Goal: Transaction & Acquisition: Purchase product/service

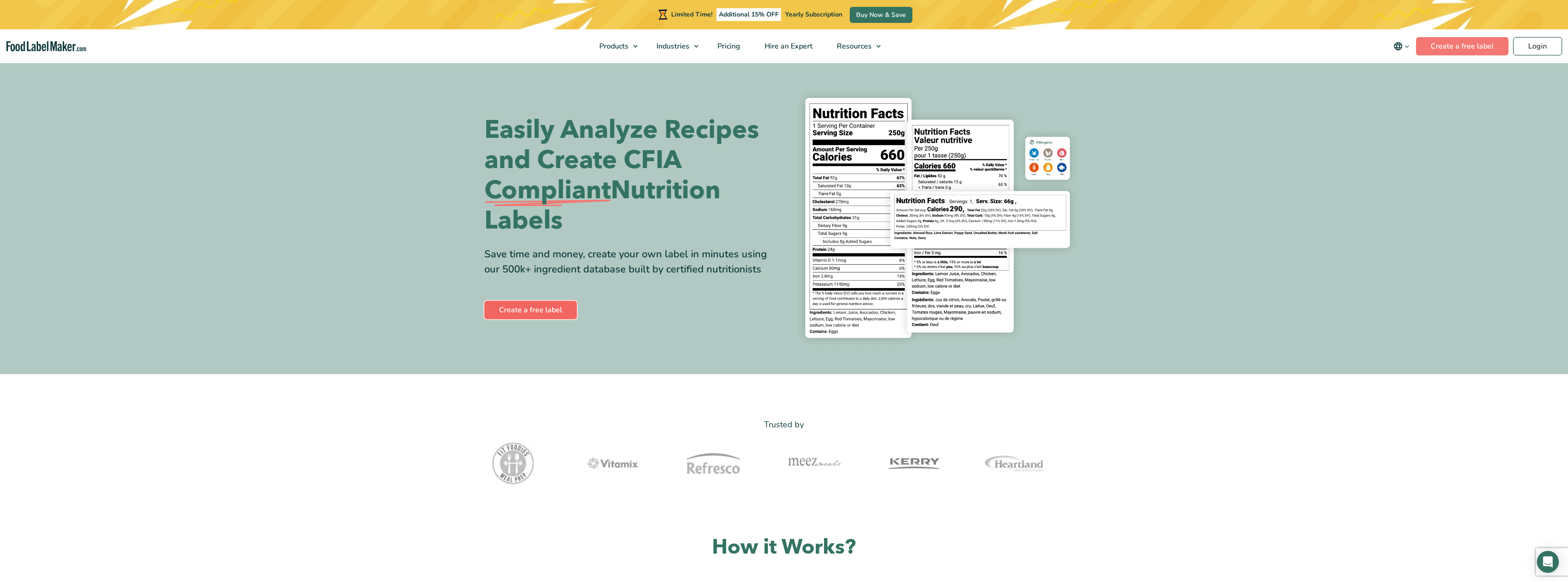
click at [533, 308] on link "Create a free label" at bounding box center [530, 310] width 92 height 18
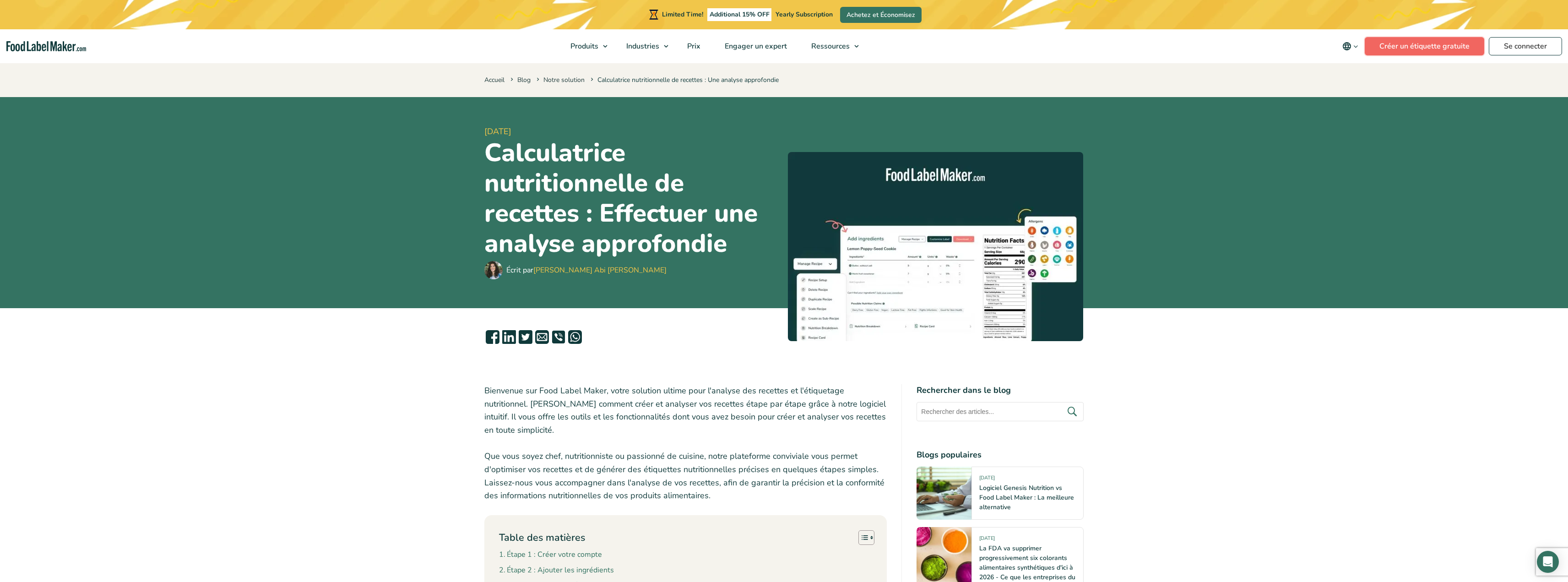
click at [1423, 43] on link "Créer un étiquette gratuite" at bounding box center [1424, 46] width 119 height 18
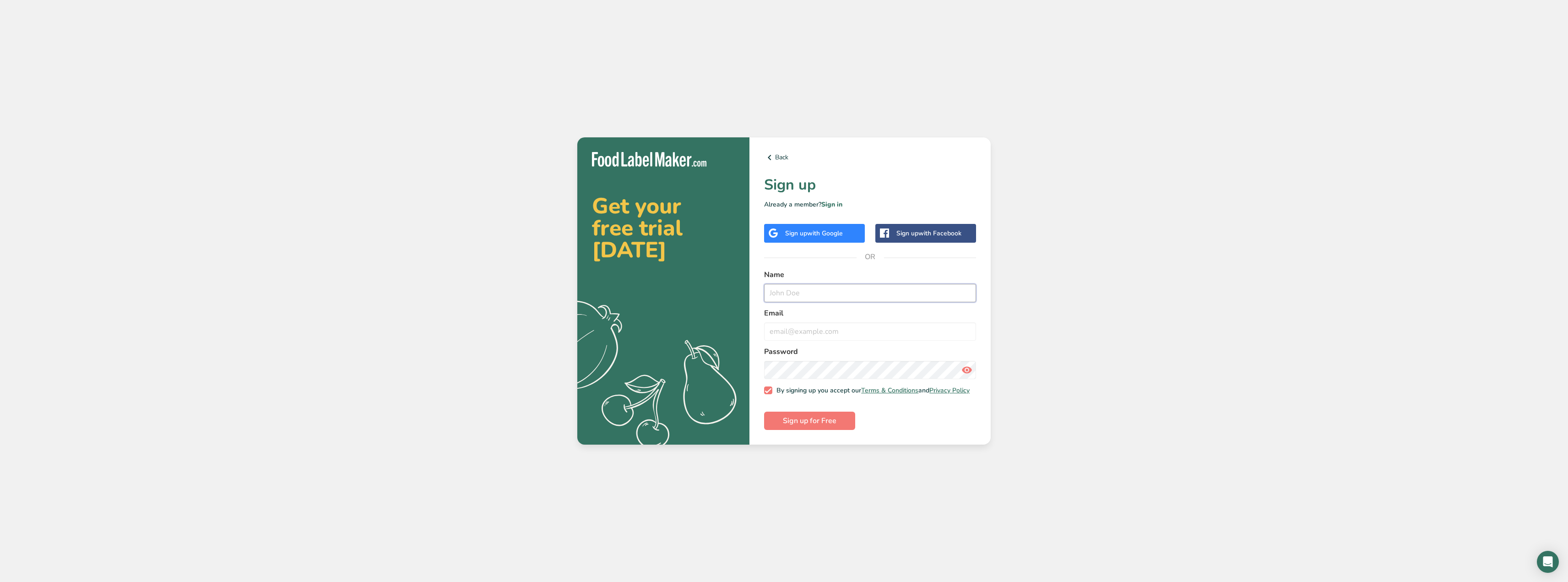
click at [786, 291] on input "text" at bounding box center [870, 293] width 212 height 18
type input "Marie Gosselin"
click at [779, 331] on input "email" at bounding box center [870, 331] width 212 height 18
type input "mariegosselin78@hotmail.com"
click at [966, 368] on icon at bounding box center [967, 370] width 11 height 17
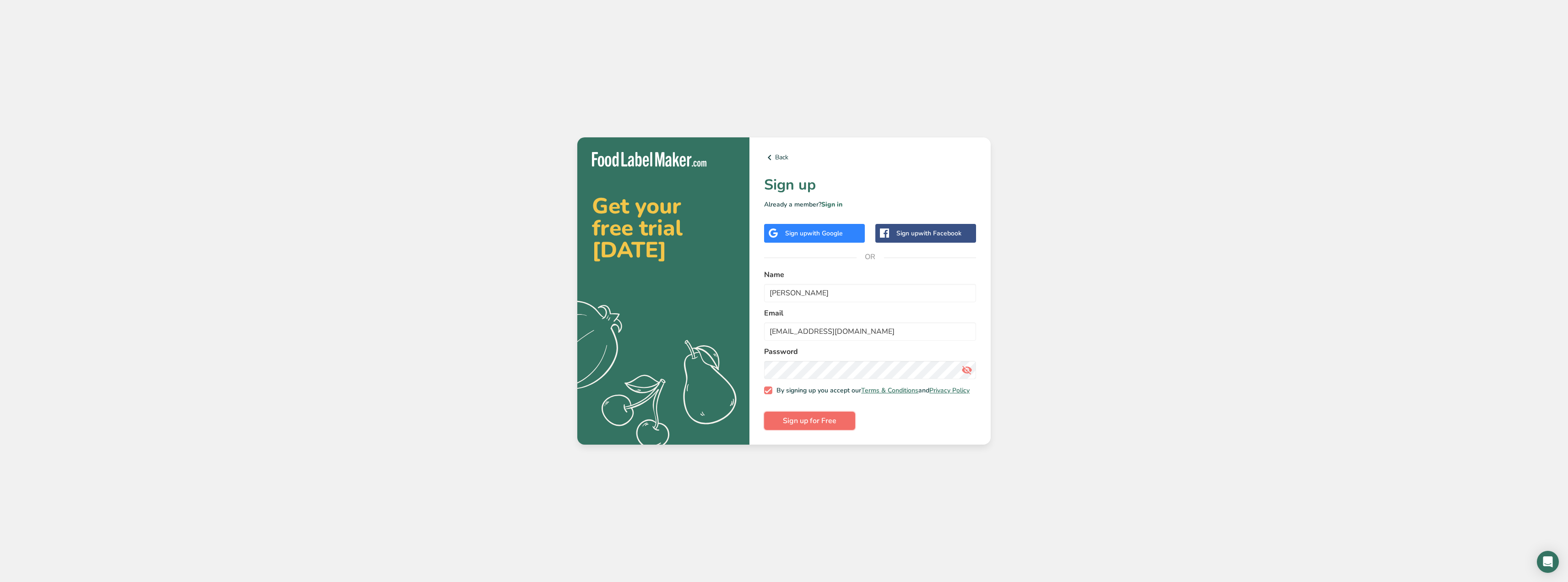
click at [803, 419] on span "Sign up for Free" at bounding box center [810, 421] width 54 height 11
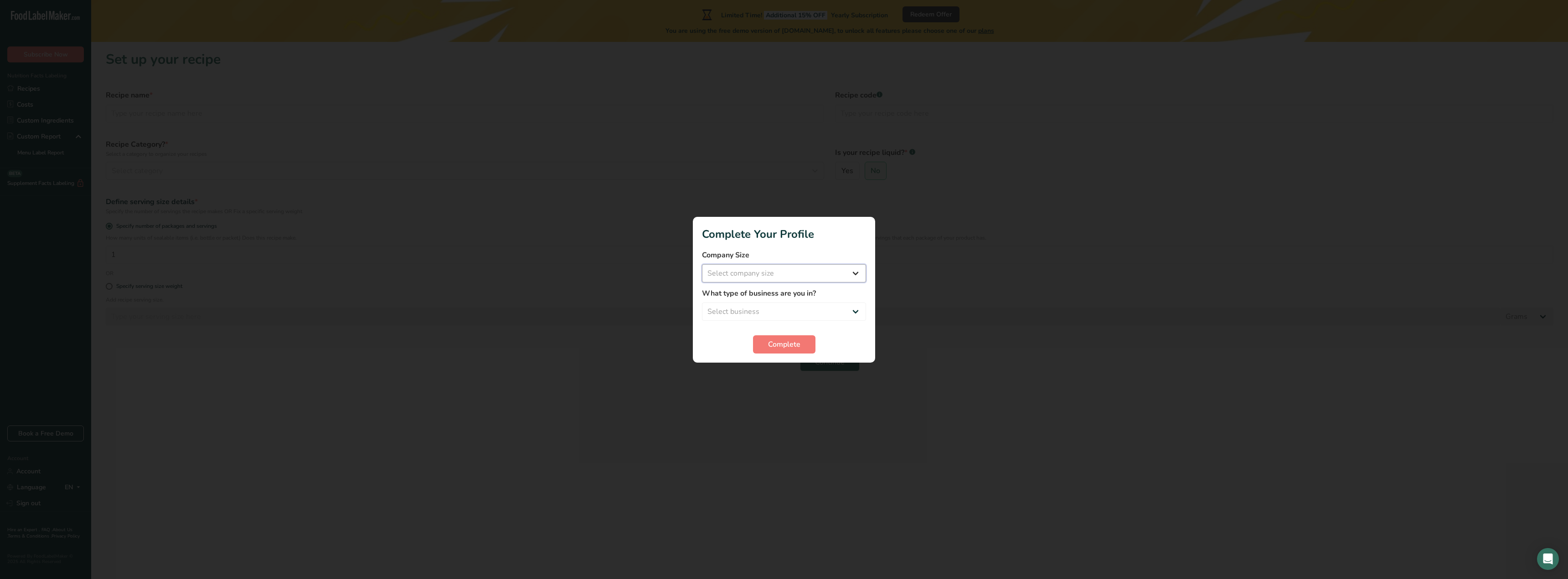
click at [780, 273] on select "Select company size Fewer than 10 Employees 10 to 50 Employees 51 to 500 Employ…" at bounding box center [784, 273] width 164 height 18
select select "1"
click at [702, 264] on select "Select company size Fewer than 10 Employees 10 to 50 Employees 51 to 500 Employ…" at bounding box center [784, 273] width 164 height 18
click at [773, 310] on select "Select business Packaged Food Manufacturer Restaurant & Cafe Bakery Meal Plans …" at bounding box center [784, 311] width 164 height 18
select select "6"
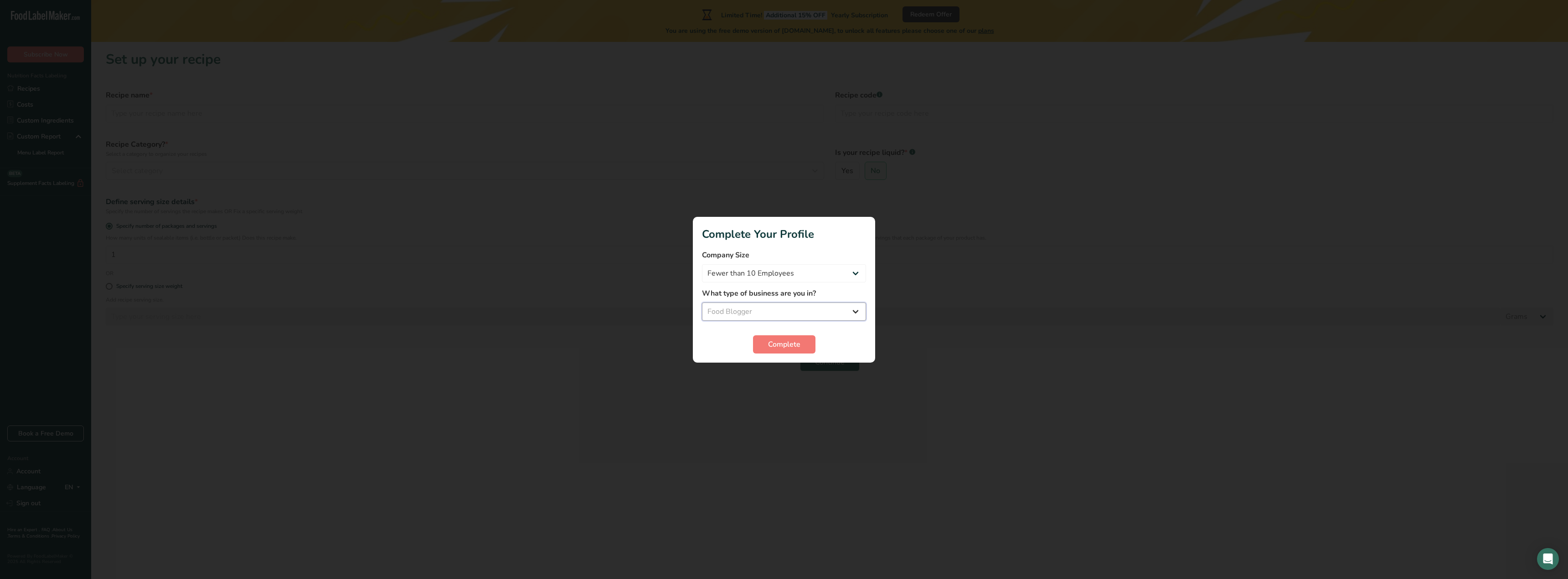
click at [702, 302] on select "Select business Packaged Food Manufacturer Restaurant & Cafe Bakery Meal Plans …" at bounding box center [784, 311] width 164 height 18
click at [784, 342] on span "Complete" at bounding box center [784, 344] width 32 height 11
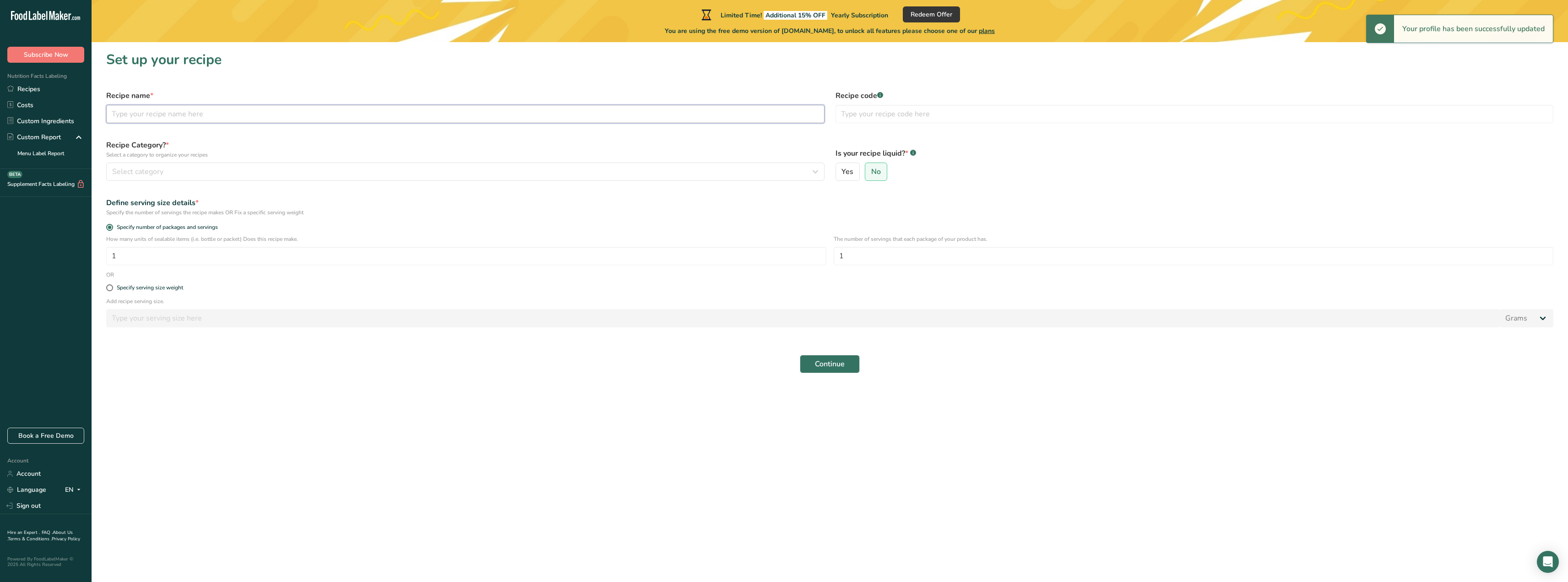
click at [124, 112] on input "text" at bounding box center [465, 114] width 718 height 18
type input "Cottage cheese pancake"
click at [128, 171] on span "Select category" at bounding box center [138, 172] width 51 height 11
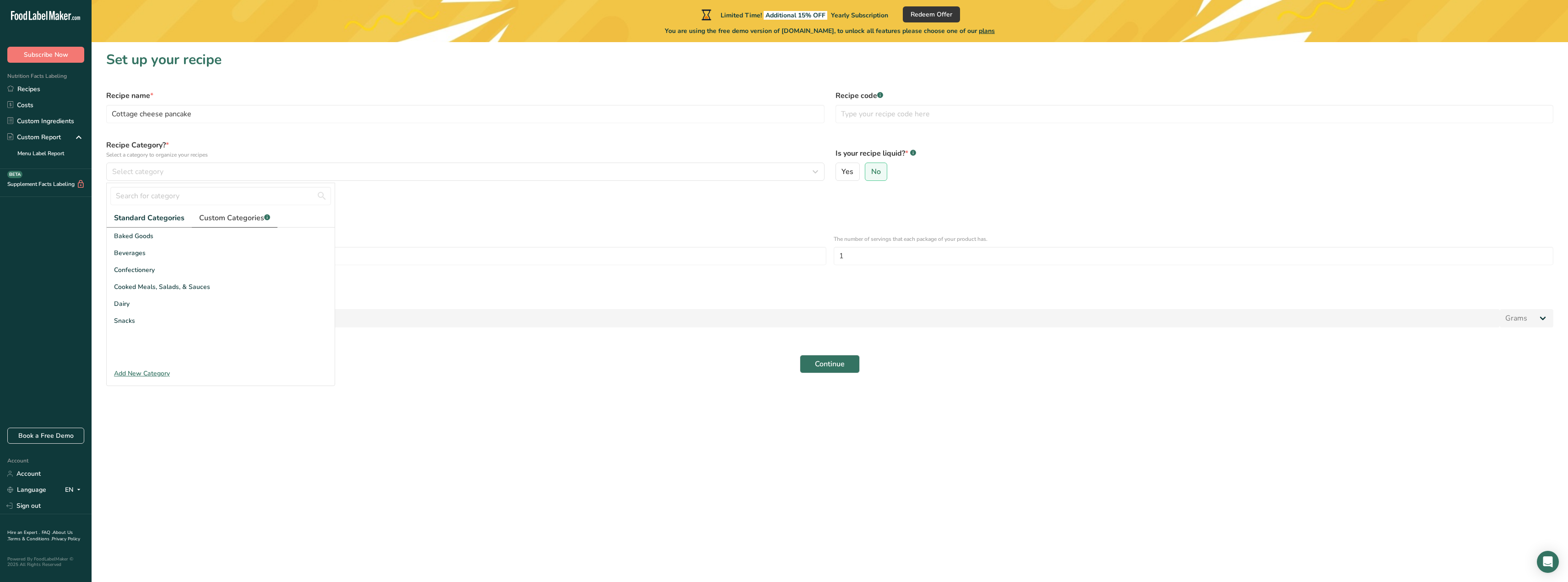
click at [244, 222] on span "Custom Categories .a-a{fill:#347362;}.b-a{fill:#fff;}" at bounding box center [235, 218] width 71 height 11
click at [150, 375] on div "Add New Category" at bounding box center [220, 374] width 228 height 10
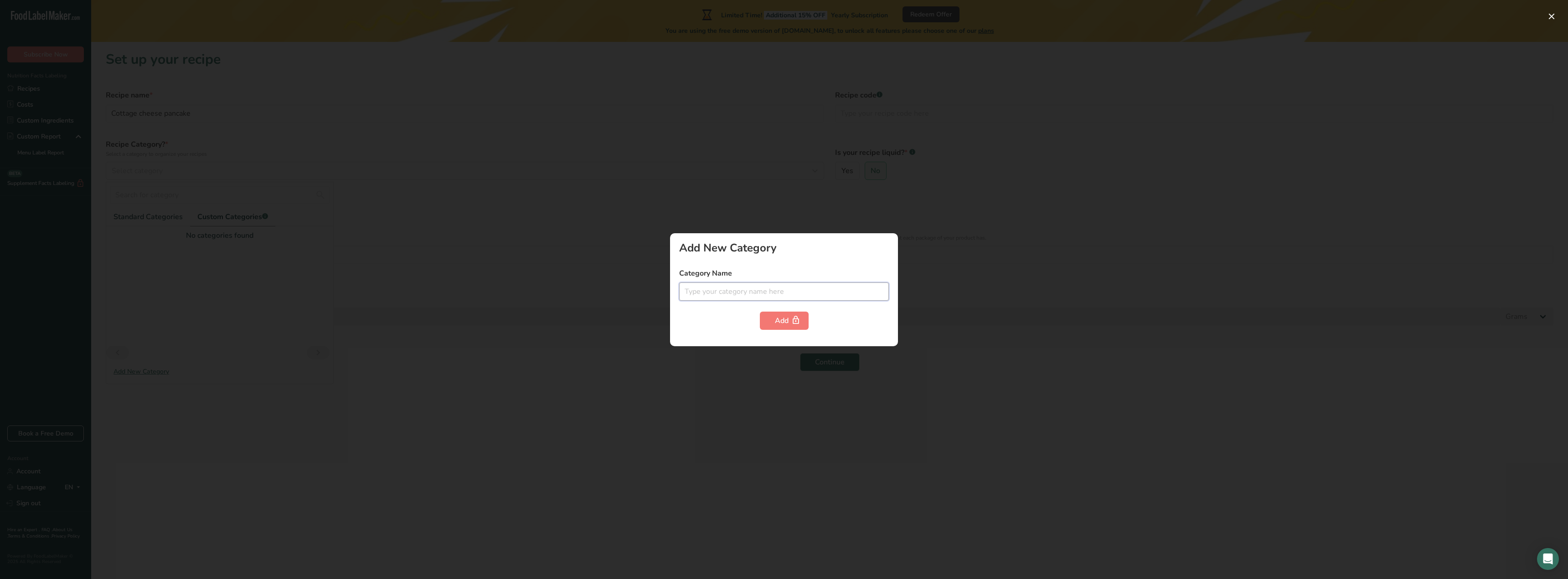
click at [690, 291] on input "text" at bounding box center [784, 291] width 209 height 18
type input "Breakfast"
click at [783, 321] on div "Add" at bounding box center [784, 321] width 19 height 11
click at [786, 321] on div "Add" at bounding box center [784, 321] width 19 height 11
click at [797, 320] on icon "button" at bounding box center [796, 320] width 9 height 14
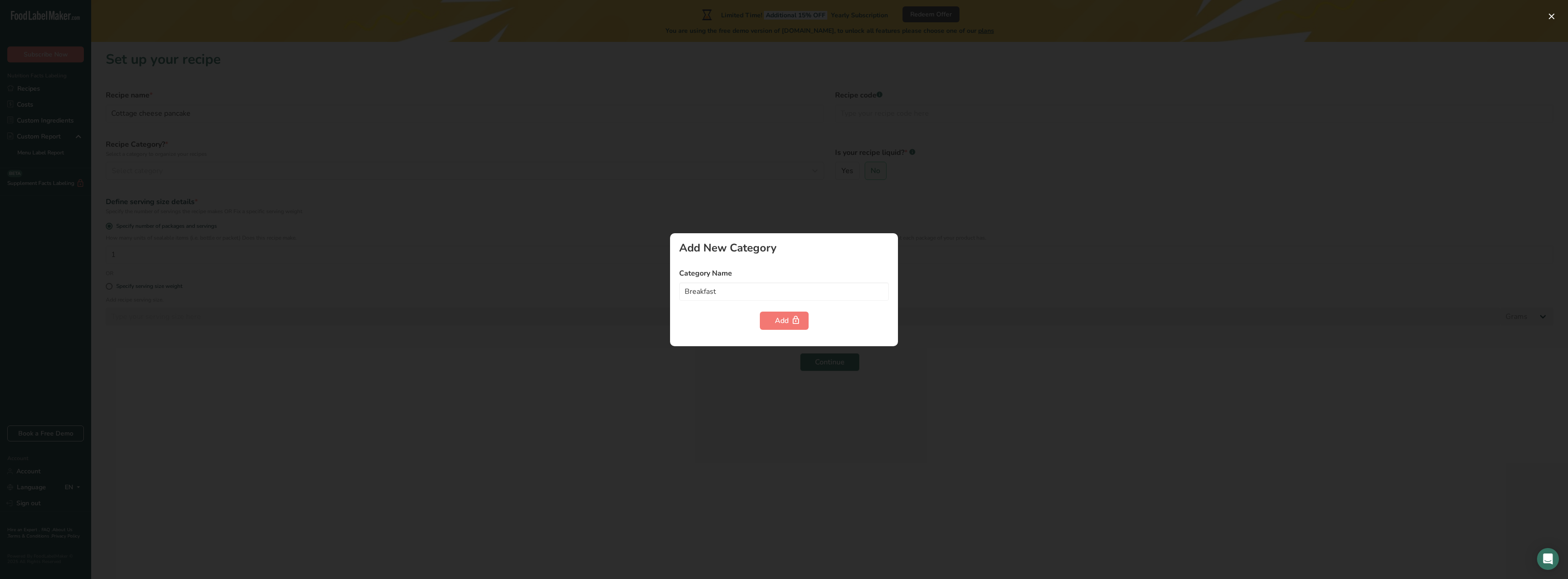
click at [600, 257] on div at bounding box center [784, 290] width 1568 height 579
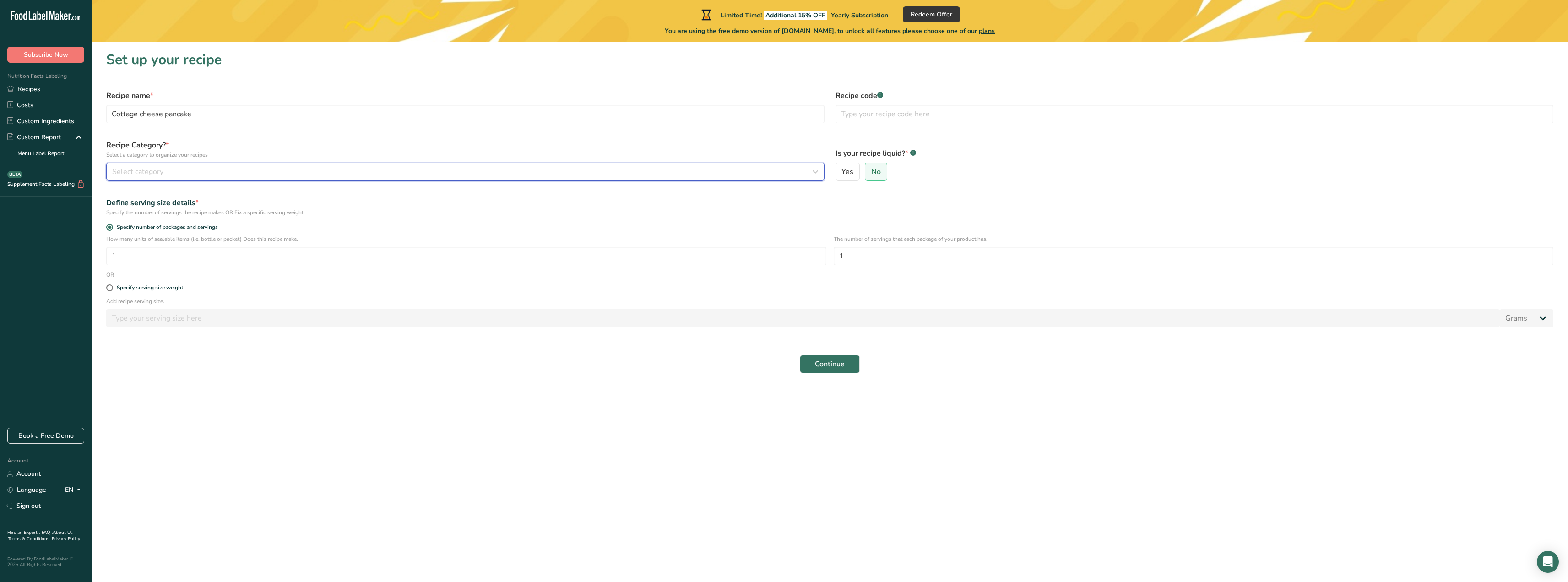
click at [130, 167] on span "Select category" at bounding box center [138, 172] width 51 height 11
click at [144, 216] on span "Standard Categories" at bounding box center [149, 218] width 70 height 11
click at [142, 290] on span "Cooked Meals, Salads, & Sauces" at bounding box center [161, 287] width 96 height 10
click at [120, 260] on input "1" at bounding box center [466, 256] width 720 height 18
type input "4"
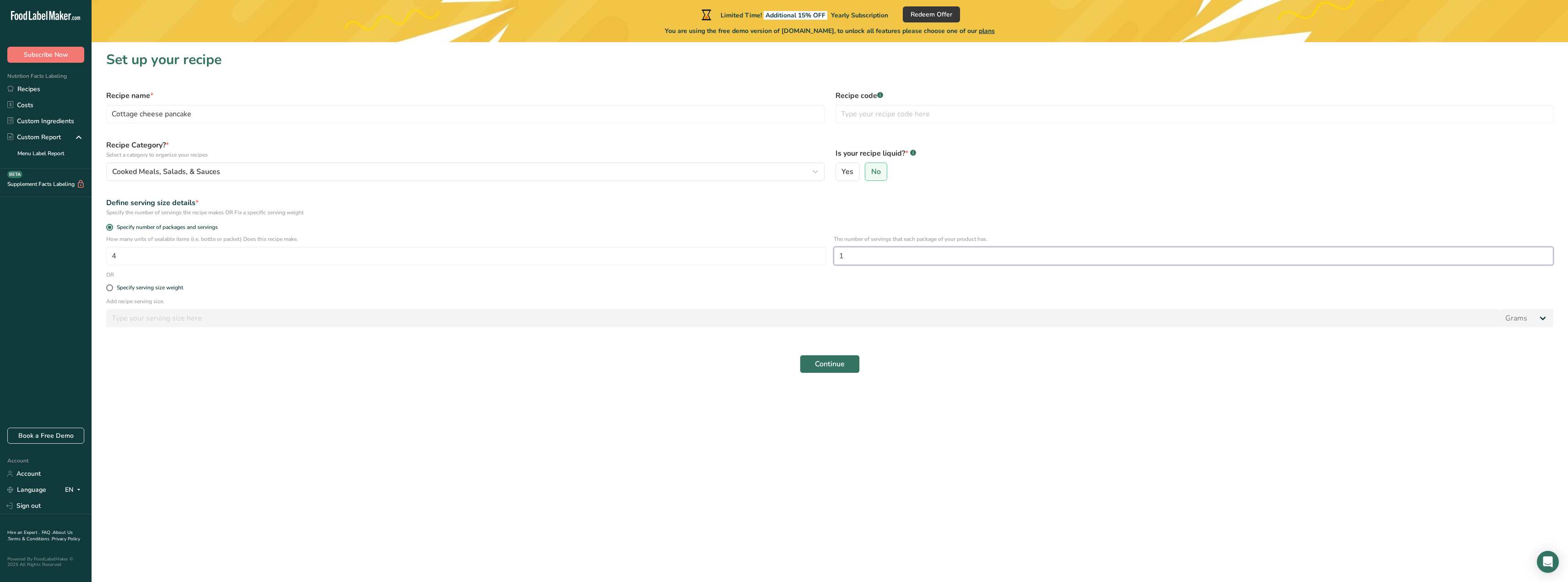
drag, startPoint x: 847, startPoint y: 257, endPoint x: 828, endPoint y: 257, distance: 19.0
click at [828, 257] on div "How many units of sealable items (i.e. bottle or packet) Does this recipe make.…" at bounding box center [830, 252] width 1458 height 35
type input "4"
click at [822, 364] on span "Continue" at bounding box center [830, 364] width 30 height 11
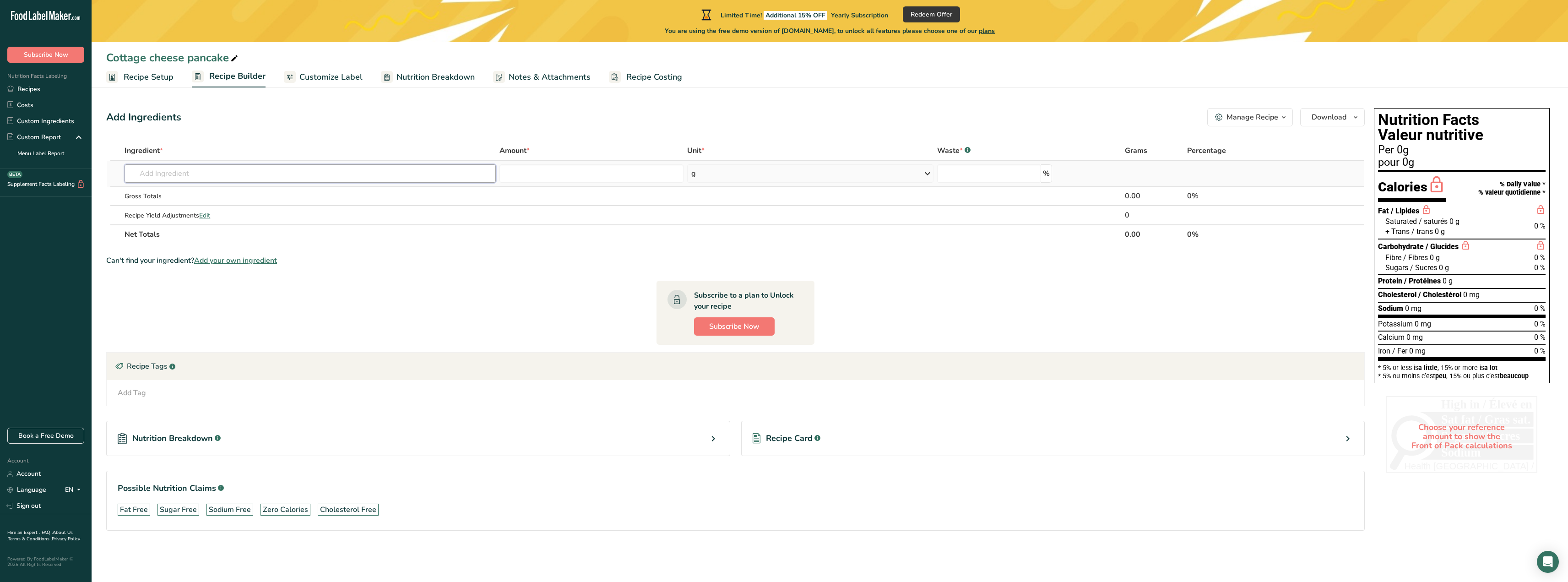
click at [153, 177] on input "text" at bounding box center [310, 174] width 371 height 18
type input "cottage cheese"
click at [296, 266] on div "See full Results" at bounding box center [310, 268] width 356 height 10
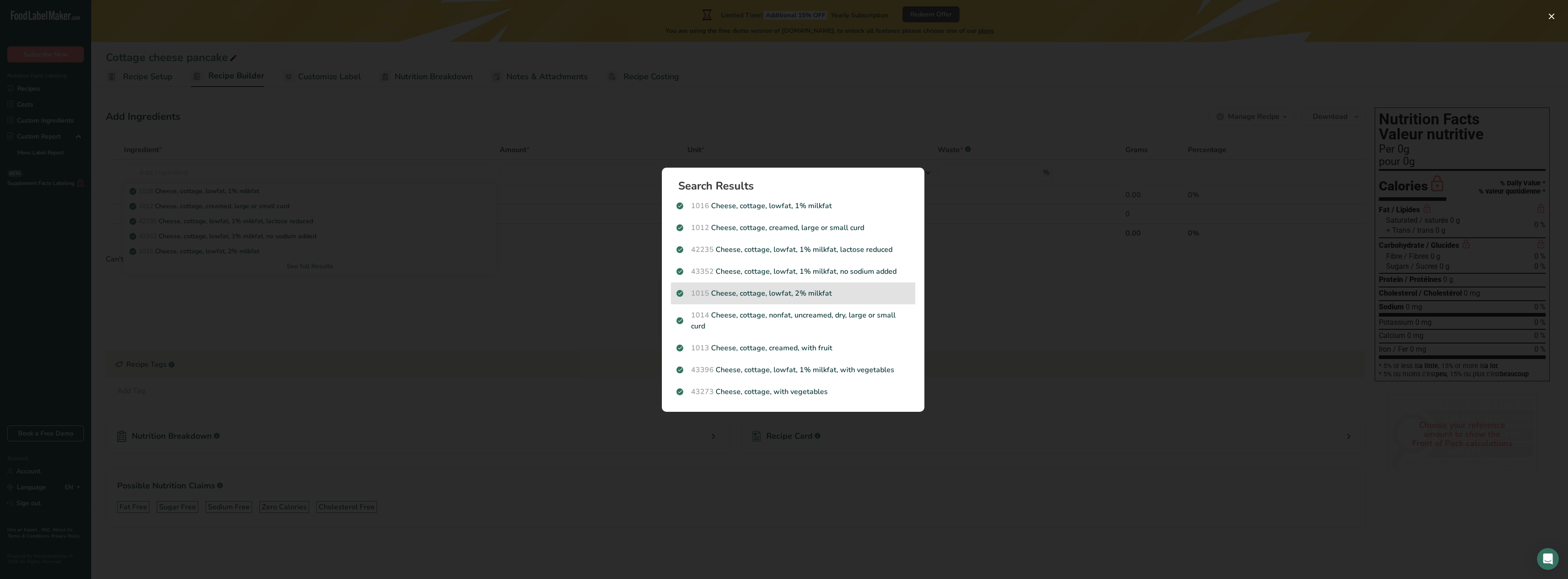
click at [835, 296] on p "1015 Cheese, cottage, lowfat, 2% milkfat" at bounding box center [793, 293] width 233 height 11
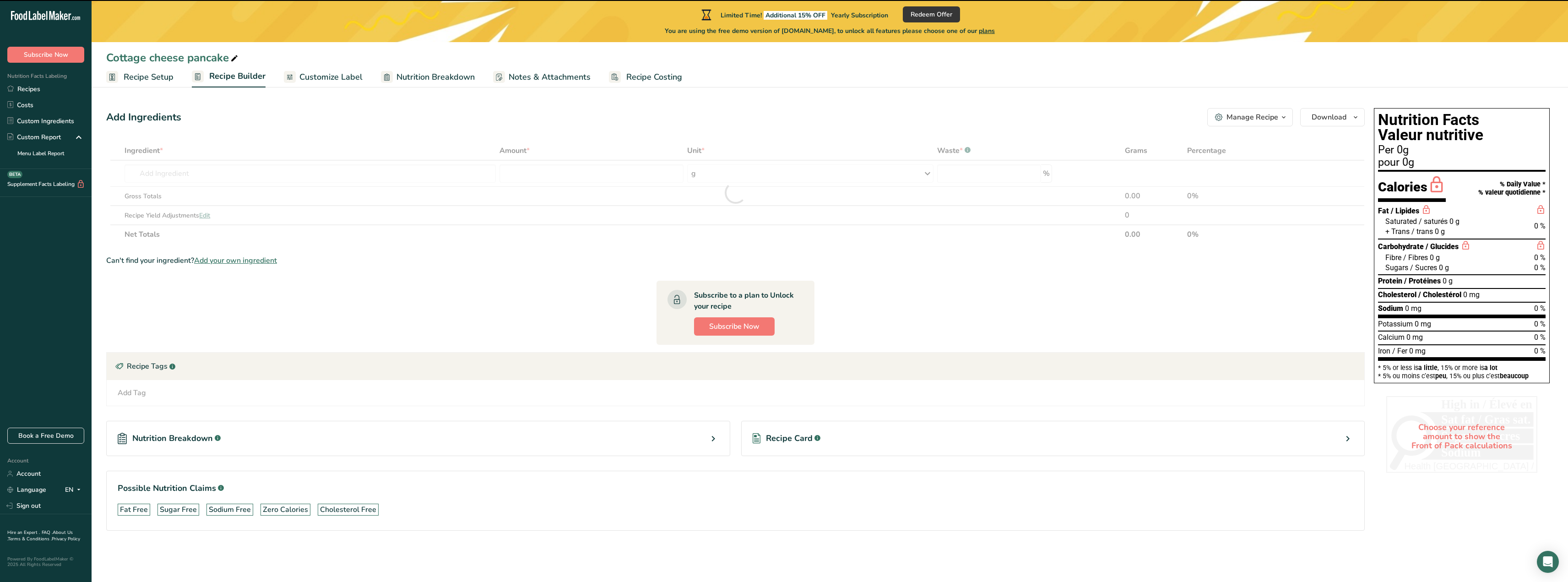
type input "0"
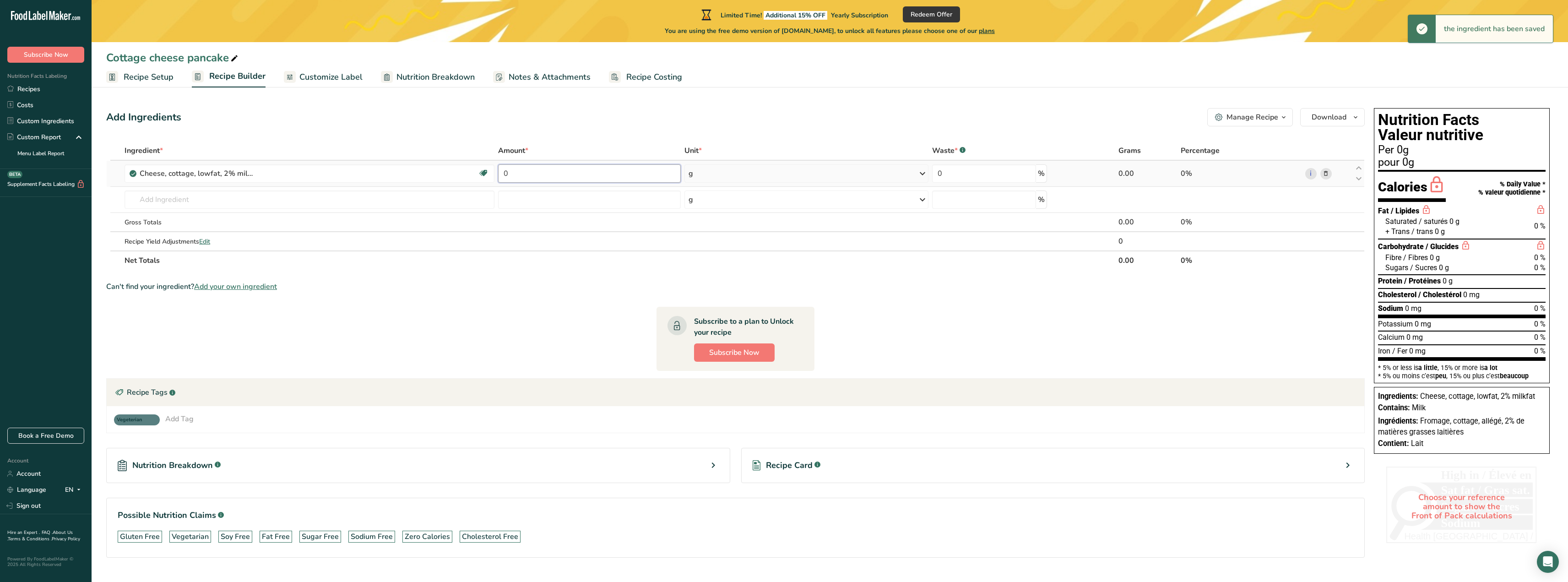
click at [520, 174] on input "0" at bounding box center [589, 174] width 183 height 18
type input "2"
click at [705, 172] on div "Ingredient * Amount * Unit * Waste * .a-a{fill:#347362;}.b-a{fill:#fff;} Grams …" at bounding box center [735, 205] width 1259 height 129
click at [926, 173] on icon at bounding box center [922, 173] width 11 height 17
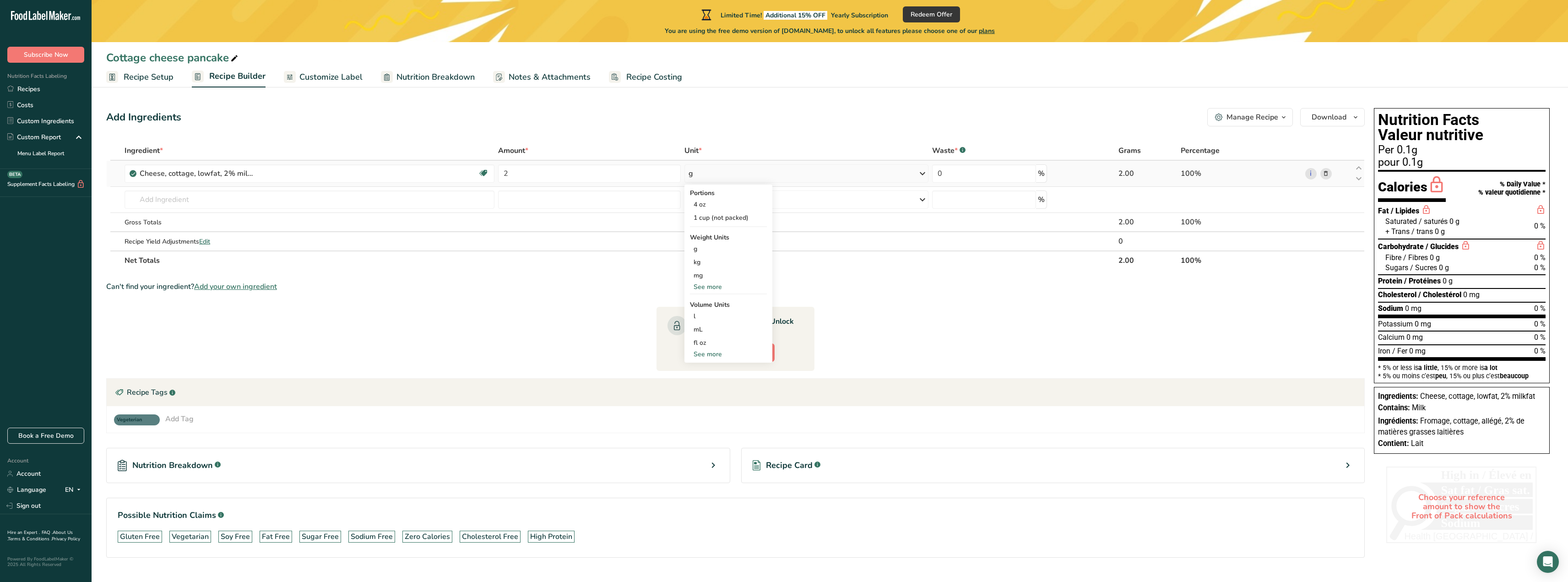
click at [717, 353] on div "See more" at bounding box center [728, 354] width 77 height 10
click at [714, 285] on div "See more" at bounding box center [728, 287] width 77 height 10
click at [703, 422] on div "cup" at bounding box center [728, 422] width 70 height 10
click at [865, 446] on select "lb/ft3 g/cm3" at bounding box center [858, 448] width 33 height 13
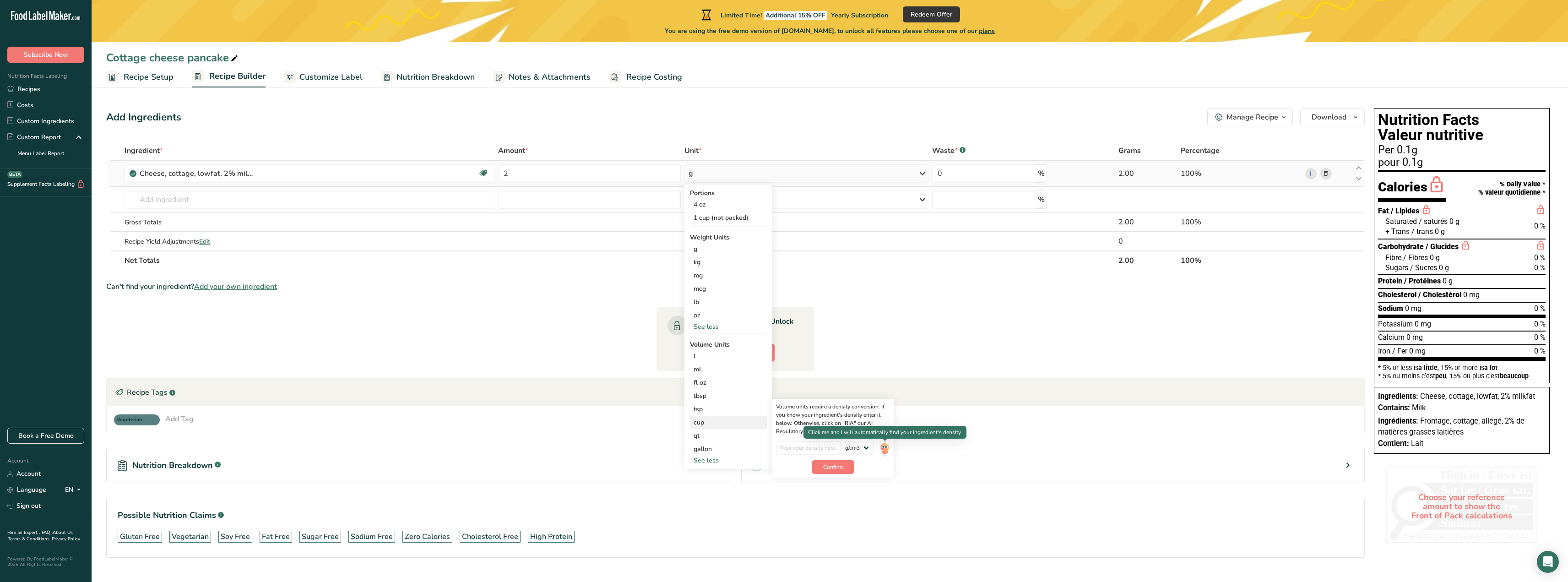
click at [883, 449] on img at bounding box center [885, 449] width 10 height 16
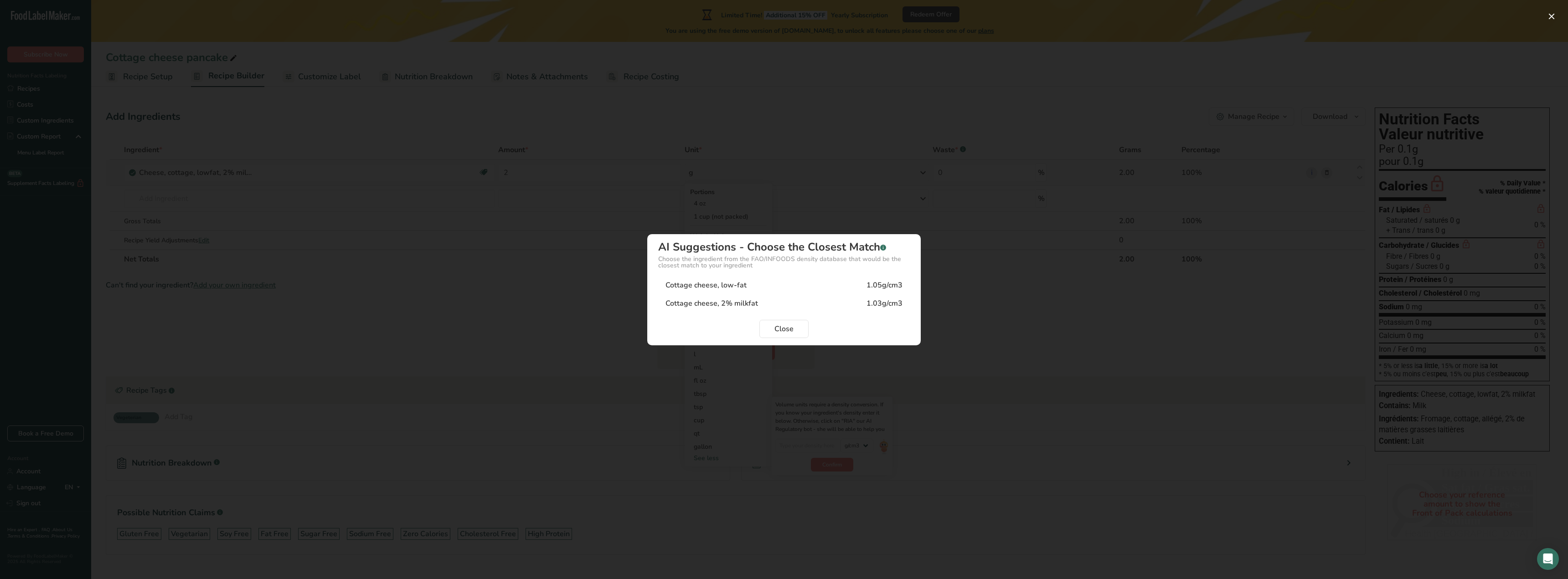
click at [741, 304] on div "Cottage cheese, 2% milkfat" at bounding box center [712, 303] width 93 height 11
type input "1.03"
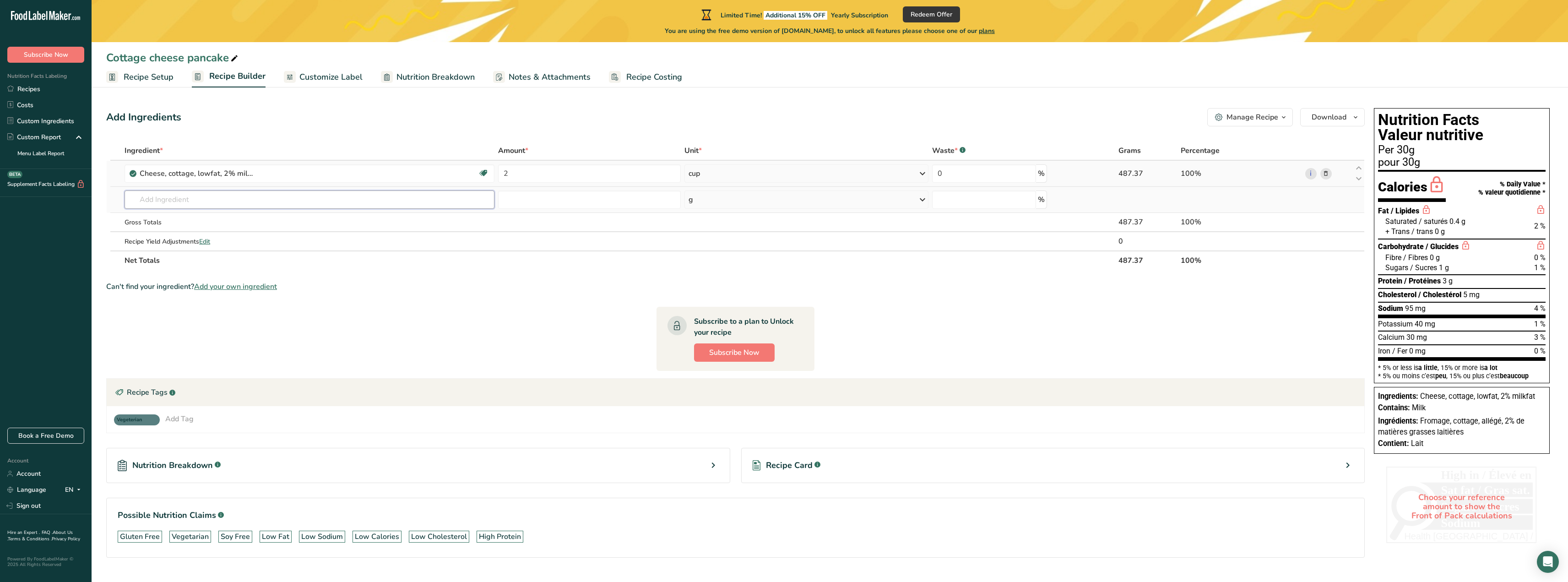
click at [146, 196] on input "text" at bounding box center [309, 200] width 370 height 18
type input "egg raw"
click at [210, 248] on p "1123 Egg, whole, raw, fresh" at bounding box center [176, 248] width 89 height 10
type input "Egg, whole, raw, fresh"
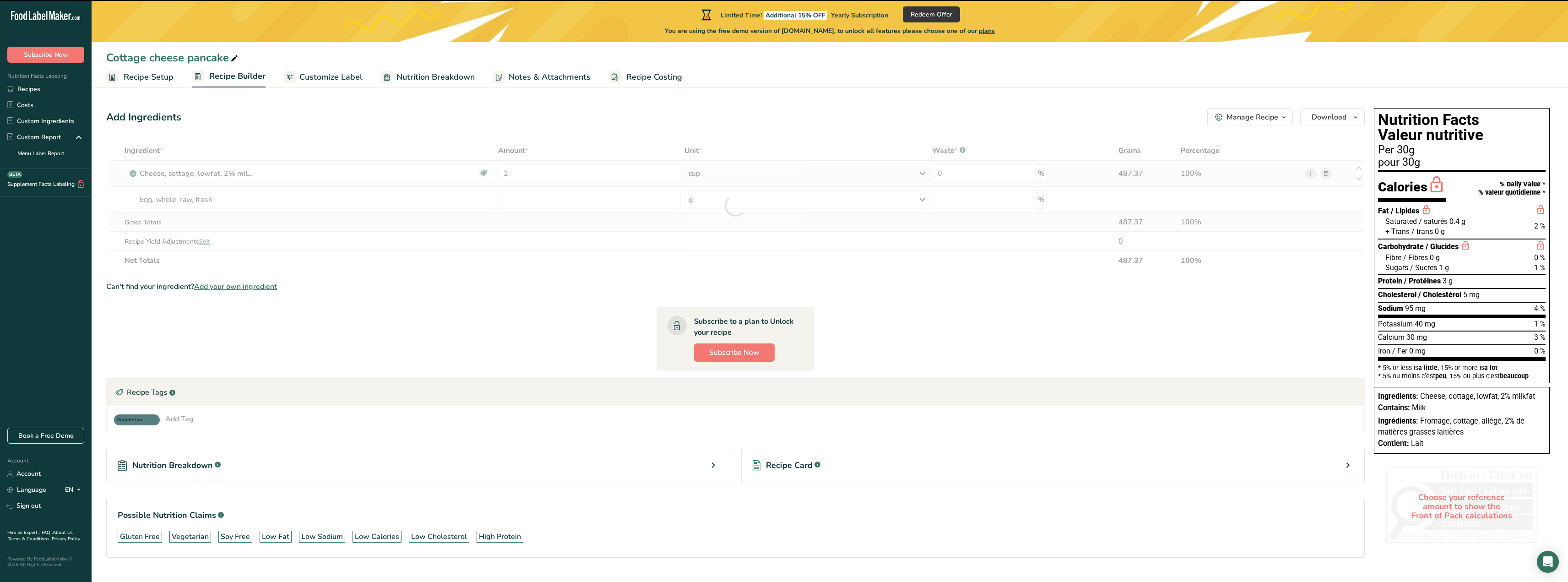
type input "0"
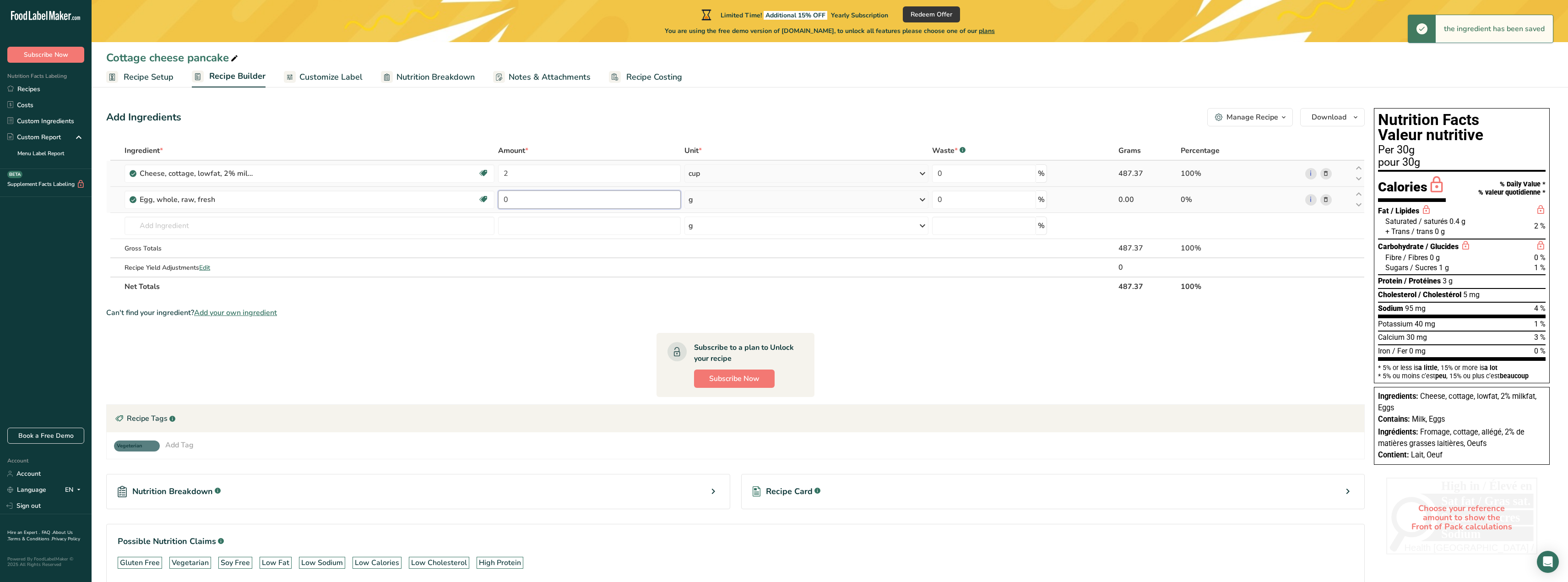
click at [509, 194] on input "0" at bounding box center [589, 200] width 183 height 18
type input "4"
click at [699, 199] on div "Ingredient * Amount * Unit * Waste * .a-a{fill:#347362;}.b-a{fill:#fff;} Grams …" at bounding box center [735, 219] width 1259 height 155
click at [922, 197] on icon at bounding box center [922, 199] width 11 height 17
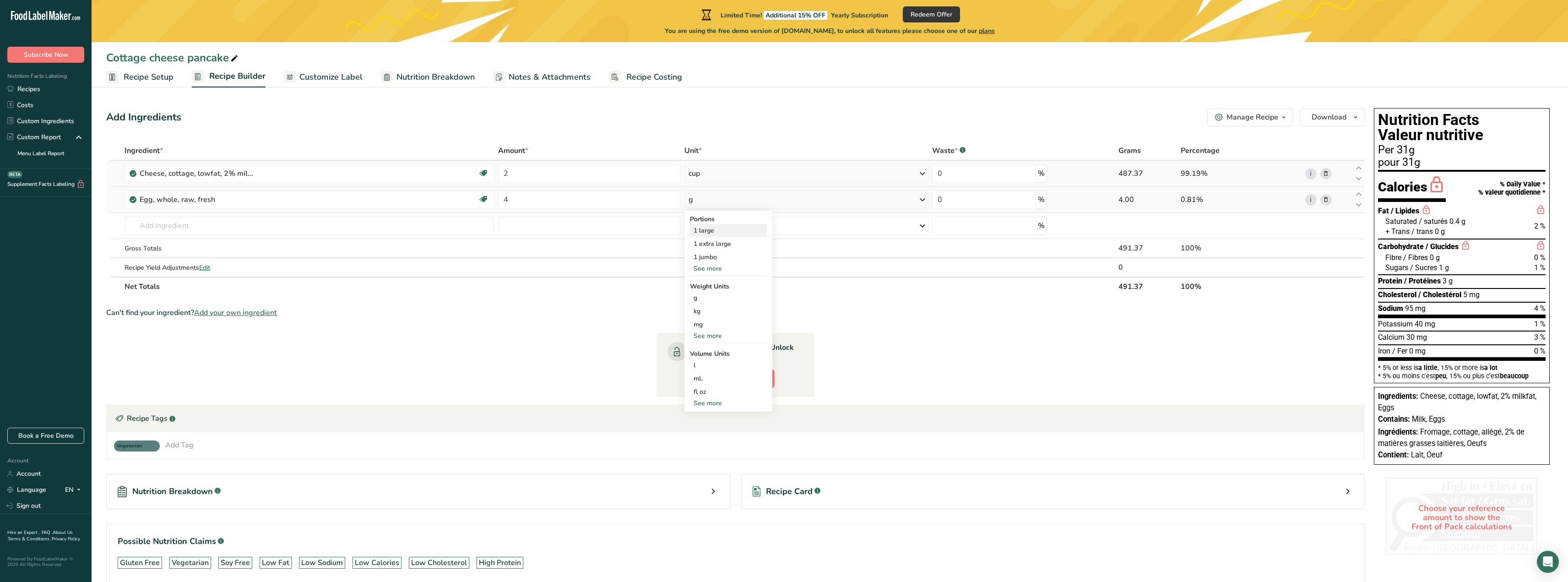
click at [706, 234] on div "1 large" at bounding box center [728, 230] width 77 height 13
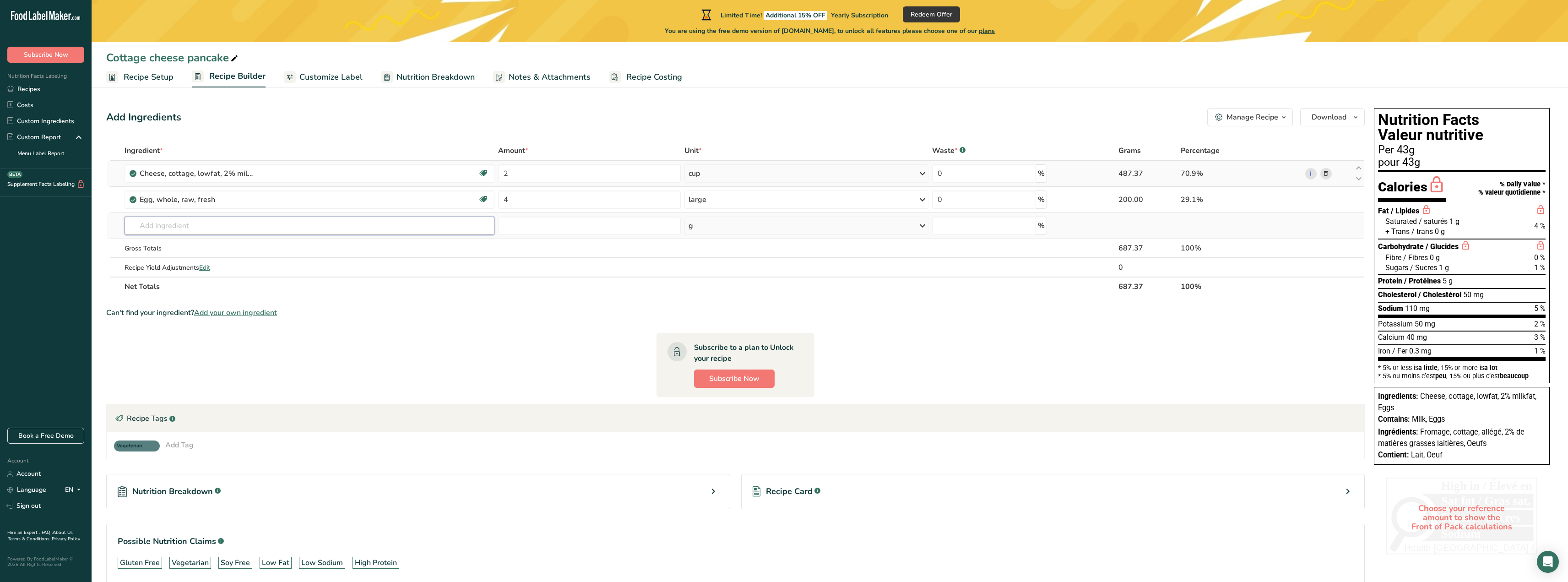
click at [161, 223] on input "text" at bounding box center [309, 226] width 370 height 18
type input "c"
type input "vanilla extract"
click at [173, 244] on p "2050 Vanilla extract" at bounding box center [165, 245] width 67 height 10
type input "Vanilla extract"
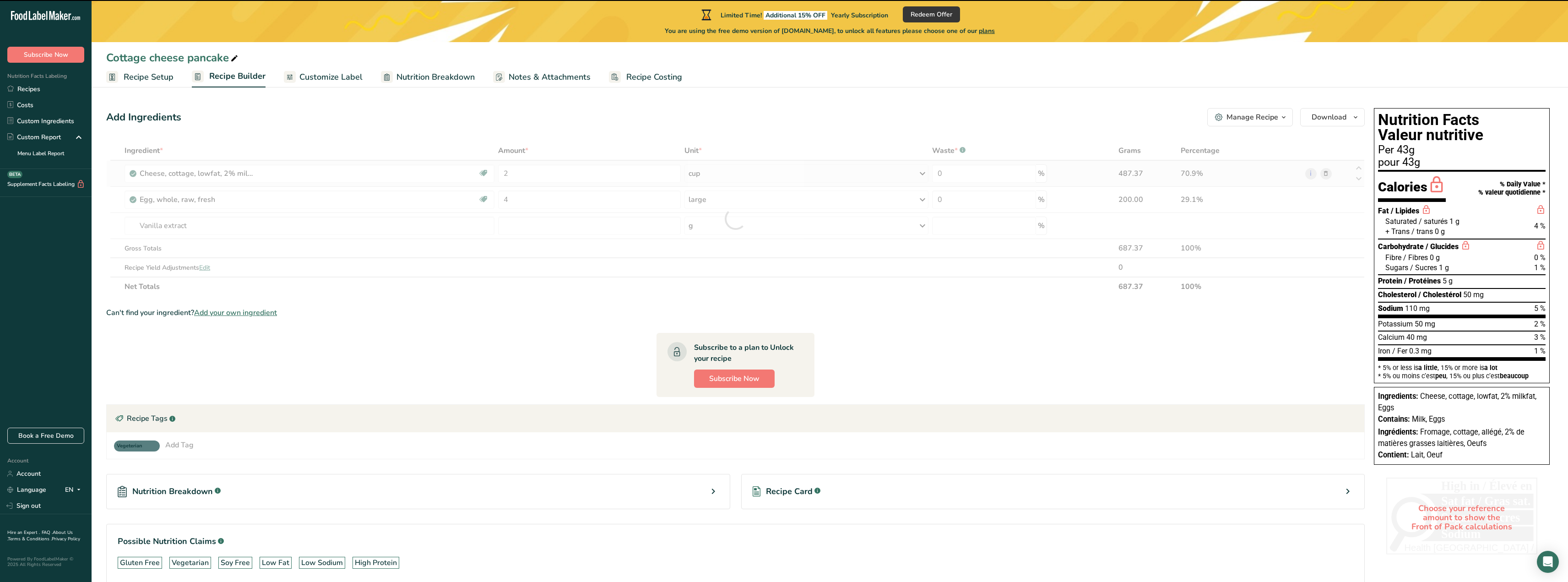
type input "0"
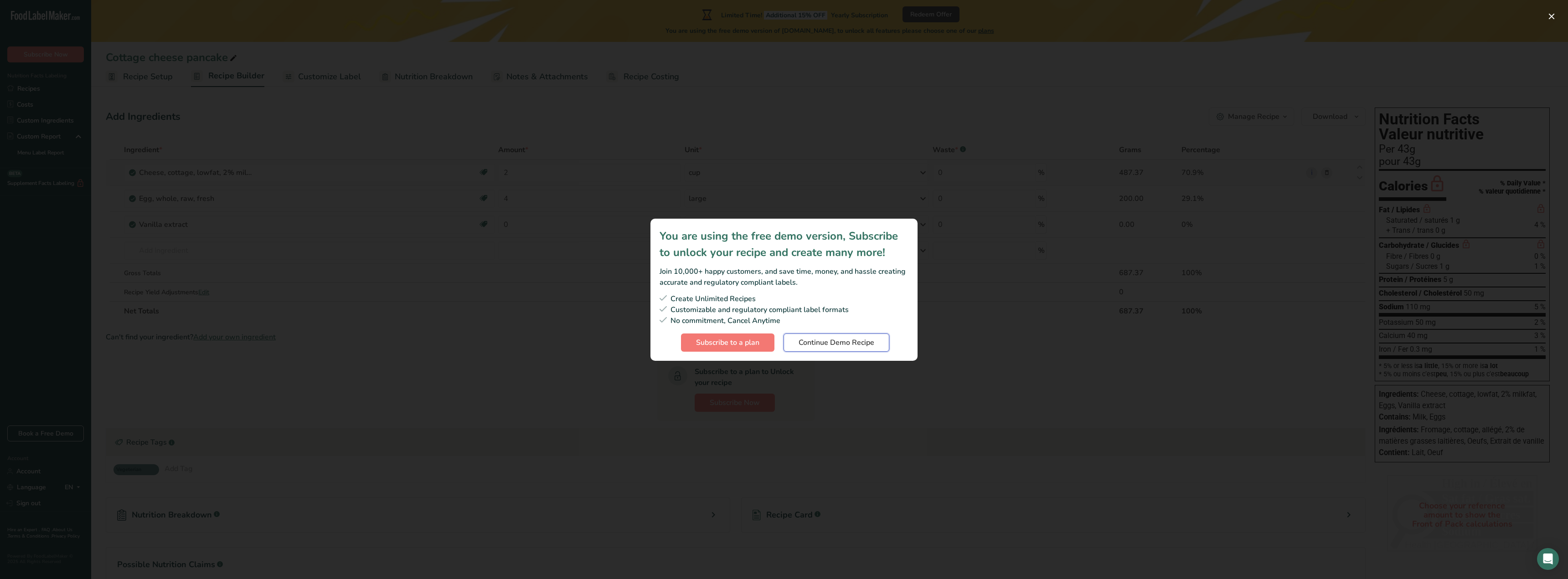
click at [817, 344] on span "Continue Demo Recipe" at bounding box center [836, 342] width 75 height 11
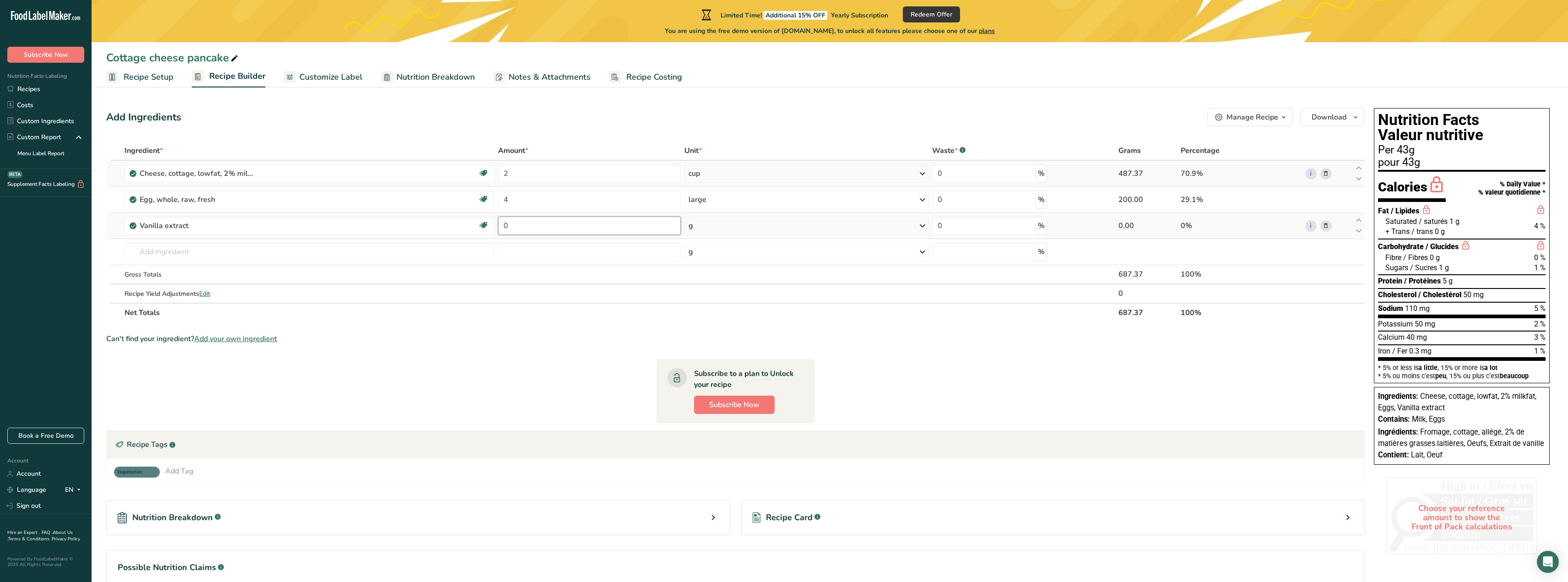
click at [510, 226] on input "0" at bounding box center [589, 226] width 183 height 18
type input "1"
click at [702, 223] on div "Ingredient * Amount * Unit * Waste * .a-a{fill:#347362;}.b-a{fill:#fff;} Grams …" at bounding box center [735, 232] width 1259 height 182
click at [921, 221] on icon at bounding box center [922, 226] width 11 height 17
click at [698, 260] on div "1 tsp" at bounding box center [728, 257] width 77 height 13
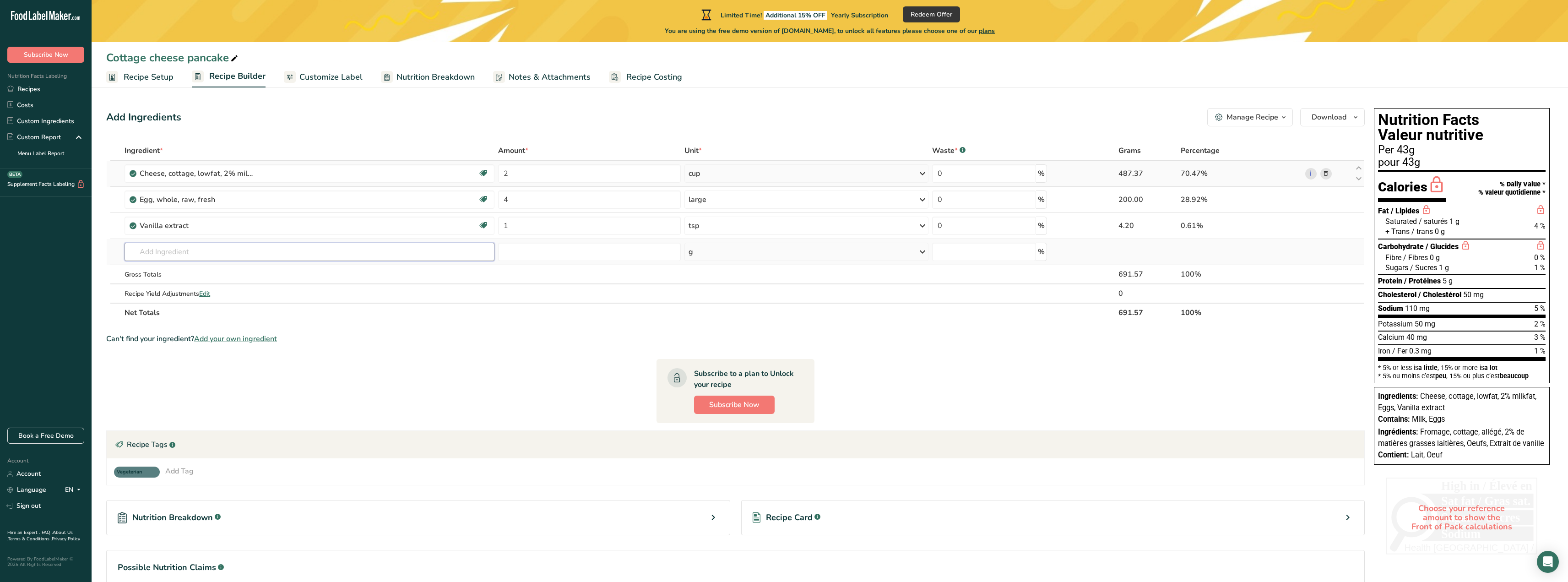
click at [179, 252] on input "text" at bounding box center [309, 252] width 370 height 18
type input "maple syr"
click at [183, 270] on p "19911 Syrup, maple, Canadian" at bounding box center [180, 270] width 97 height 10
type input "Syrup, maple, Canadian"
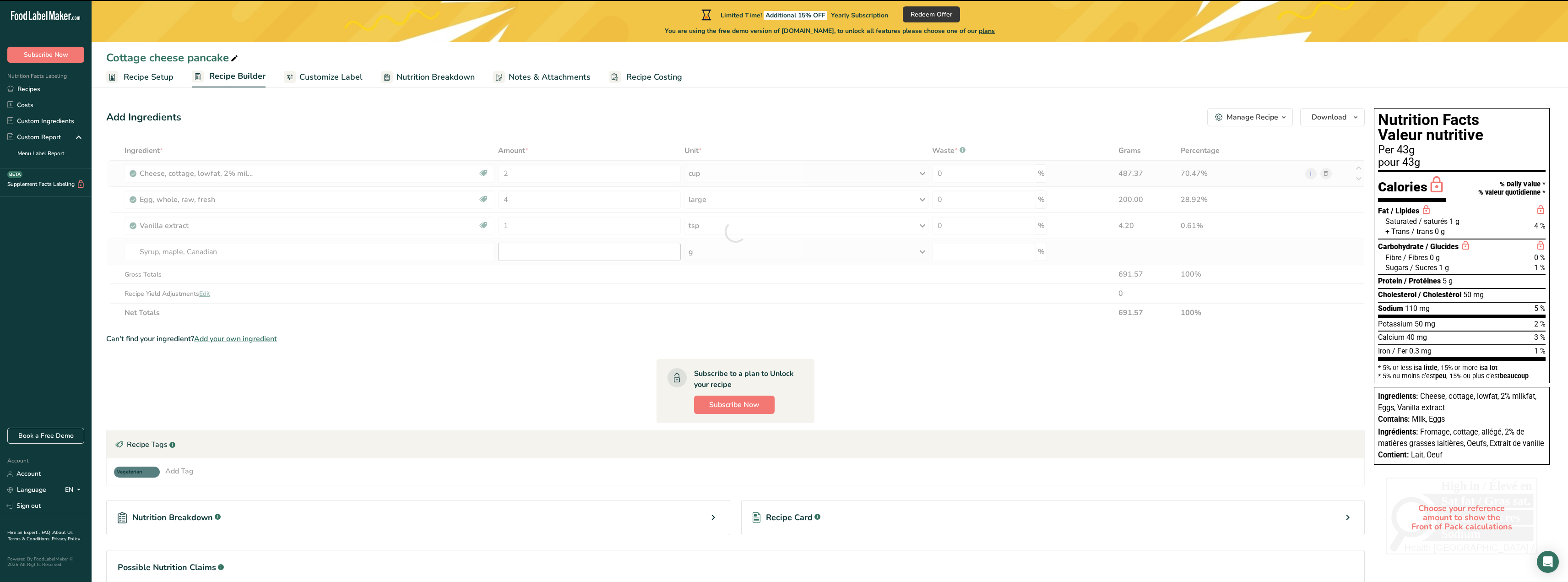
type input "0"
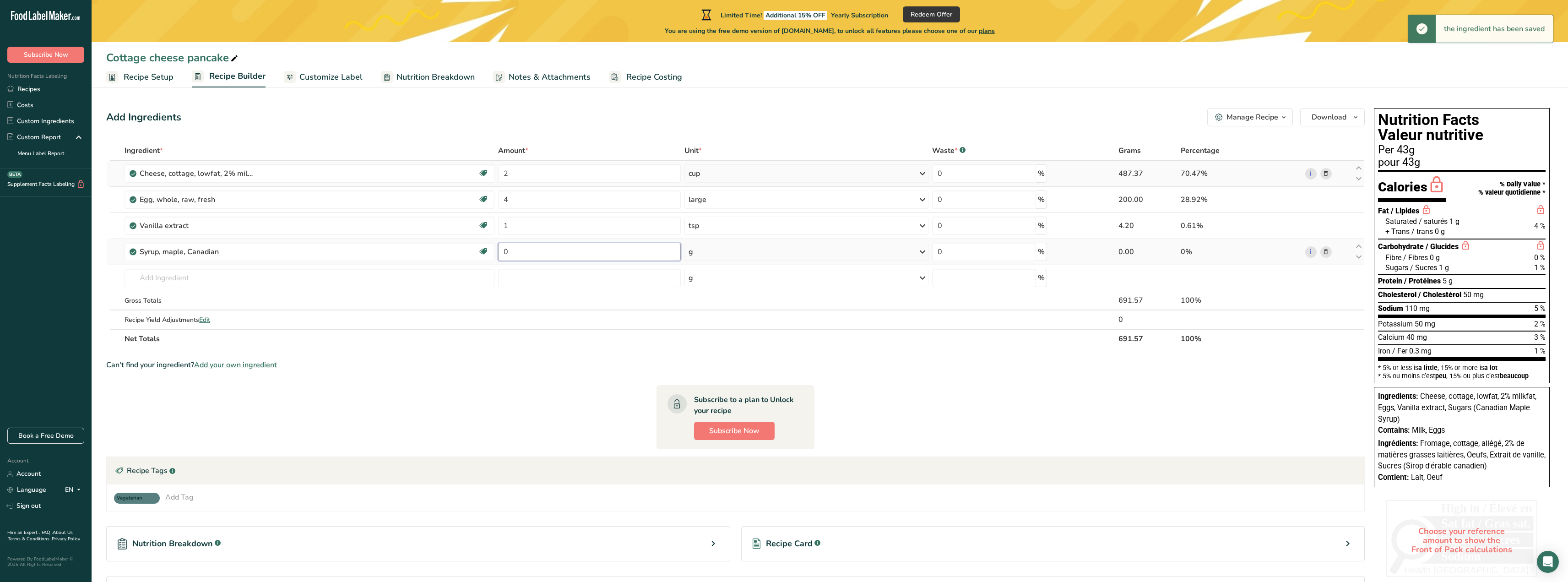
drag, startPoint x: 509, startPoint y: 251, endPoint x: 496, endPoint y: 249, distance: 13.2
click at [496, 249] on td "0" at bounding box center [589, 252] width 186 height 26
type input "3"
click at [712, 250] on div "Ingredient * Amount * Unit * Waste * .a-a{fill:#347362;}.b-a{fill:#fff;} Grams …" at bounding box center [735, 245] width 1259 height 207
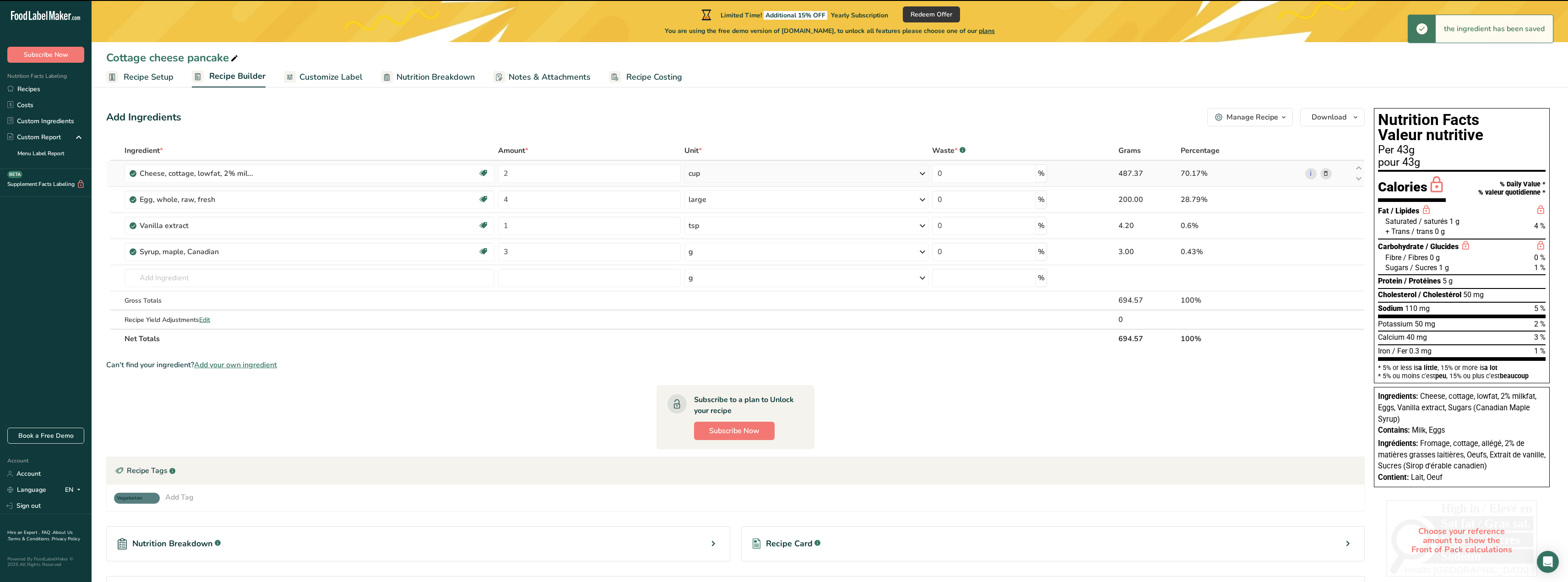
click at [712, 251] on div "g" at bounding box center [807, 252] width 245 height 18
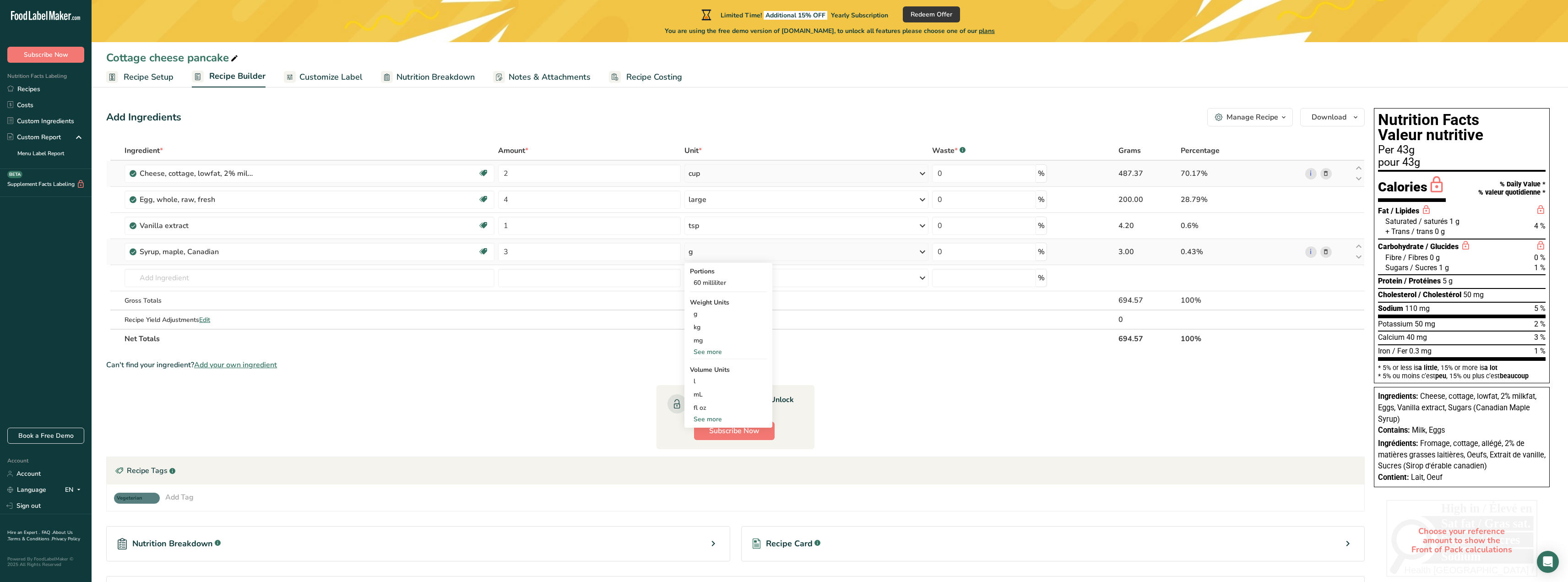
click at [708, 418] on div "See more" at bounding box center [728, 419] width 77 height 10
click at [719, 421] on div "tbsp" at bounding box center [728, 421] width 70 height 10
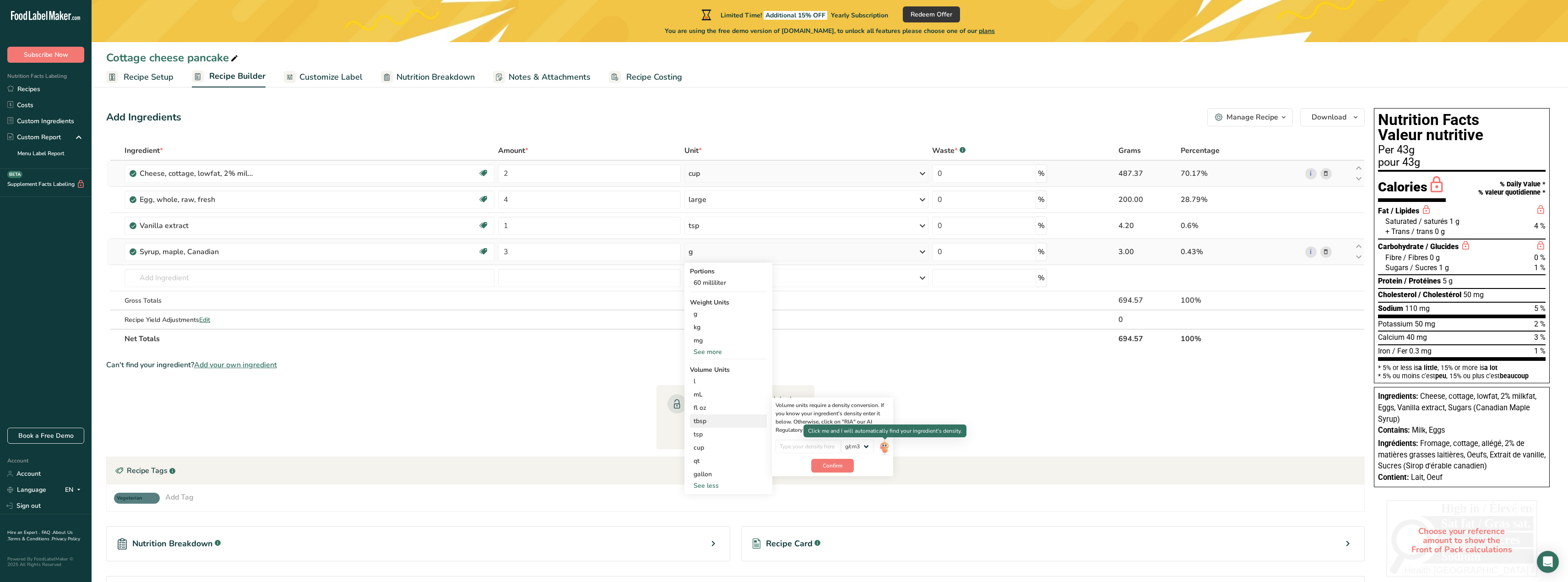
click at [885, 446] on img at bounding box center [885, 448] width 10 height 16
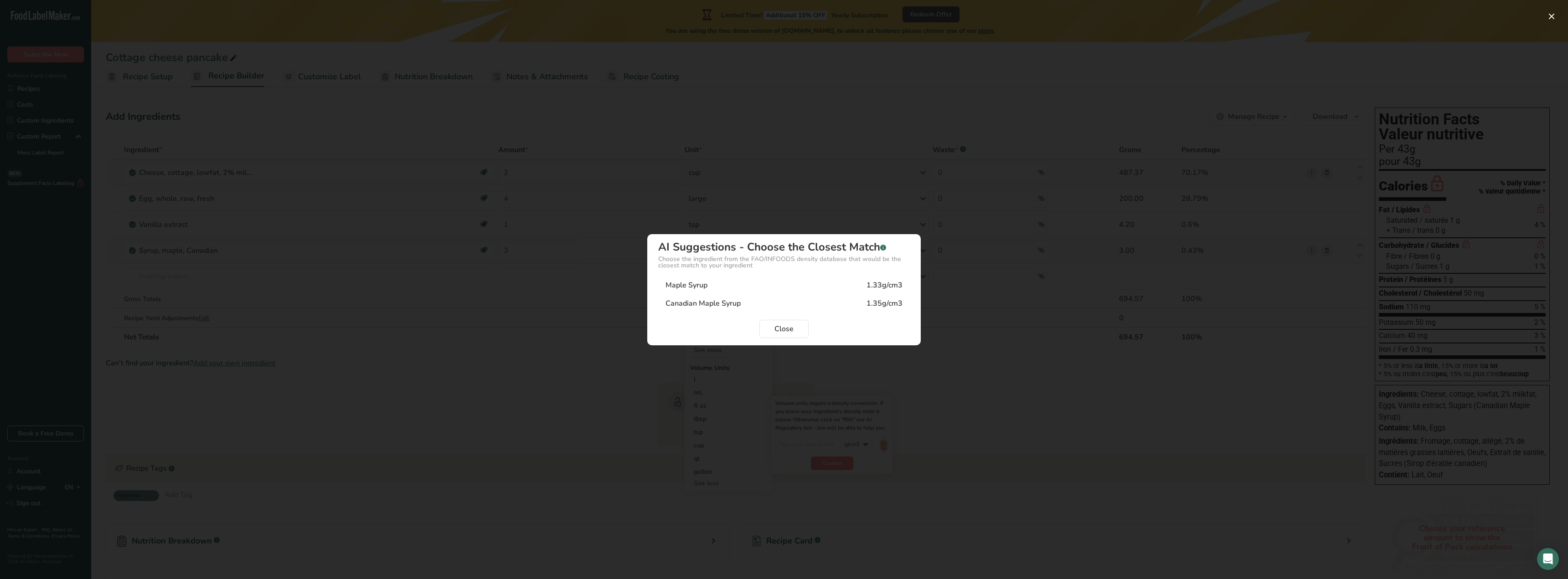
click at [713, 304] on div "Canadian Maple Syrup" at bounding box center [703, 303] width 75 height 11
type input "1.35"
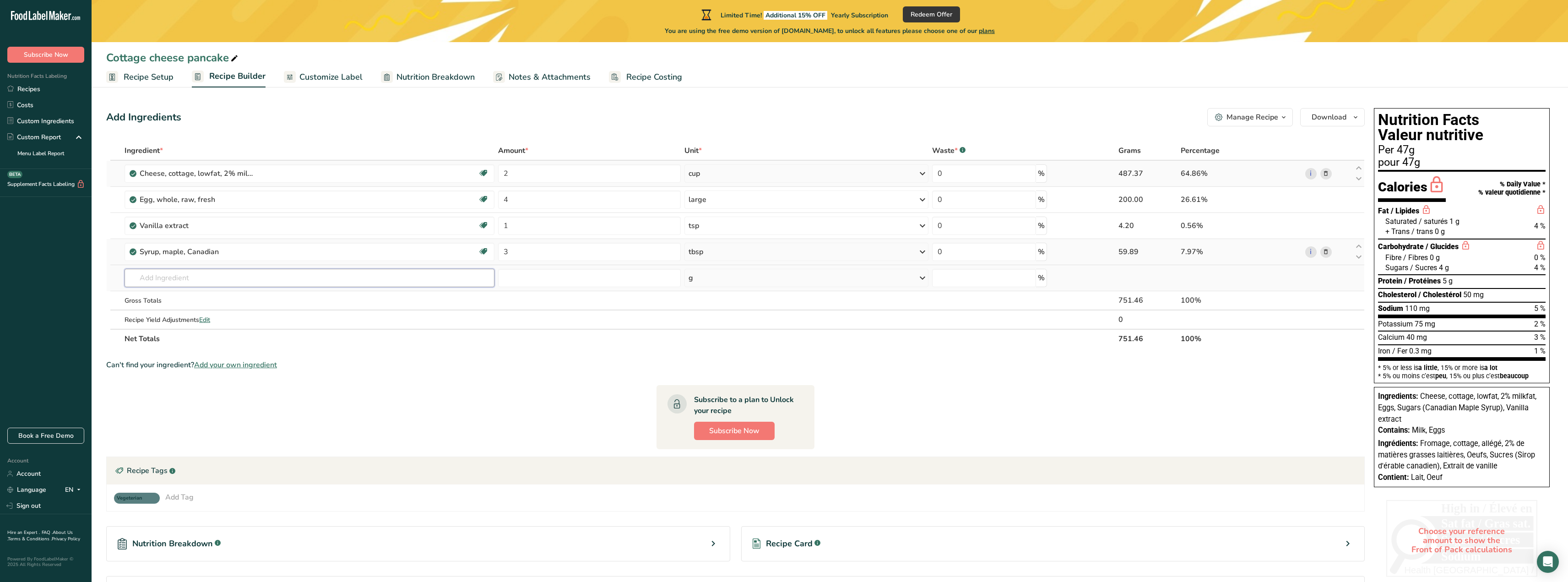
click at [155, 278] on input "text" at bounding box center [309, 278] width 370 height 18
type input "baking powder"
click at [227, 295] on p "18371 Leavening agents, baking powder, low-sodium" at bounding box center [214, 297] width 164 height 10
type input "Leavening agents, baking powder, low-sodium"
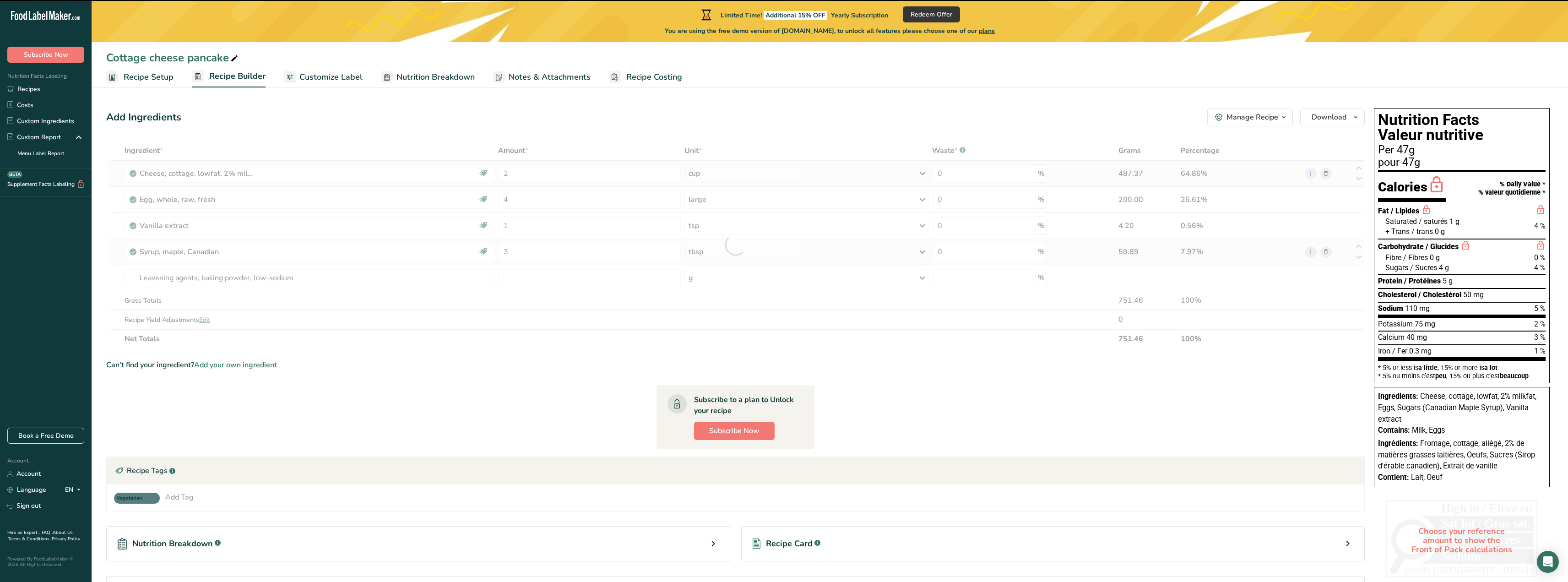
type input "0"
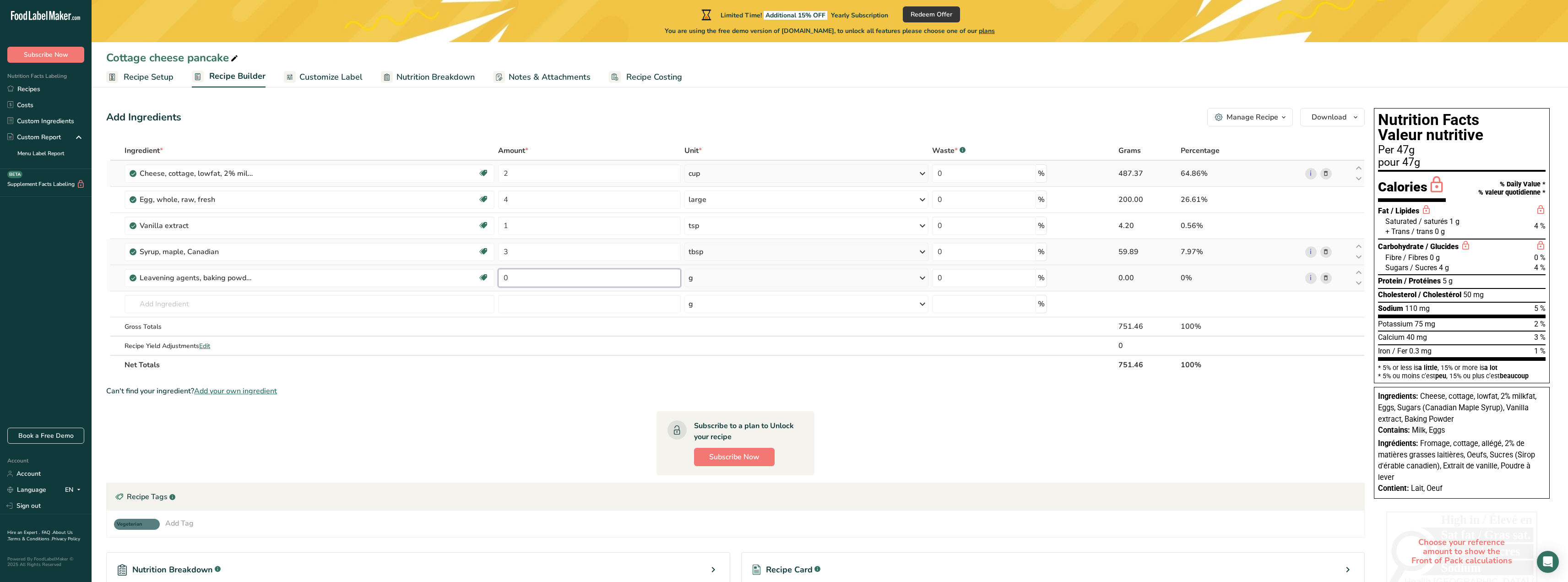
click at [510, 278] on input "0" at bounding box center [589, 278] width 183 height 18
type input "1.25"
click at [702, 278] on div "Ingredient * Amount * Unit * Waste * .a-a{fill:#347362;}.b-a{fill:#fff;} Grams …" at bounding box center [735, 258] width 1259 height 234
click at [707, 278] on div "g" at bounding box center [807, 278] width 245 height 18
click at [713, 457] on div "See more" at bounding box center [728, 459] width 77 height 10
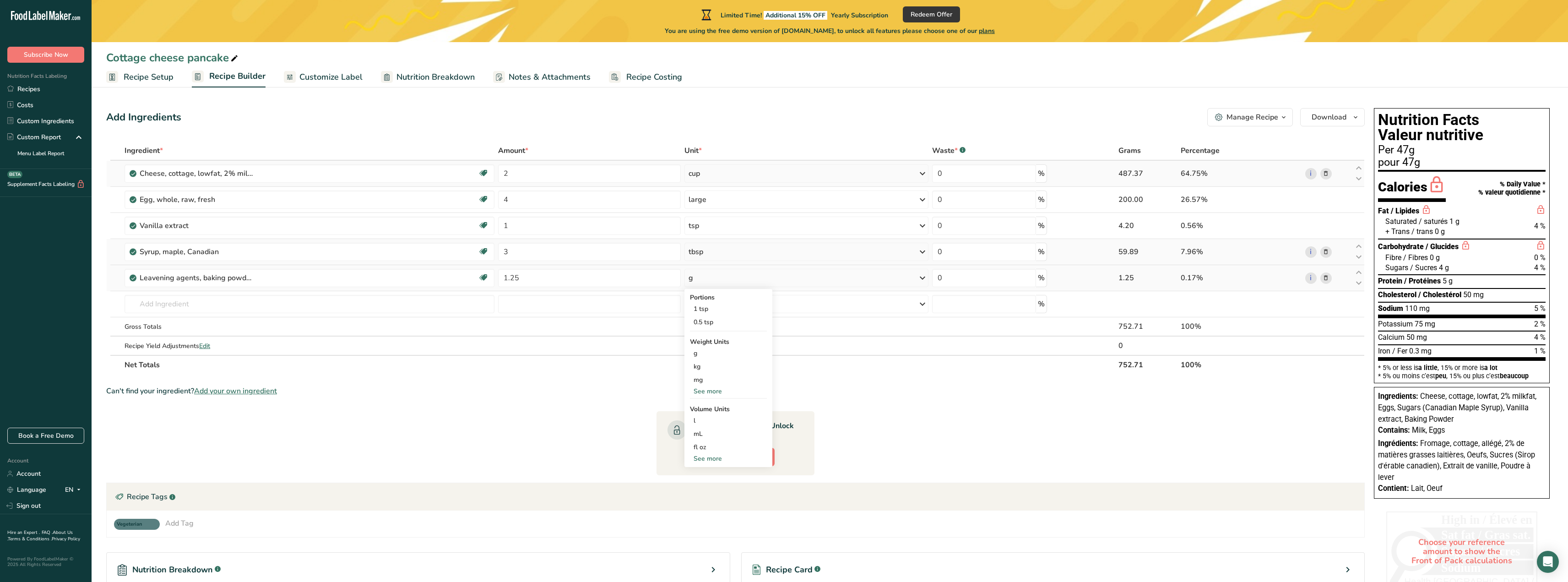
select select "22"
click at [713, 460] on div "tbsp" at bounding box center [728, 460] width 70 height 10
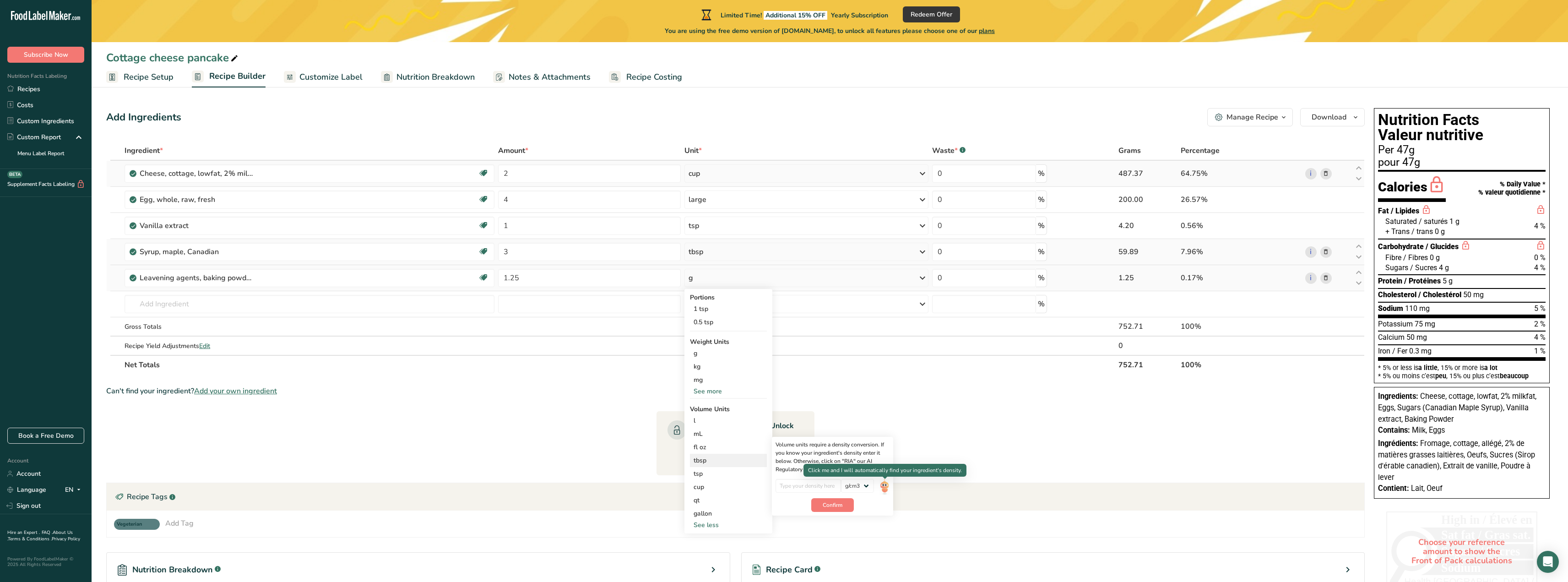
click at [884, 486] on img at bounding box center [885, 487] width 10 height 16
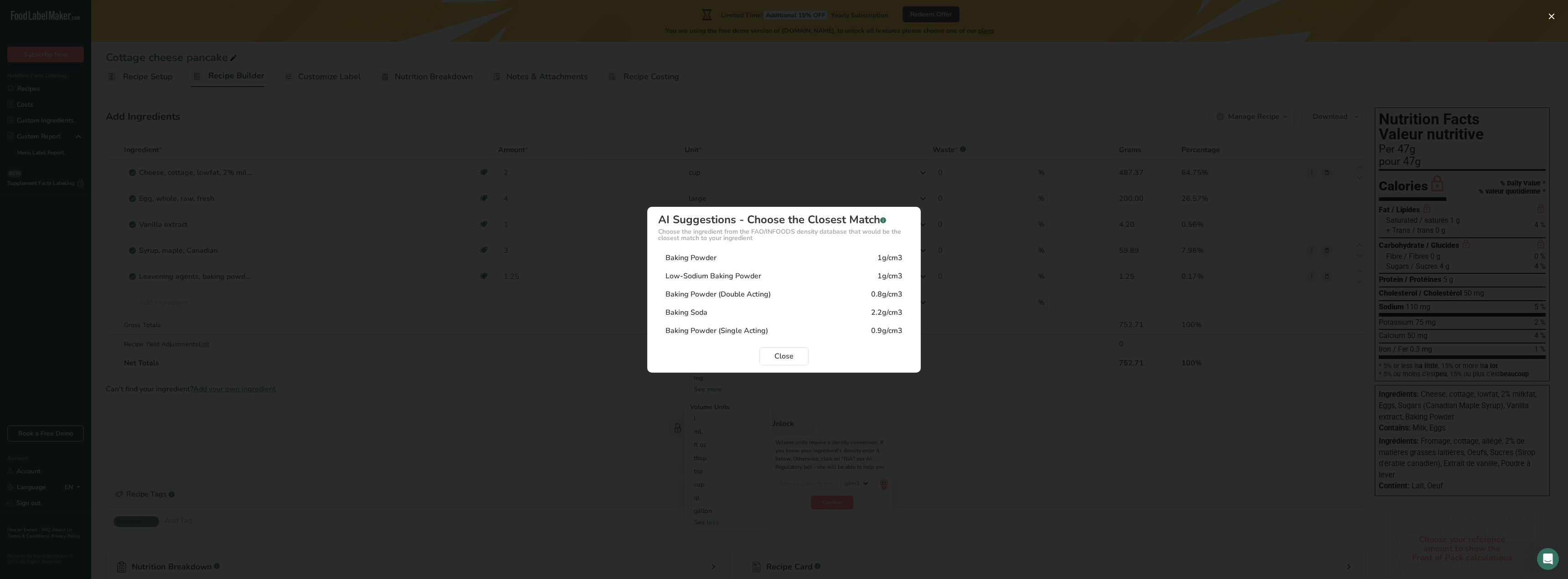
click at [677, 257] on div "Baking Powder" at bounding box center [691, 258] width 51 height 11
type input "1"
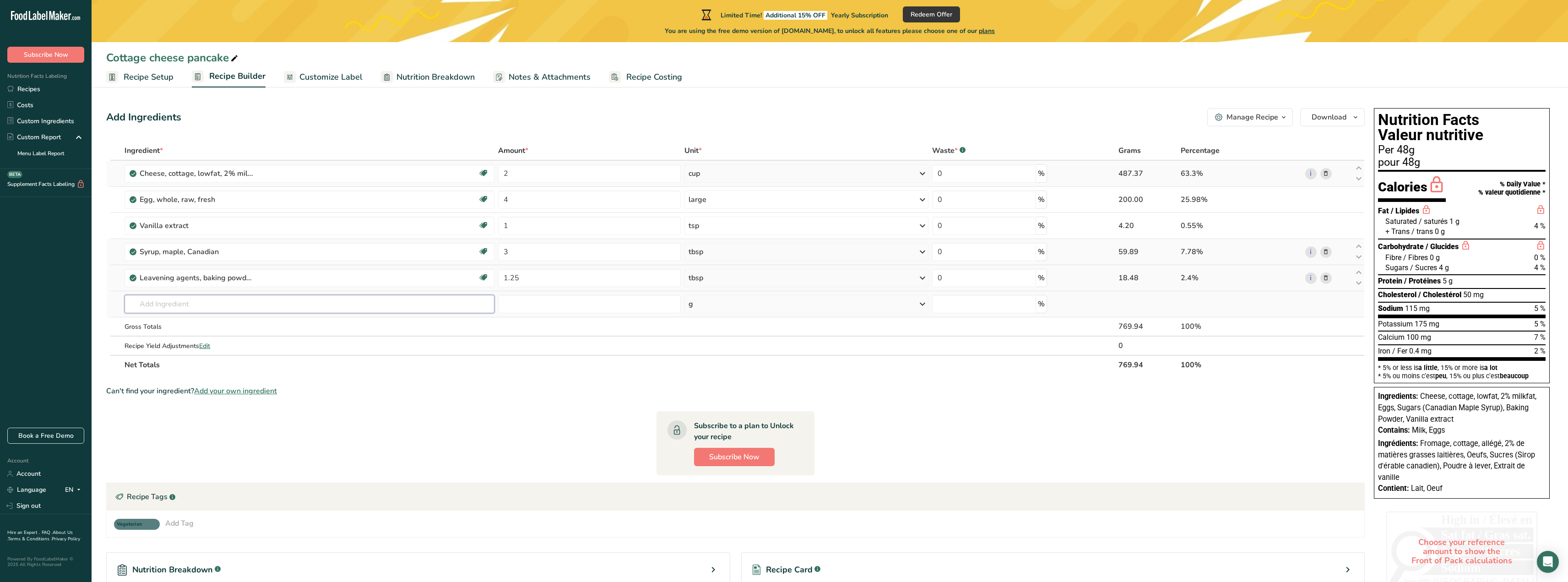
click at [160, 308] on input "text" at bounding box center [309, 304] width 370 height 18
type input "f"
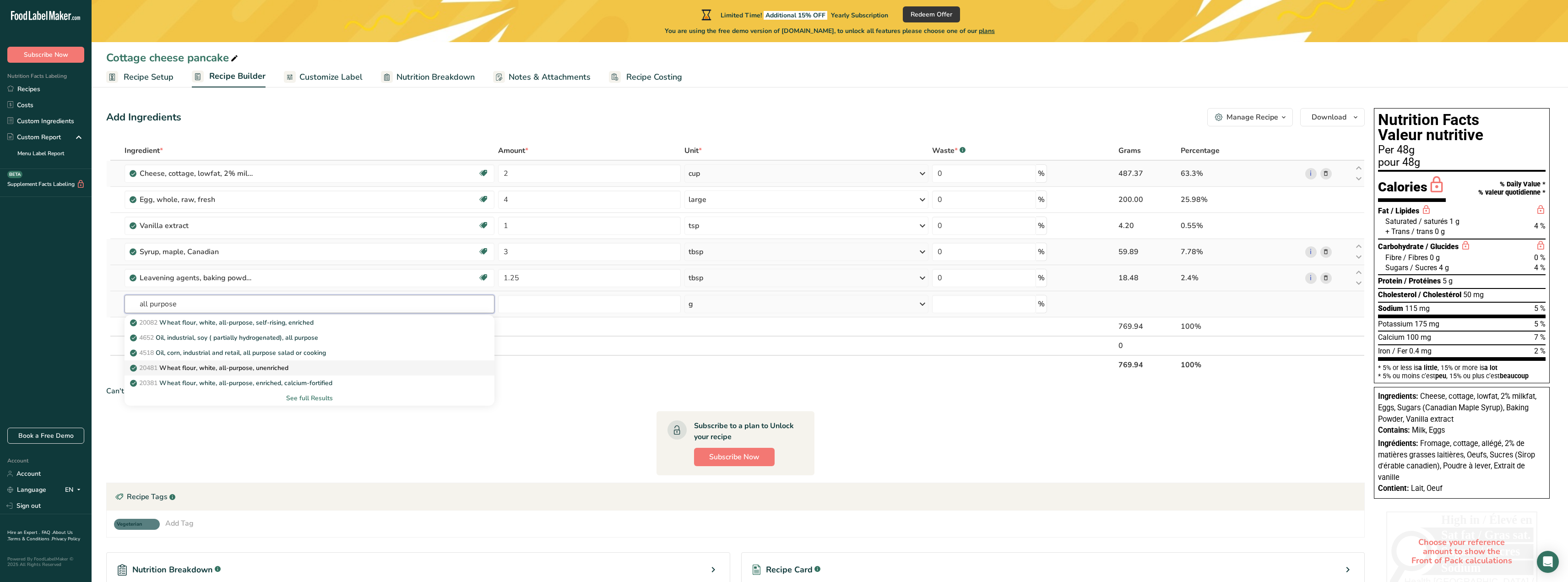
type input "all purpose"
click at [171, 368] on p "20481 Wheat flour, white, all-purpose, unenriched" at bounding box center [210, 368] width 156 height 10
type input "Wheat flour, white, all-purpose, unenriched"
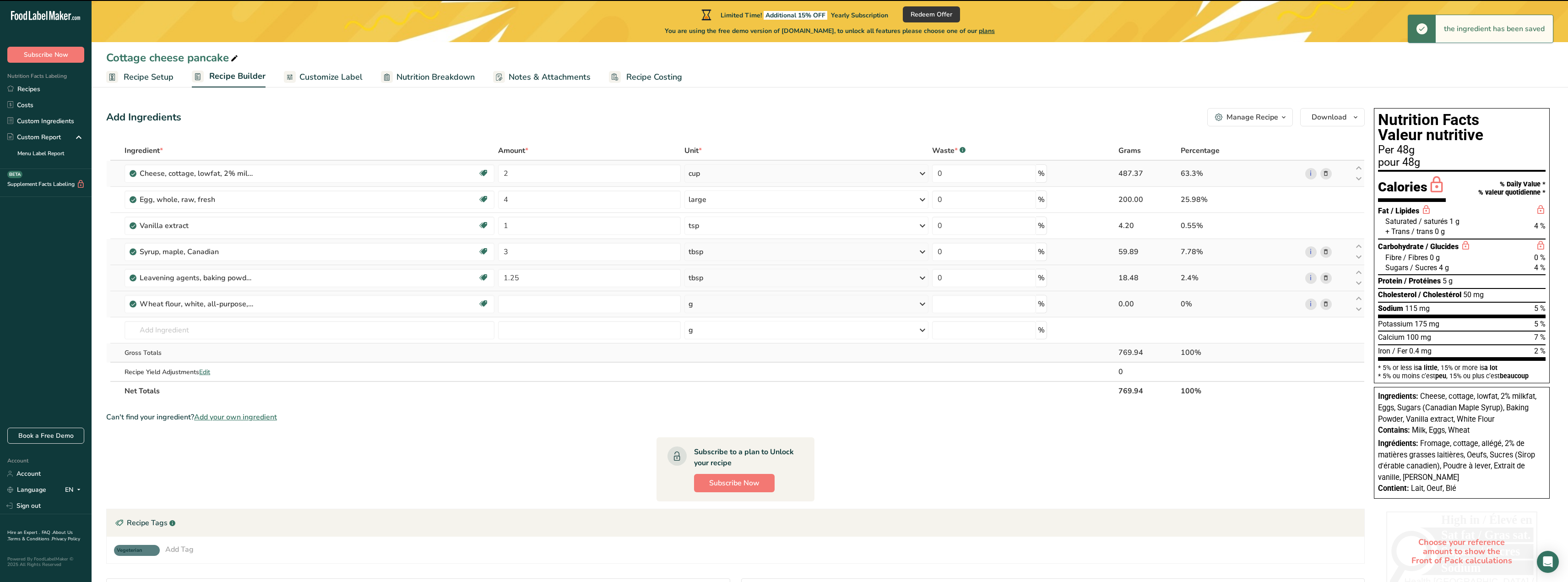
type input "0"
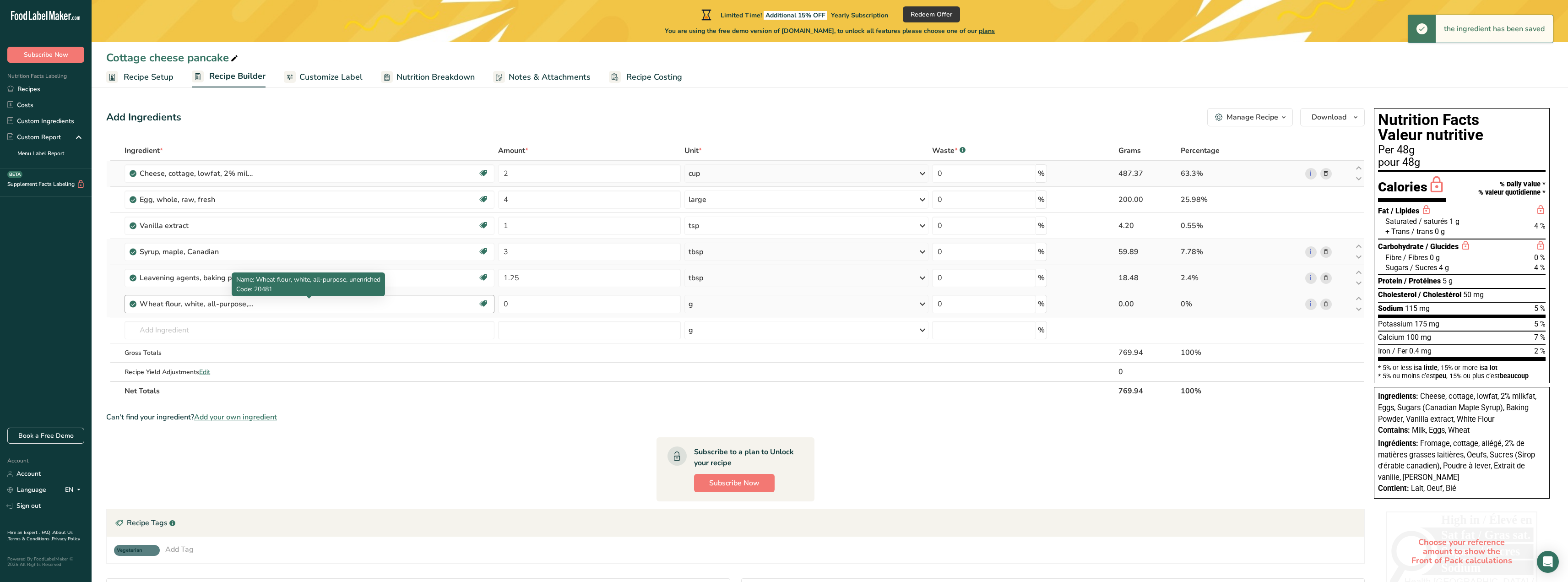
click at [215, 302] on div "Wheat flour, white, all-purpose, unenriched" at bounding box center [196, 304] width 114 height 11
click at [243, 305] on div "Wheat flour, white, all-purpose, unenriched" at bounding box center [196, 304] width 114 height 11
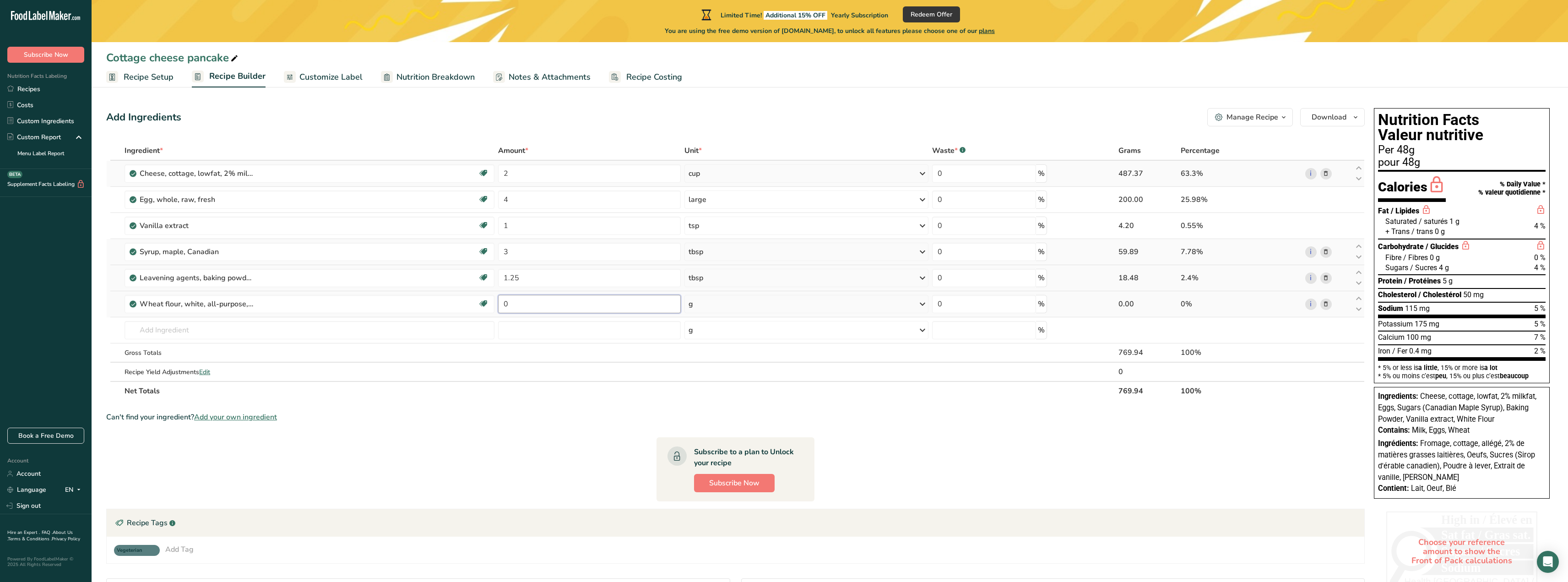
click at [516, 301] on input "0" at bounding box center [589, 304] width 183 height 18
type input "1"
type input "1.25"
click at [704, 305] on div "Ingredient * Amount * Unit * Waste * .a-a{fill:#347362;}.b-a{fill:#fff;} Grams …" at bounding box center [735, 271] width 1259 height 260
click at [707, 305] on div "g" at bounding box center [807, 304] width 245 height 18
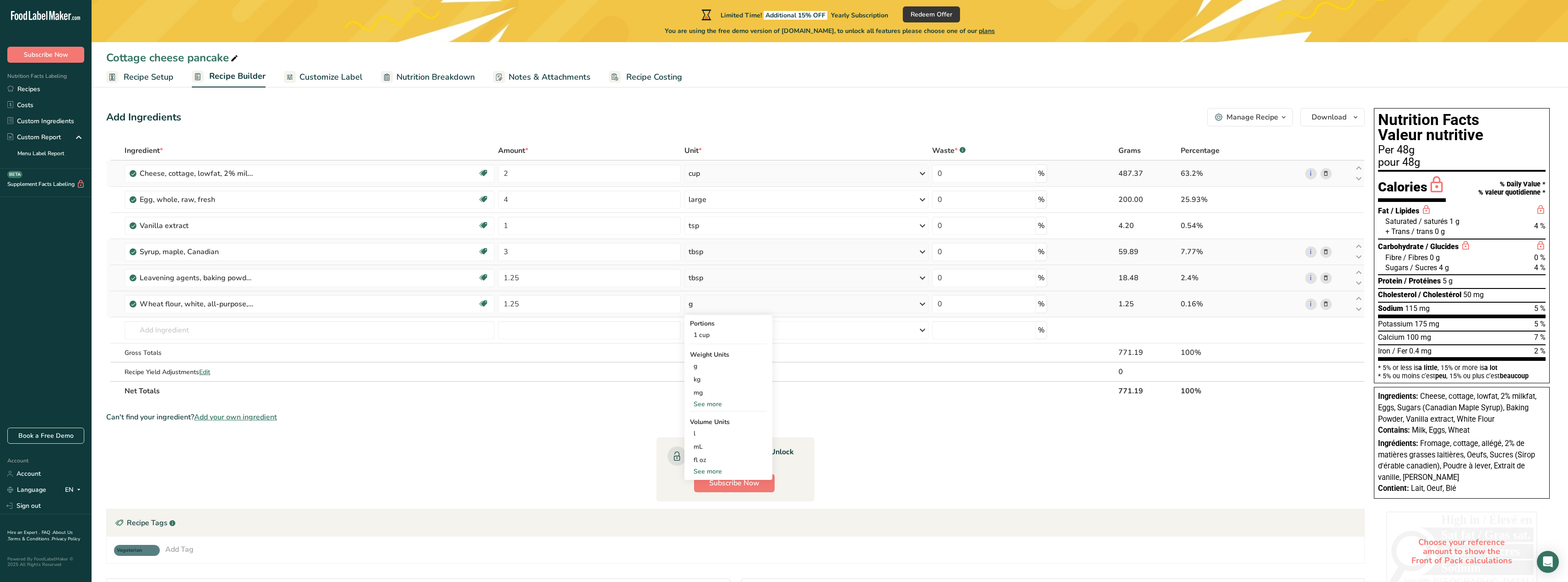
click at [715, 471] on div "See more" at bounding box center [728, 471] width 77 height 10
select select "22"
click at [705, 499] on div "cup" at bounding box center [728, 499] width 70 height 10
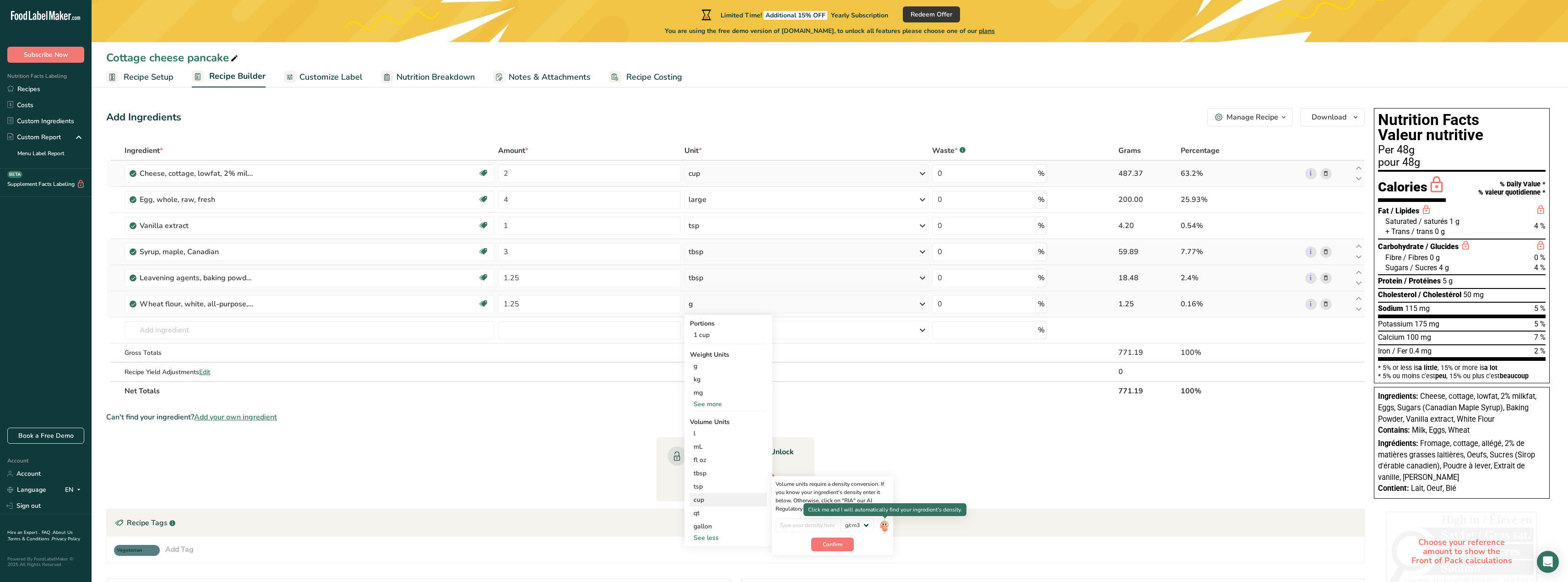
click at [884, 526] on img at bounding box center [885, 526] width 10 height 16
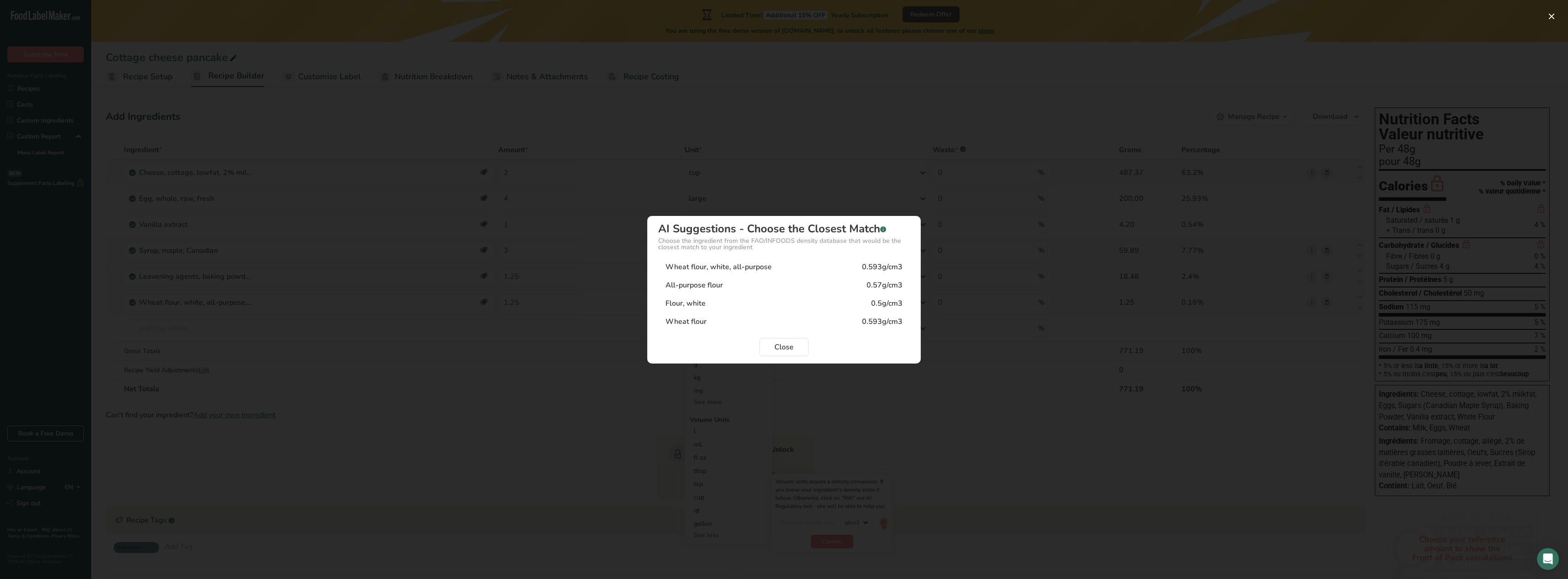
click at [760, 268] on div "Wheat flour, white, all-purpose" at bounding box center [718, 267] width 106 height 11
type input "0.593"
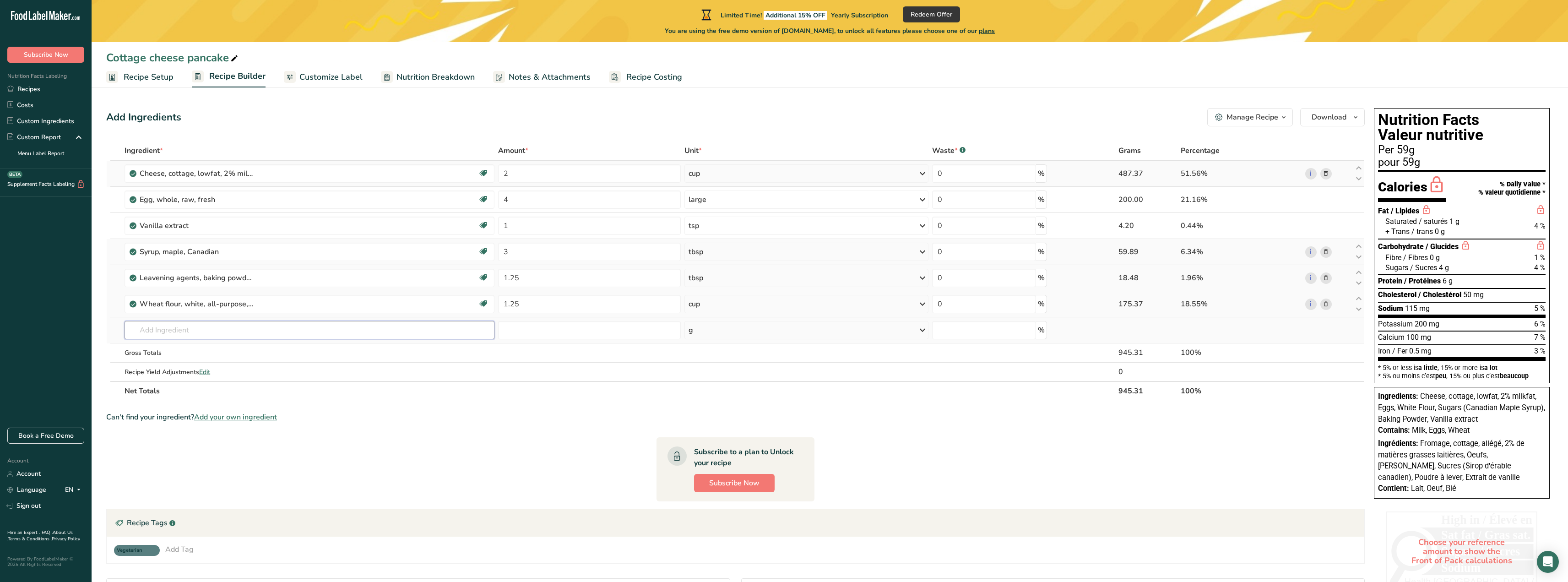
click at [187, 327] on input "text" at bounding box center [309, 330] width 370 height 18
type input "avocado oil"
click at [191, 345] on p "4581 Oil, avocado" at bounding box center [162, 348] width 60 height 10
type input "Oil, avocado"
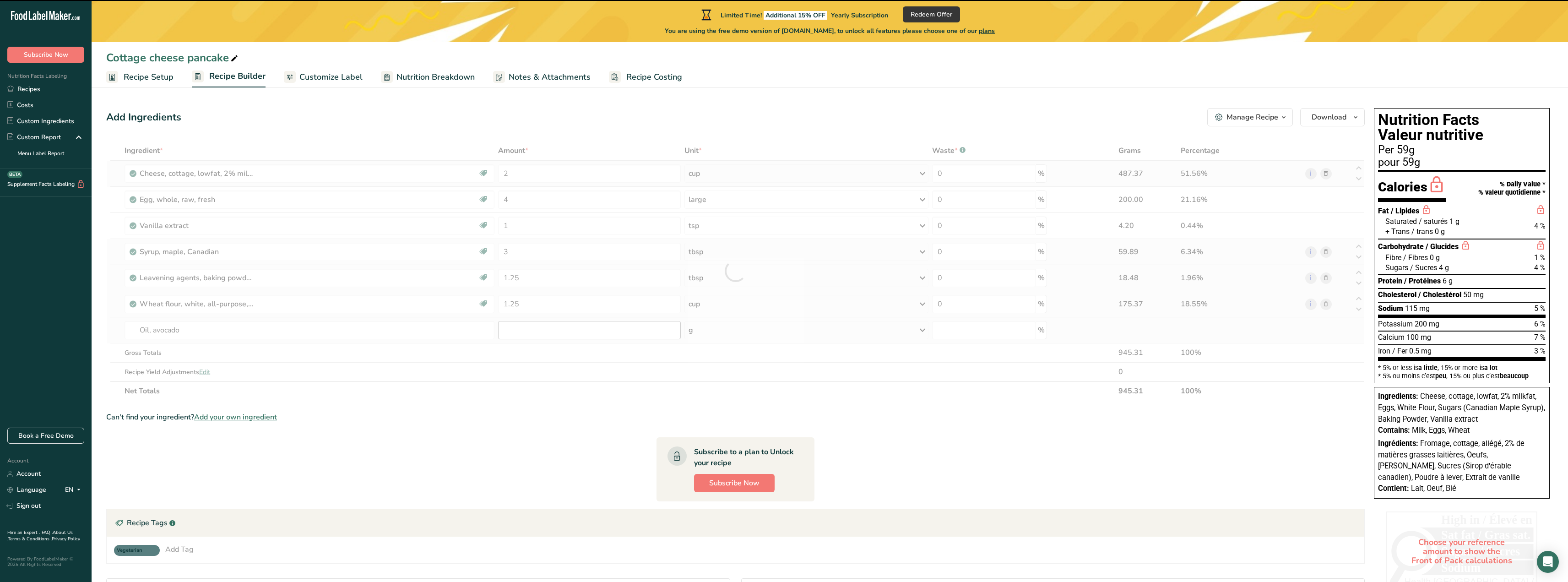
type input "0"
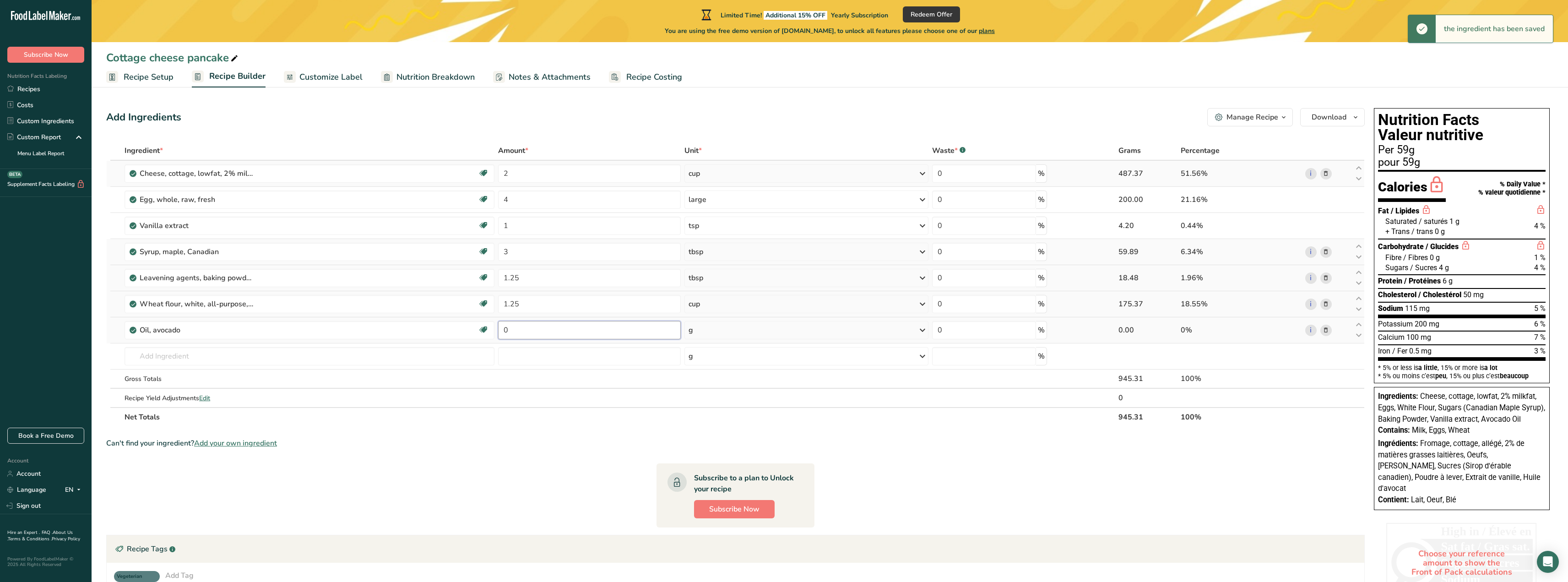
click at [513, 329] on input "0" at bounding box center [589, 330] width 183 height 18
type input "00"
type input "0.25"
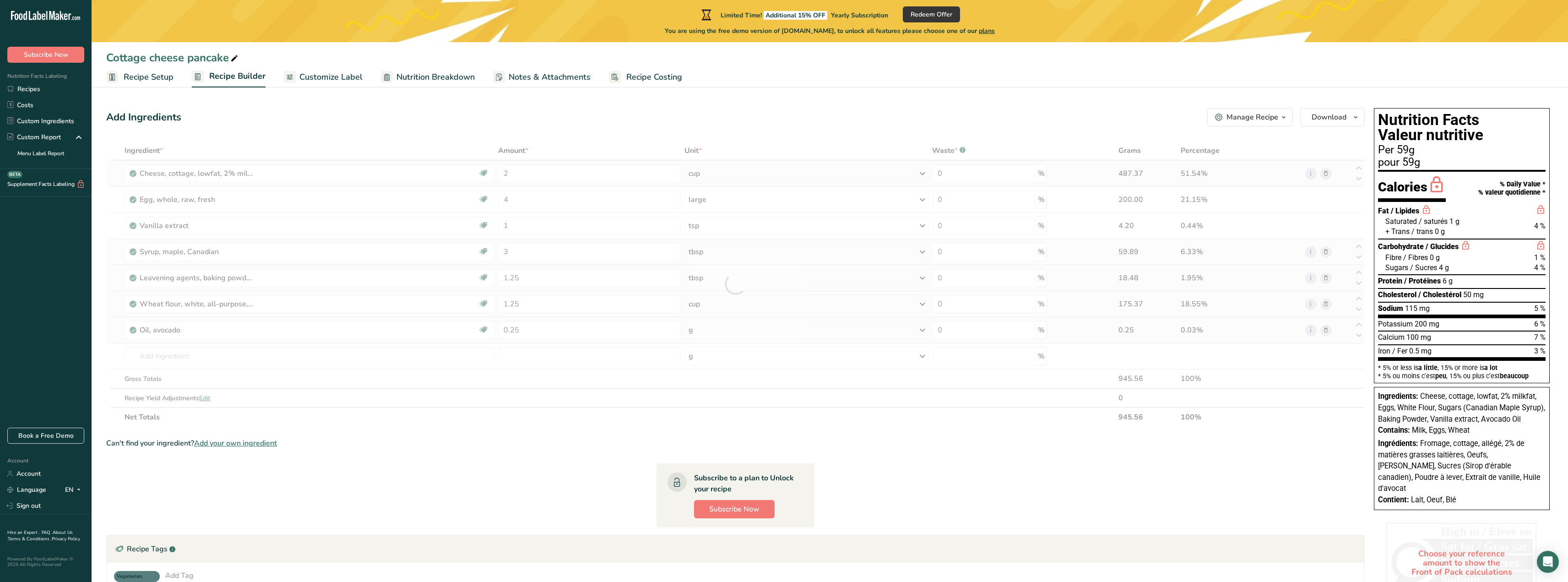
click at [704, 333] on div "Ingredient * Amount * Unit * Waste * .a-a{fill:#347362;}.b-a{fill:#fff;} Grams …" at bounding box center [735, 284] width 1259 height 285
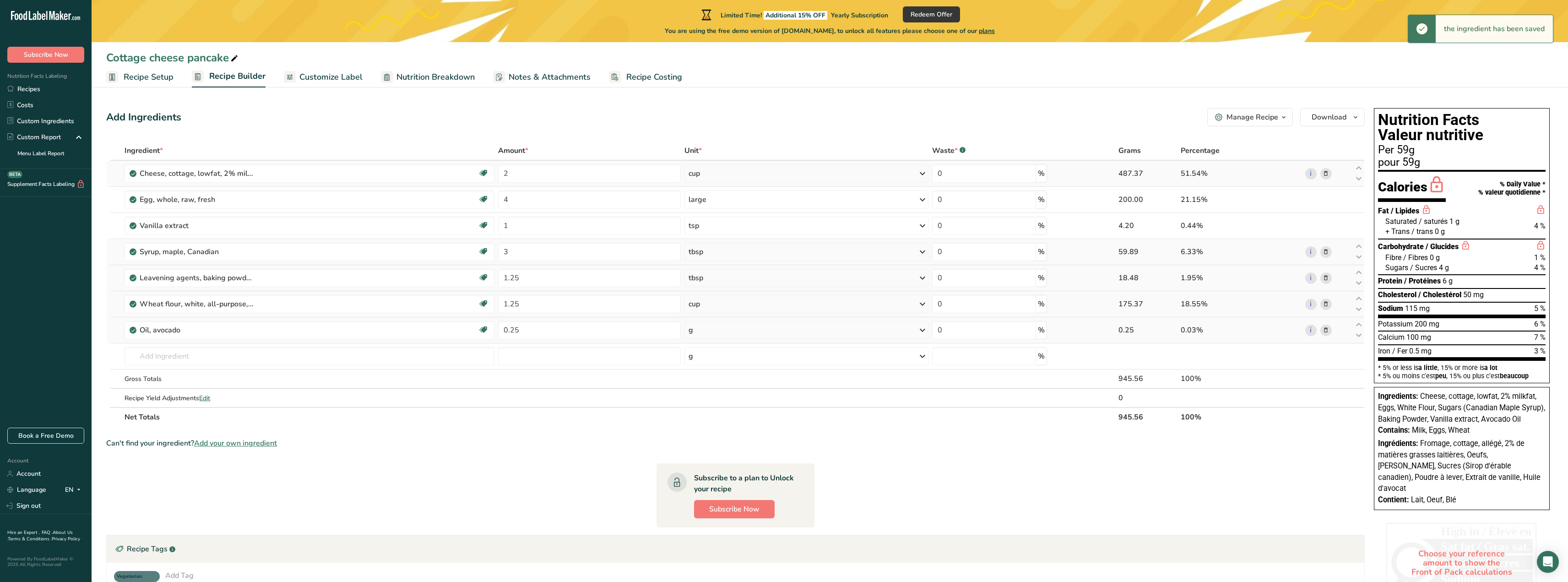
click at [705, 332] on div "g" at bounding box center [807, 330] width 245 height 18
click at [715, 522] on div "See more" at bounding box center [728, 524] width 77 height 10
select select "22"
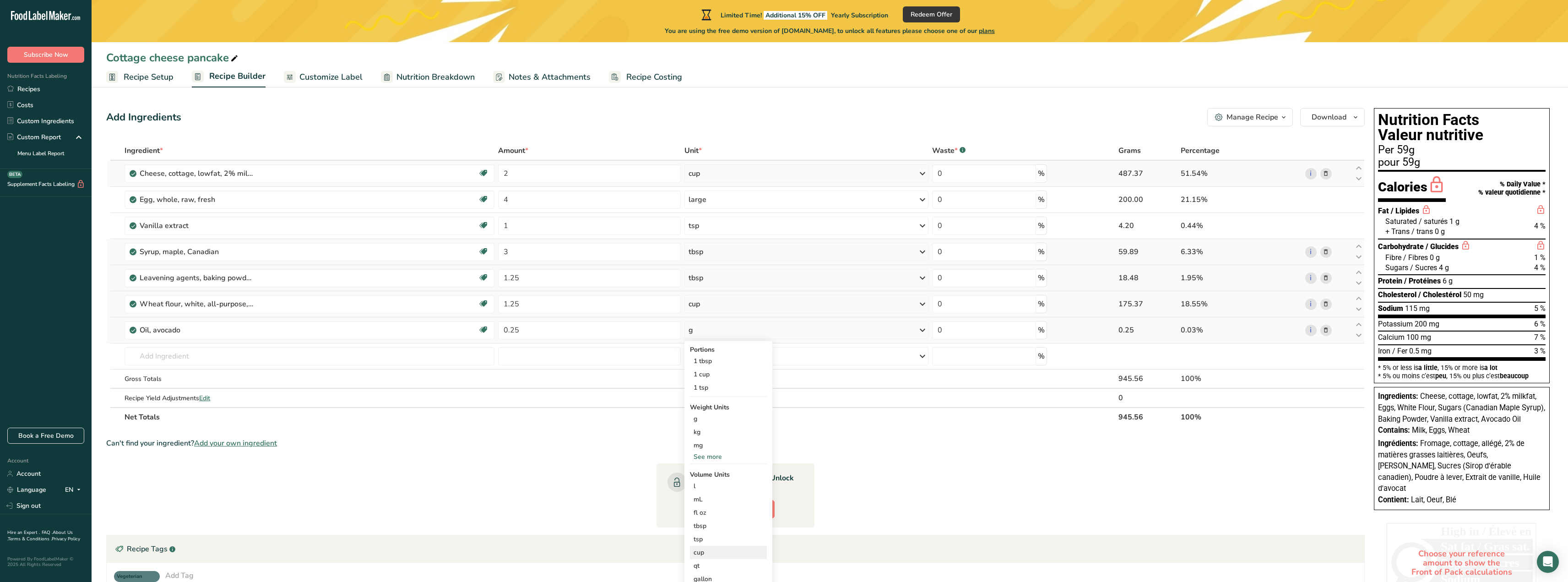
click at [704, 551] on div "cup" at bounding box center [728, 553] width 70 height 10
click at [698, 552] on div "cup" at bounding box center [728, 553] width 70 height 10
click at [695, 551] on div "cup" at bounding box center [728, 553] width 70 height 10
click at [883, 575] on img at bounding box center [885, 579] width 10 height 16
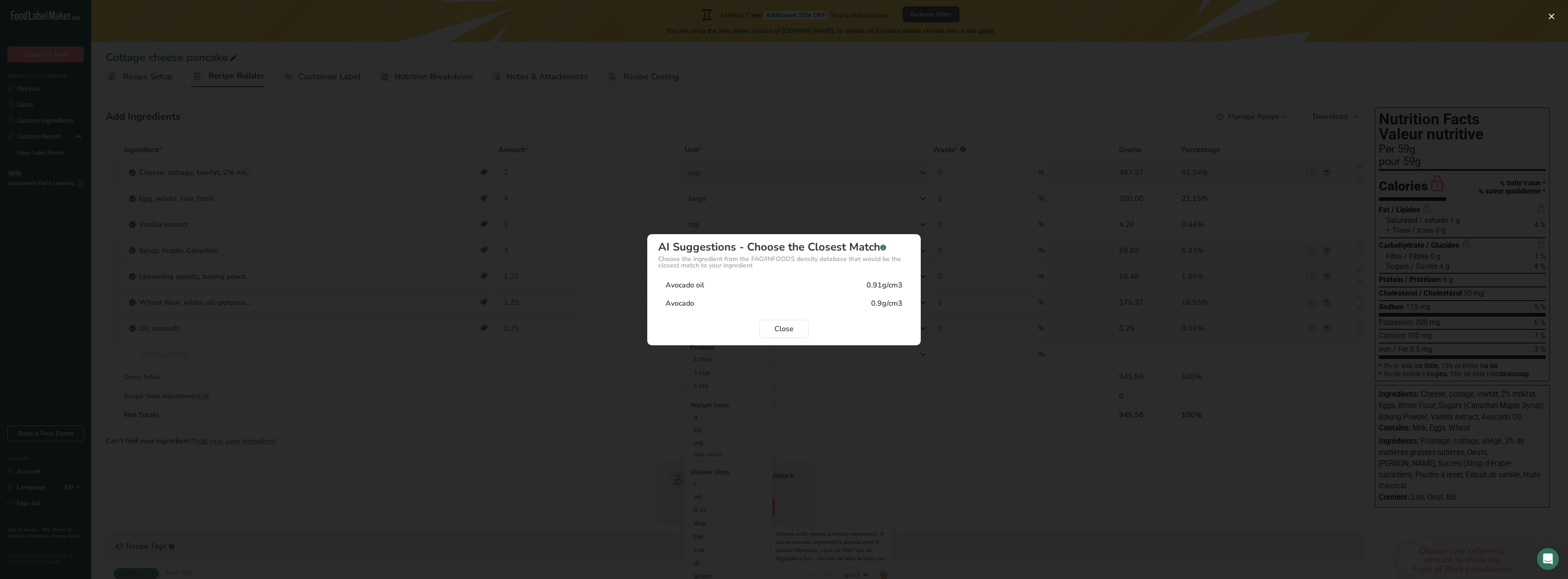
click at [688, 284] on div "Avocado oil" at bounding box center [685, 285] width 39 height 11
type input "0.91"
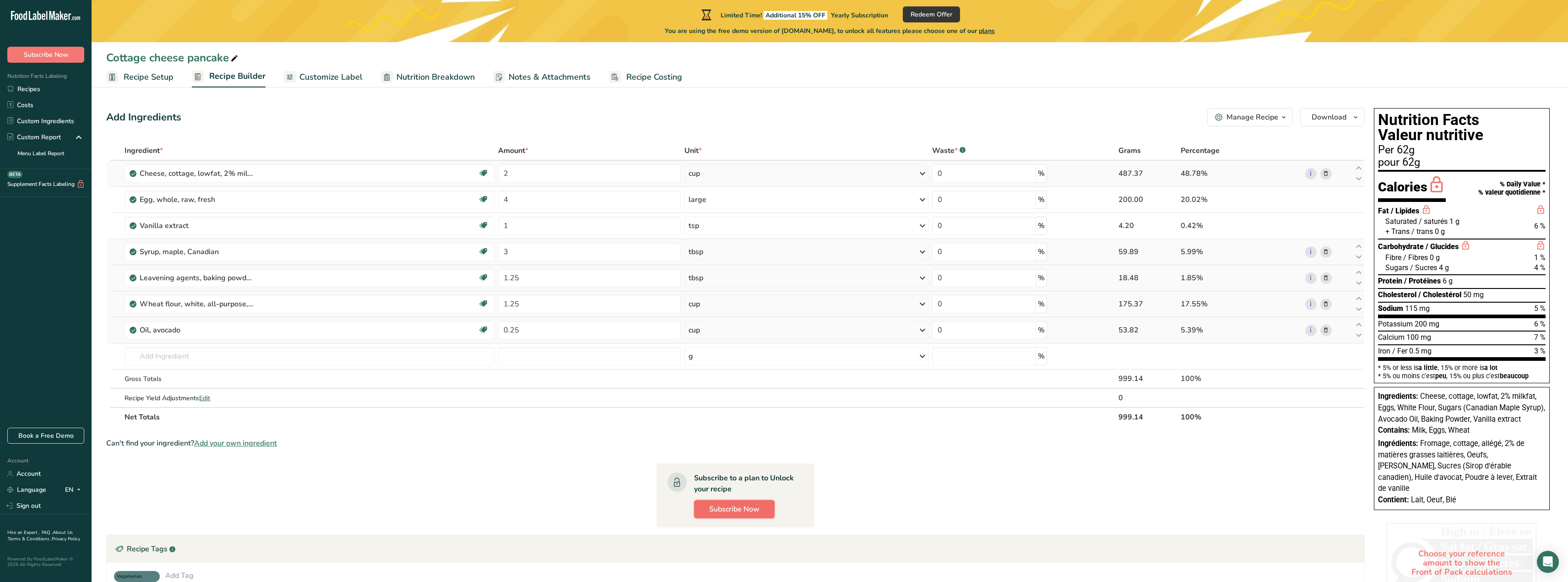
click at [760, 512] on button "Subscribe Now" at bounding box center [734, 509] width 81 height 18
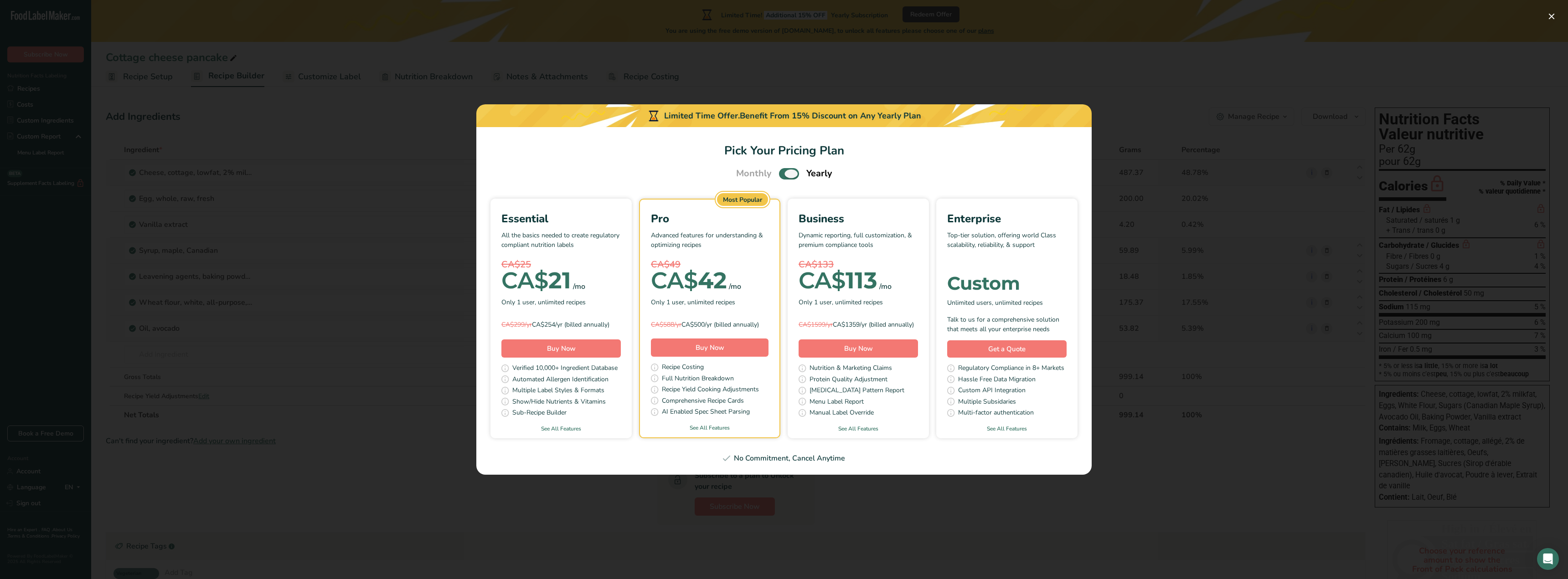
click at [781, 168] on span "Pick Your Pricing Plan Modal" at bounding box center [789, 173] width 20 height 12
click at [781, 171] on input "Pick Your Pricing Plan Modal" at bounding box center [782, 174] width 6 height 6
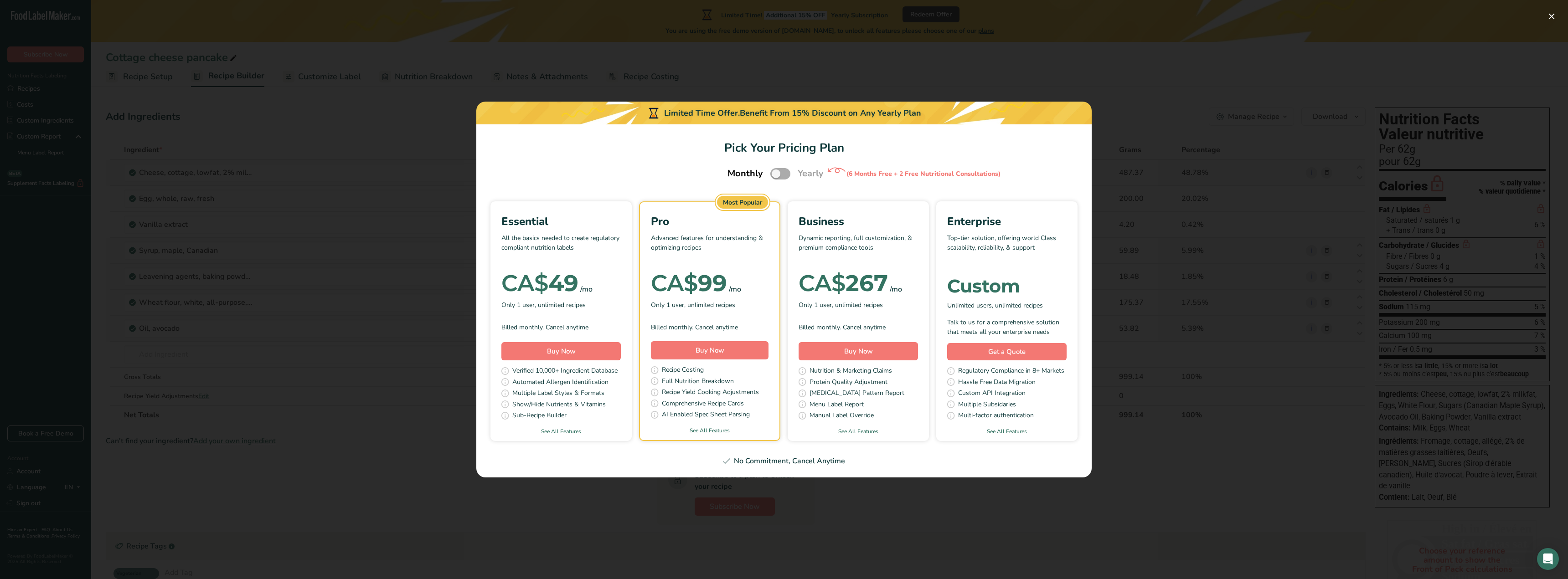
click at [785, 175] on span "Pick Your Pricing Plan Modal" at bounding box center [780, 173] width 20 height 12
click at [776, 175] on input "Pick Your Pricing Plan Modal" at bounding box center [774, 174] width 6 height 6
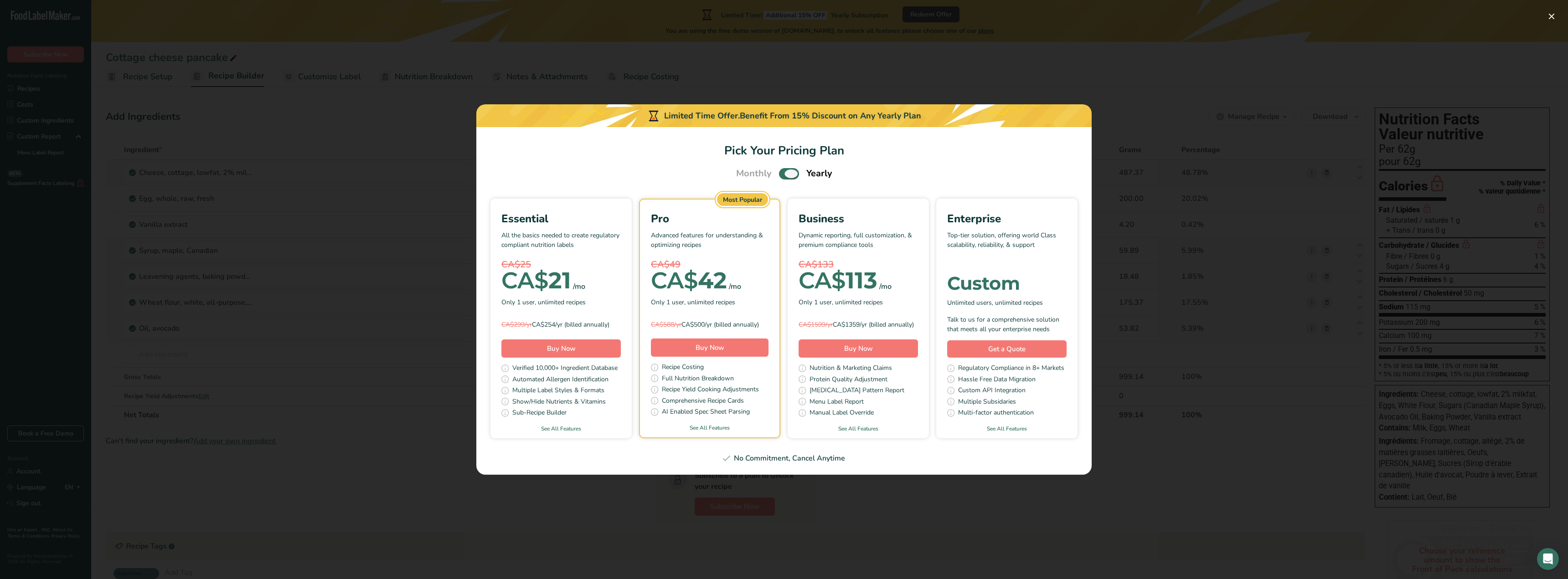
click at [780, 171] on span "Pick Your Pricing Plan Modal" at bounding box center [789, 173] width 20 height 12
click at [780, 171] on input "Pick Your Pricing Plan Modal" at bounding box center [782, 174] width 6 height 6
checkbox input "false"
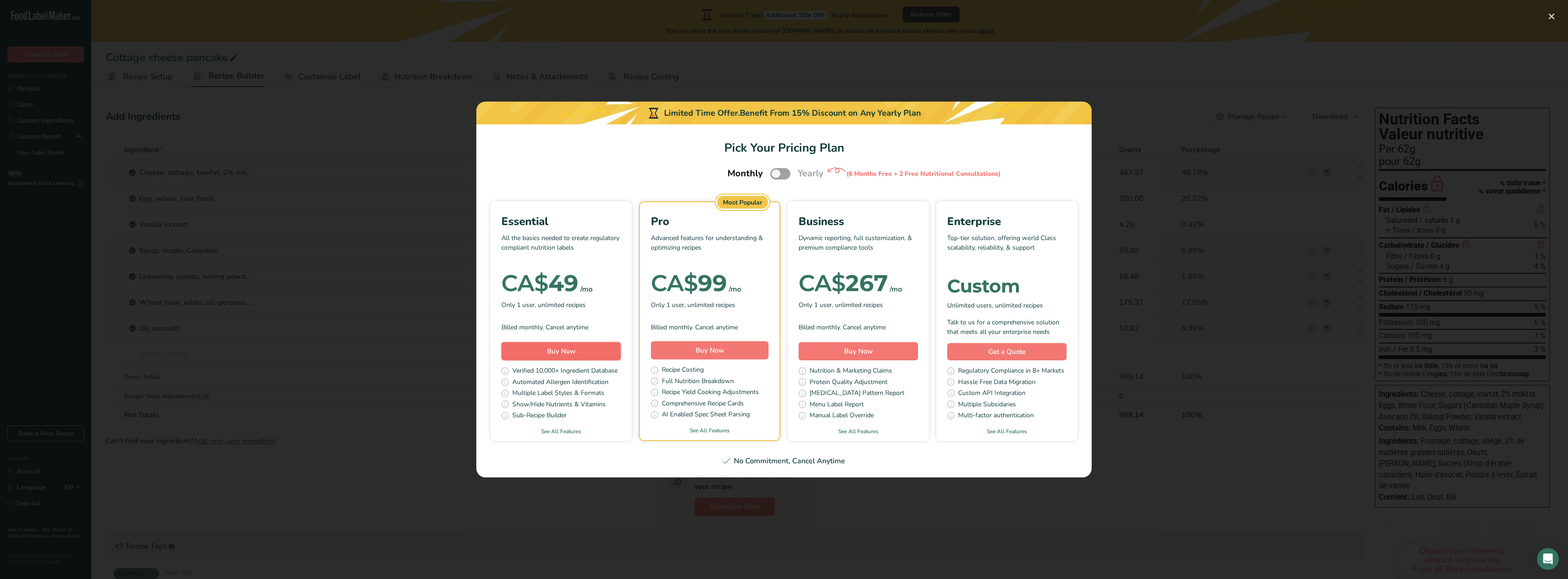
click at [563, 350] on span "Buy Now" at bounding box center [561, 351] width 29 height 9
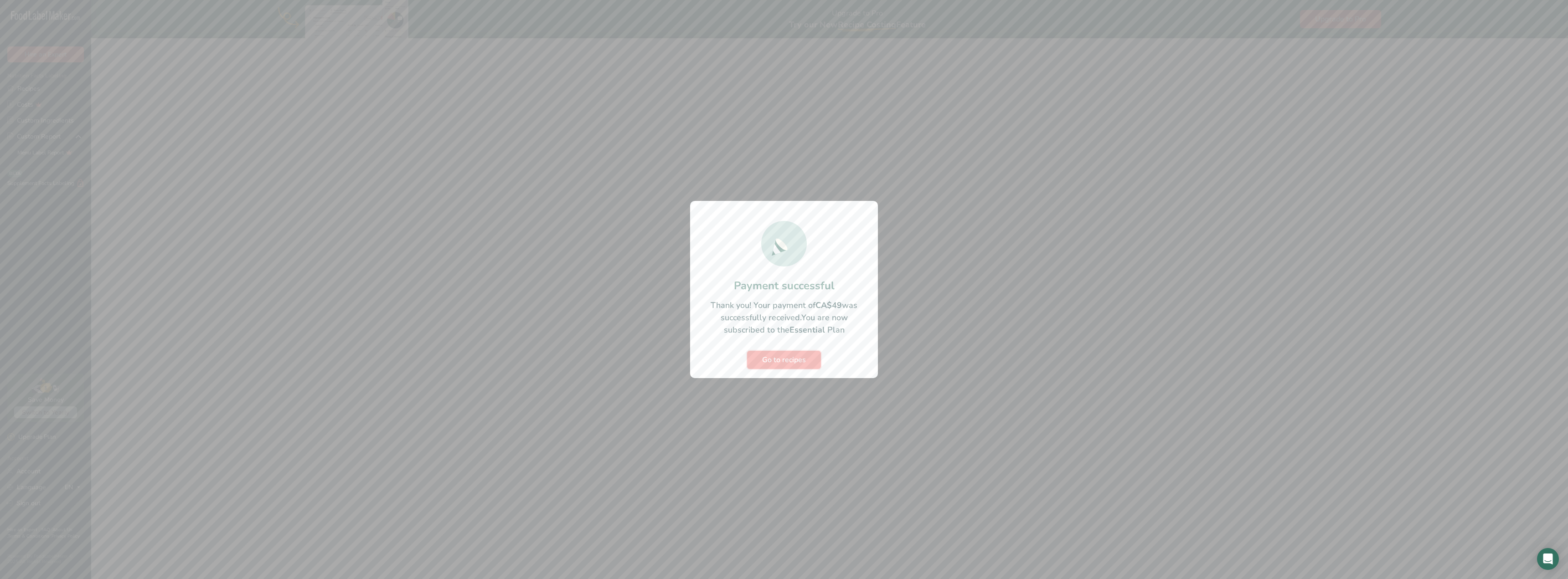
click at [780, 359] on span "Go to recipes" at bounding box center [784, 360] width 44 height 11
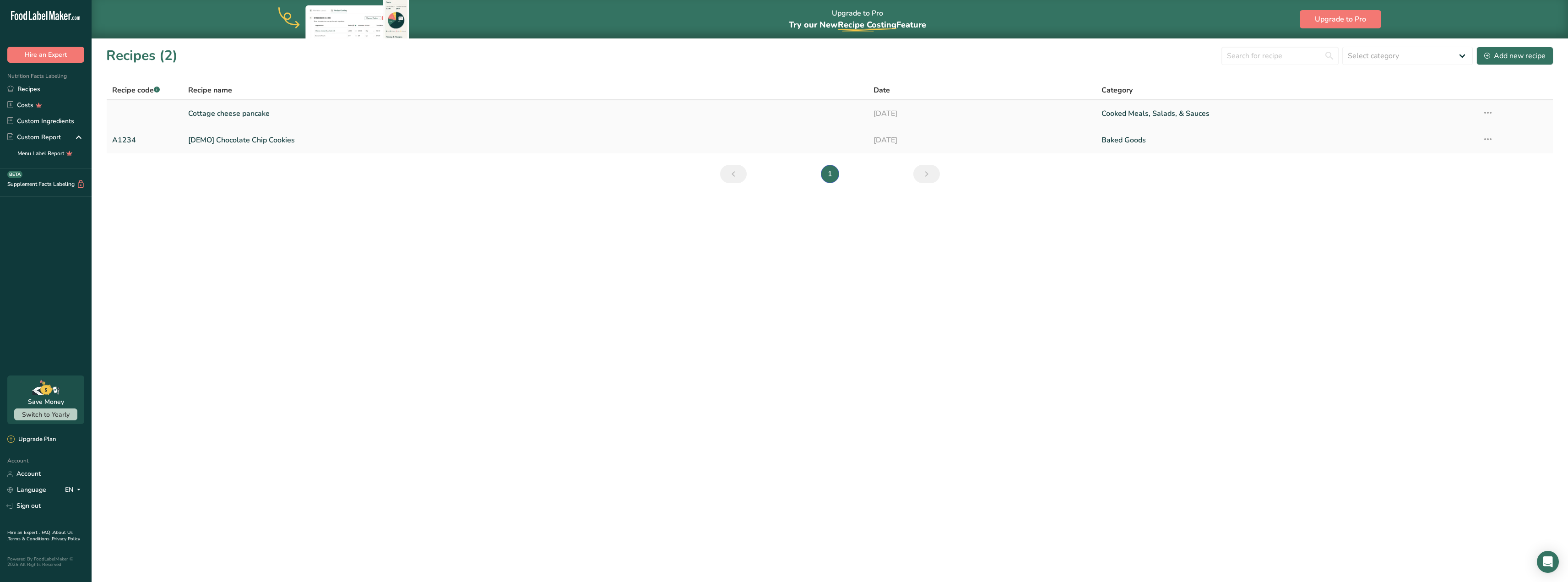
click at [223, 109] on link "Cottage cheese pancake" at bounding box center [525, 113] width 674 height 19
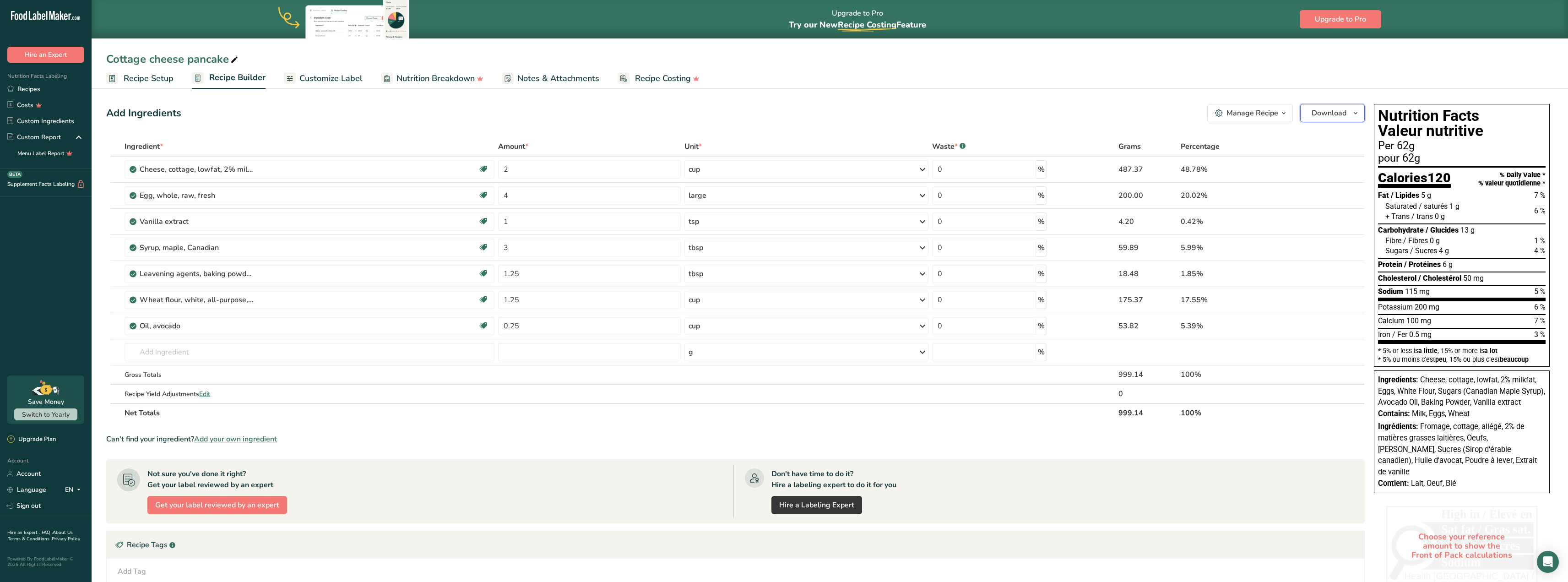
click at [1342, 112] on span "Download" at bounding box center [1328, 113] width 35 height 11
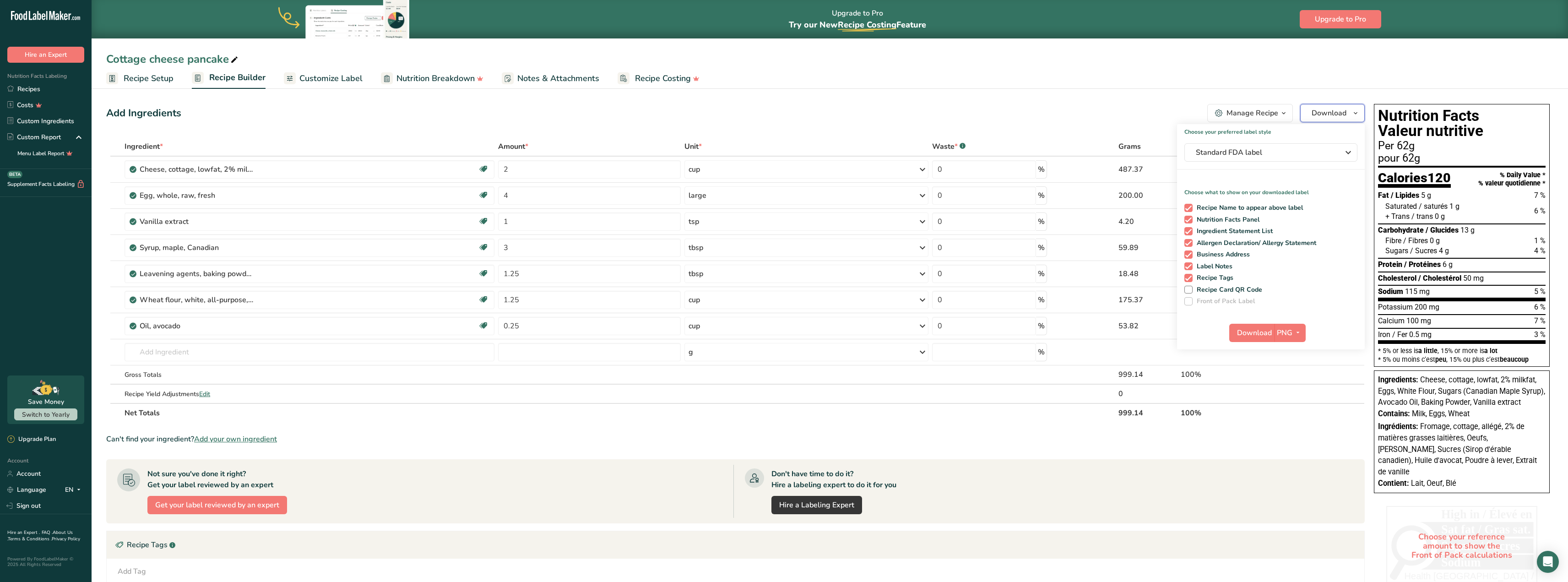
click at [1342, 112] on span "Download" at bounding box center [1328, 113] width 35 height 11
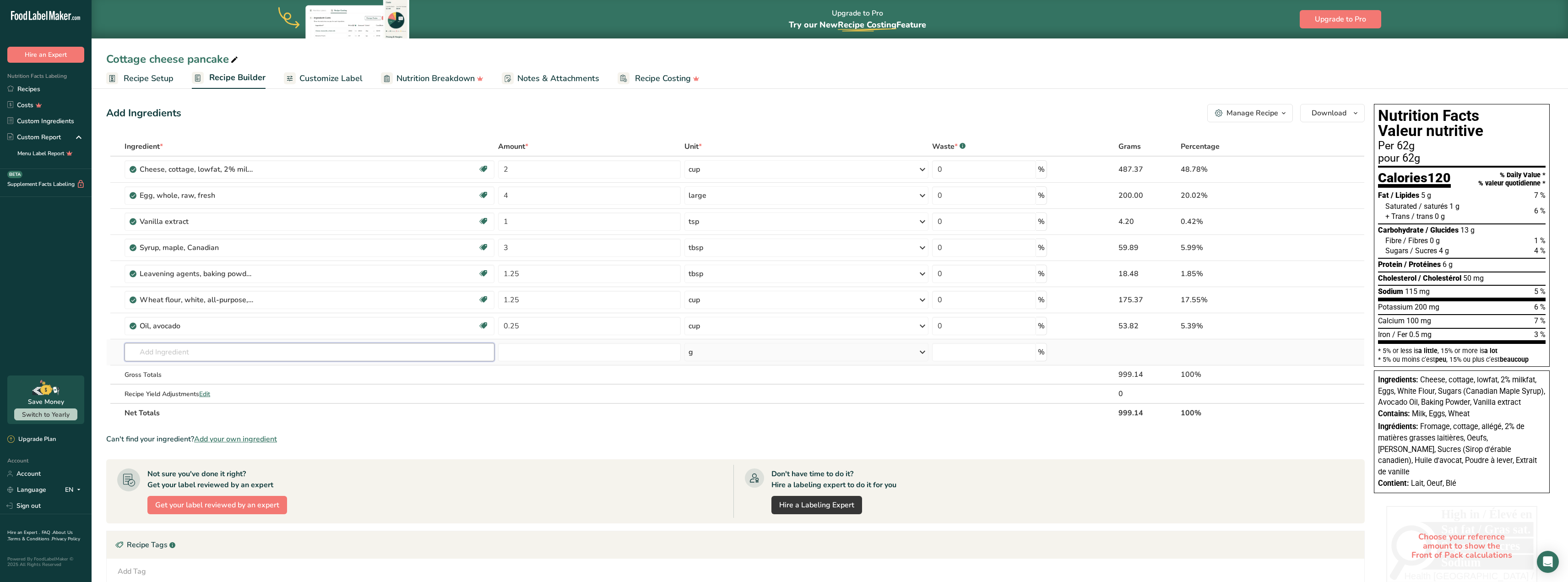
click at [142, 349] on input "text" at bounding box center [309, 352] width 370 height 18
click at [141, 352] on input "protein powder" at bounding box center [309, 352] width 370 height 18
type input "whey protein powder"
click at [241, 369] on p "14058 Beverages, Whey protein powder isolate" at bounding box center [206, 370] width 149 height 10
type input "Beverages, Whey protein powder isolate"
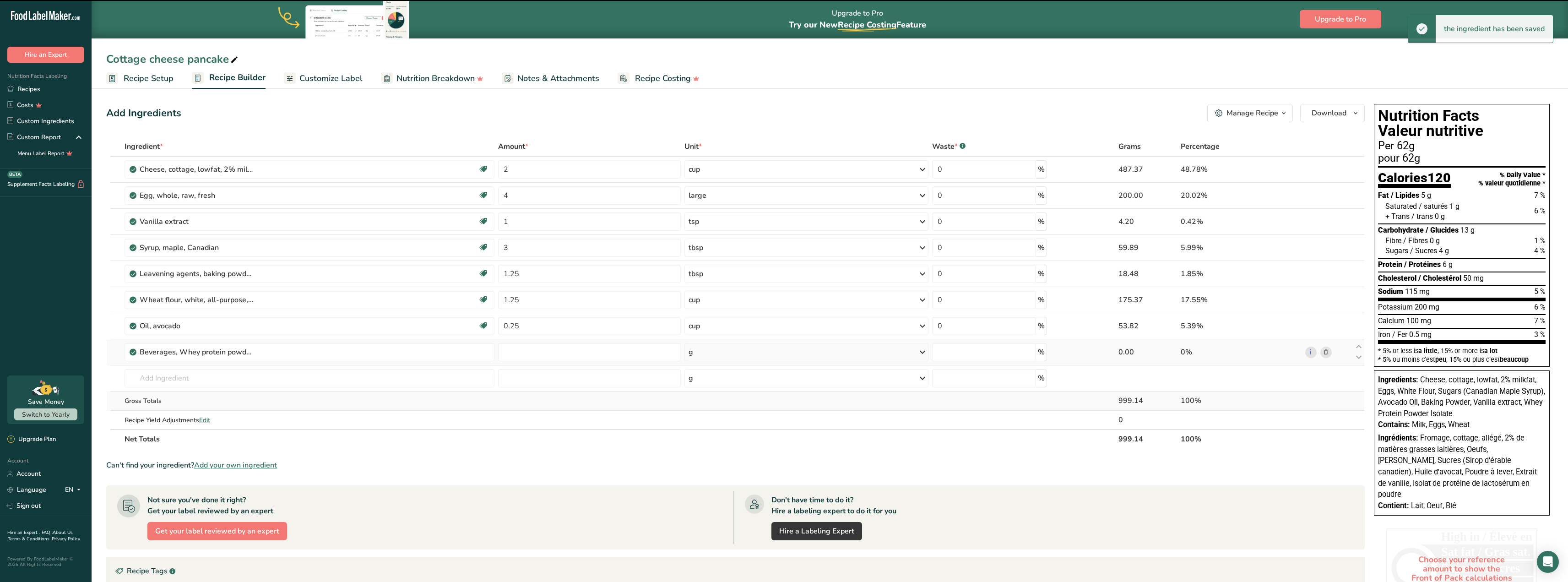
type input "0"
click at [508, 355] on input "0" at bounding box center [589, 352] width 183 height 18
type input "0"
type input "0.33"
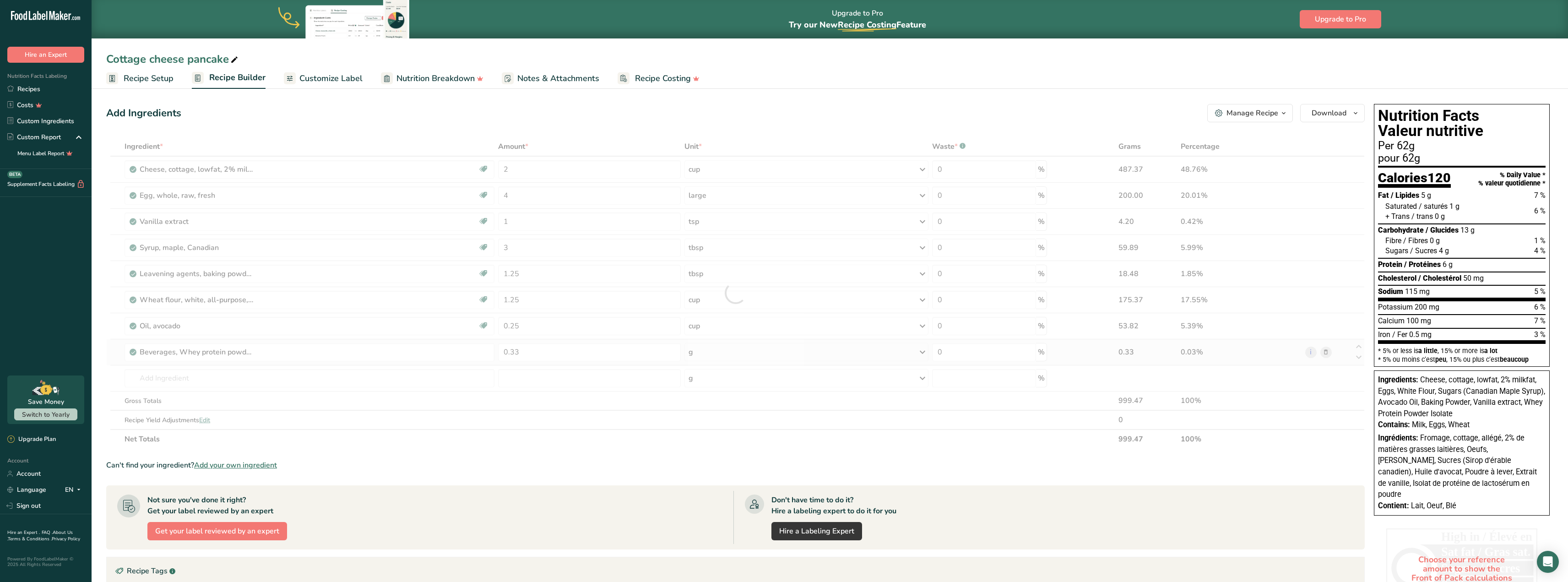
click at [699, 353] on div "Ingredient * Amount * Unit * Waste * .a-a{fill:#347362;}.b-a{fill:#fff;} Grams …" at bounding box center [735, 293] width 1259 height 312
click at [923, 350] on icon at bounding box center [922, 352] width 11 height 17
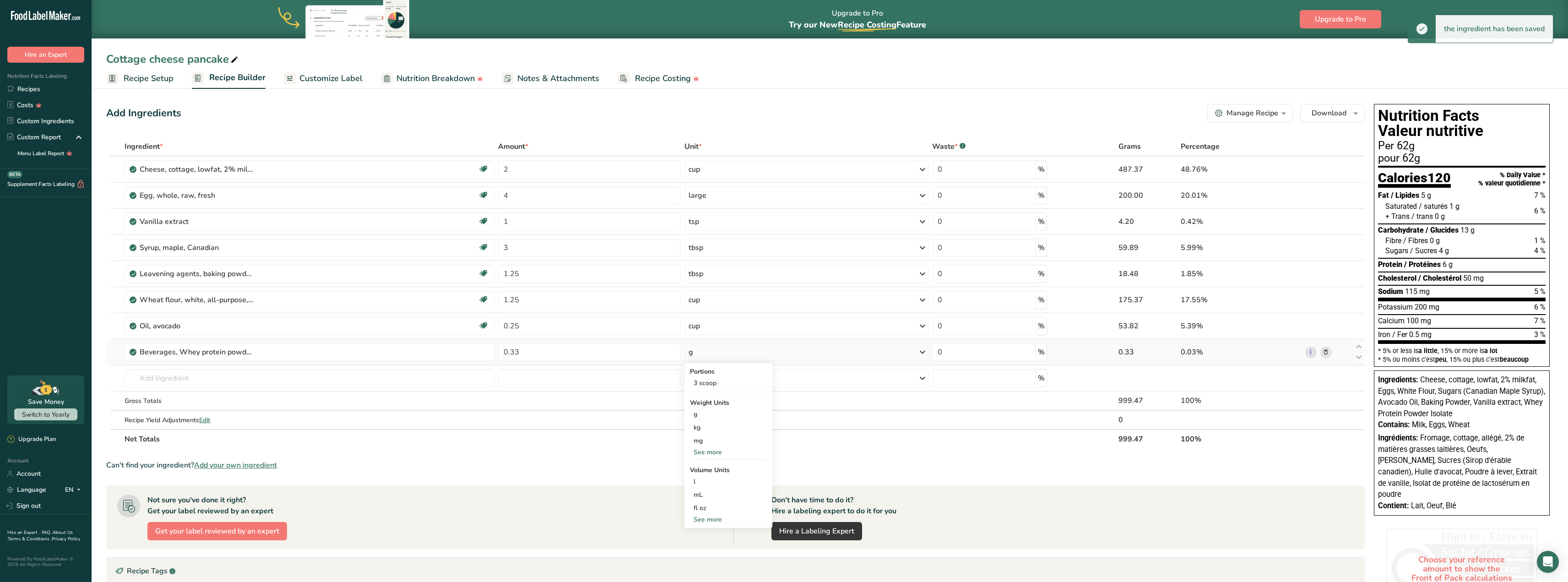
click at [702, 518] on div "See more" at bounding box center [728, 520] width 77 height 10
select select "22"
click at [704, 544] on div "cup" at bounding box center [728, 548] width 70 height 10
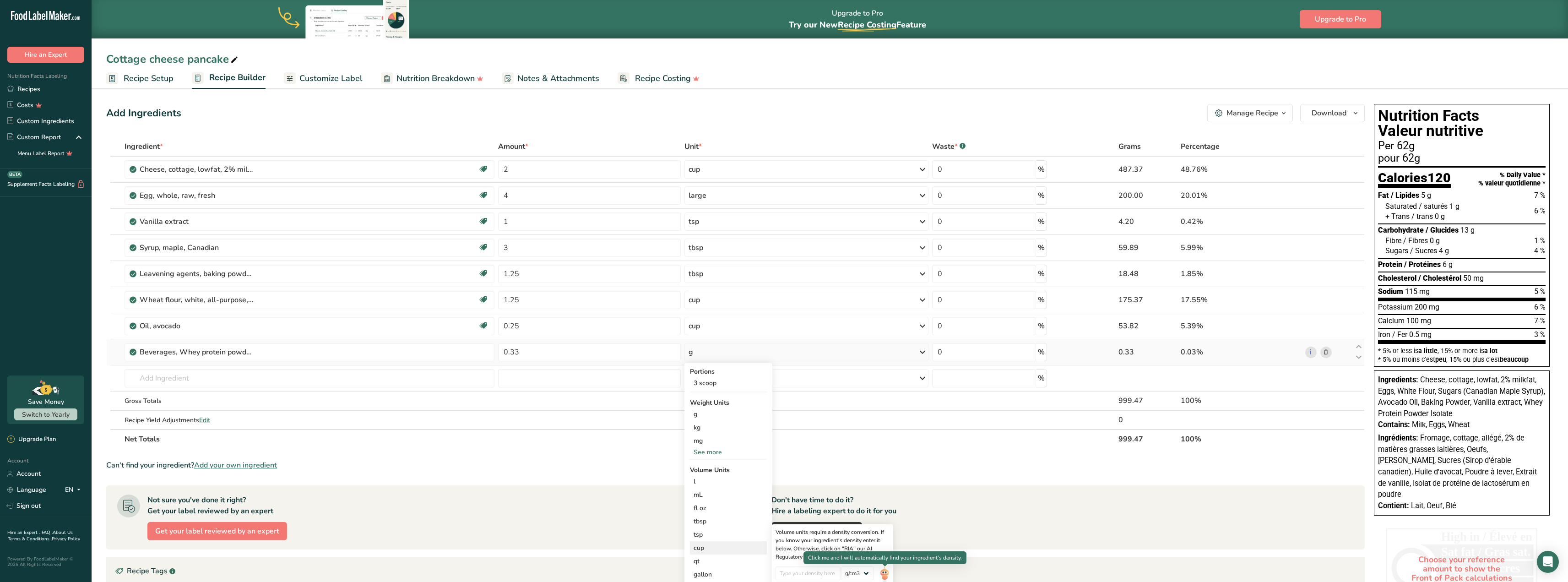
click at [882, 576] on img at bounding box center [885, 574] width 10 height 16
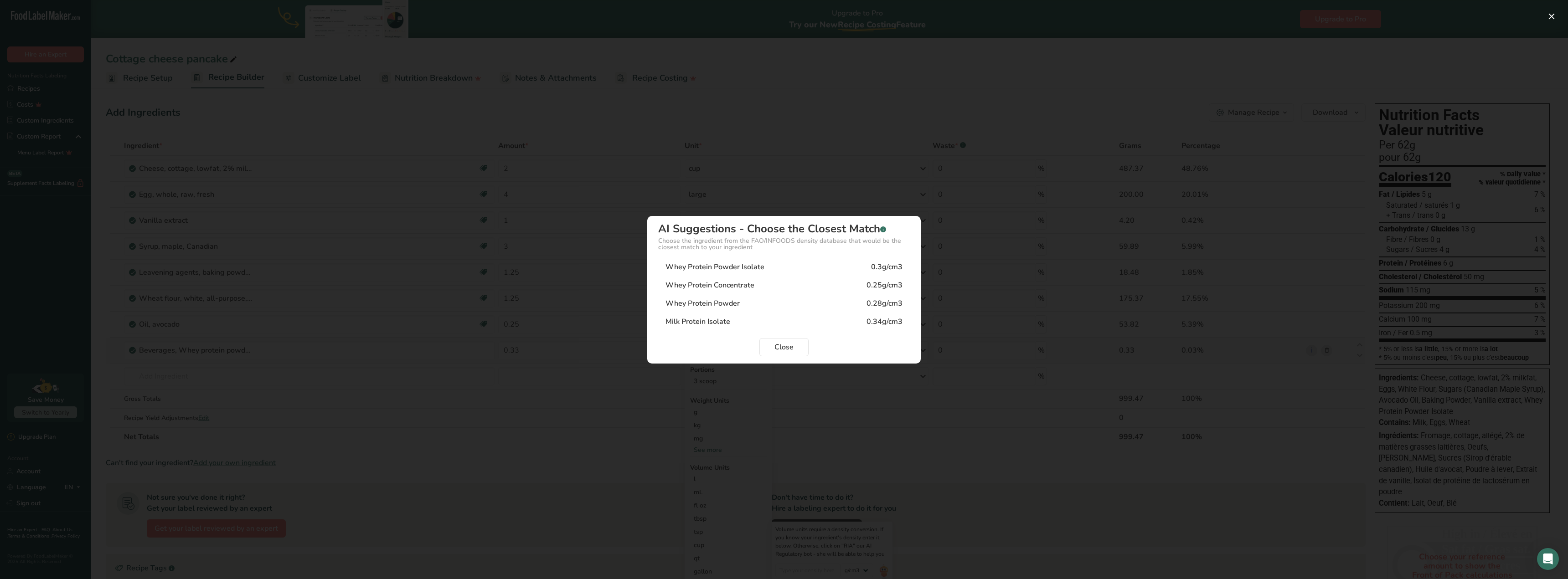
click at [759, 266] on div "Whey Protein Powder Isolate" at bounding box center [715, 267] width 99 height 11
type input "0.3"
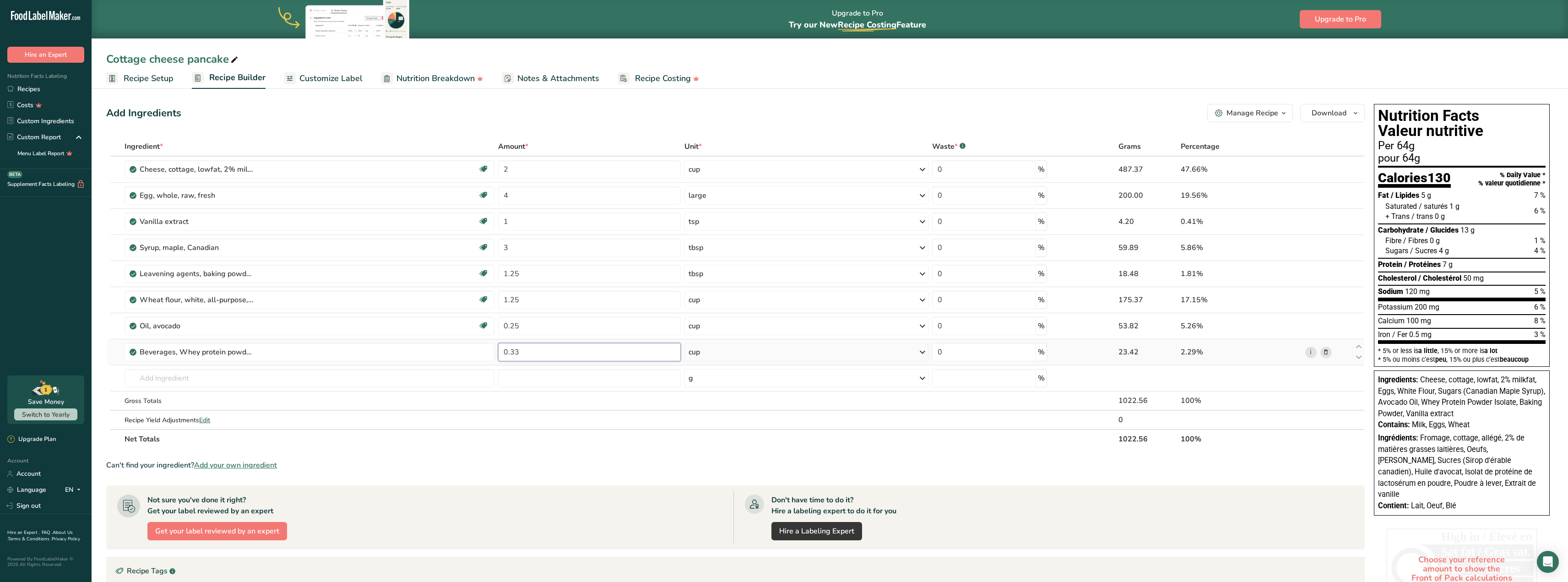
click at [518, 351] on input "0.33" at bounding box center [589, 352] width 182 height 18
type input "0.3"
type input "0.5"
click at [704, 350] on div "Ingredient * Amount * Unit * Waste * .a-a{fill:#347362;}.b-a{fill:#fff;} Grams …" at bounding box center [735, 293] width 1259 height 312
click at [177, 375] on input "text" at bounding box center [309, 378] width 370 height 18
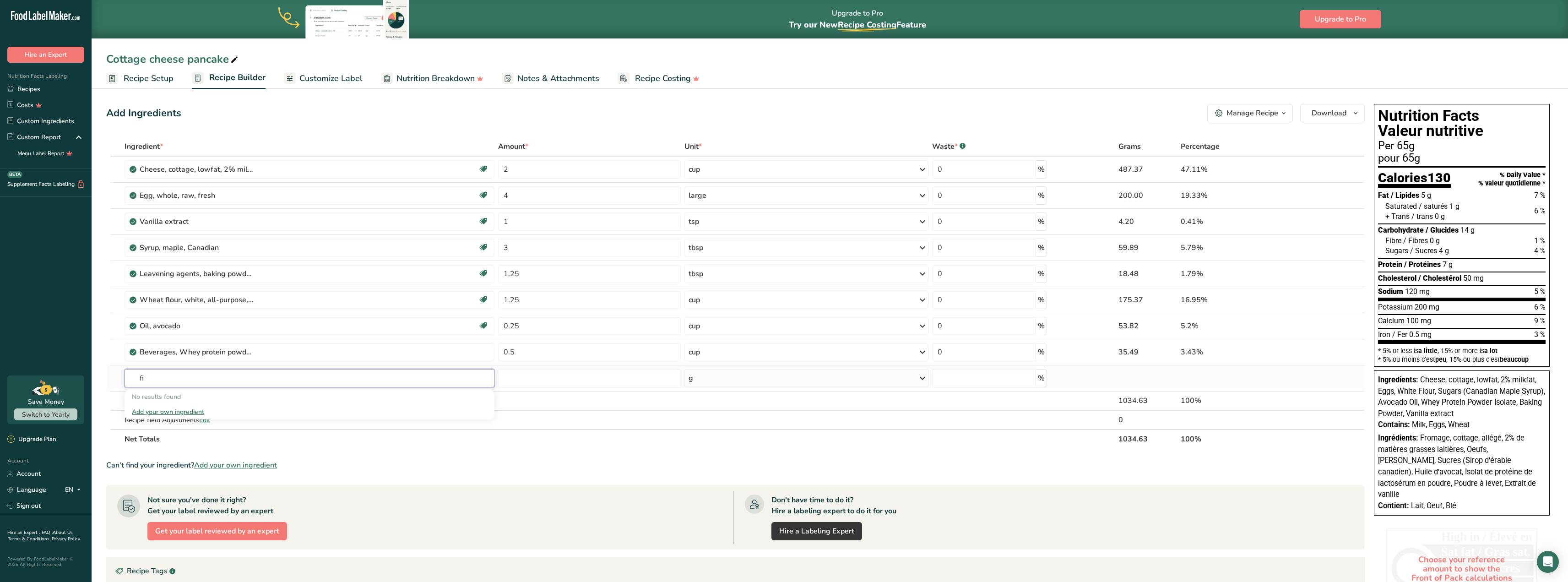
type input "f"
type input "fibers"
click at [300, 470] on div "See full Results" at bounding box center [309, 473] width 355 height 10
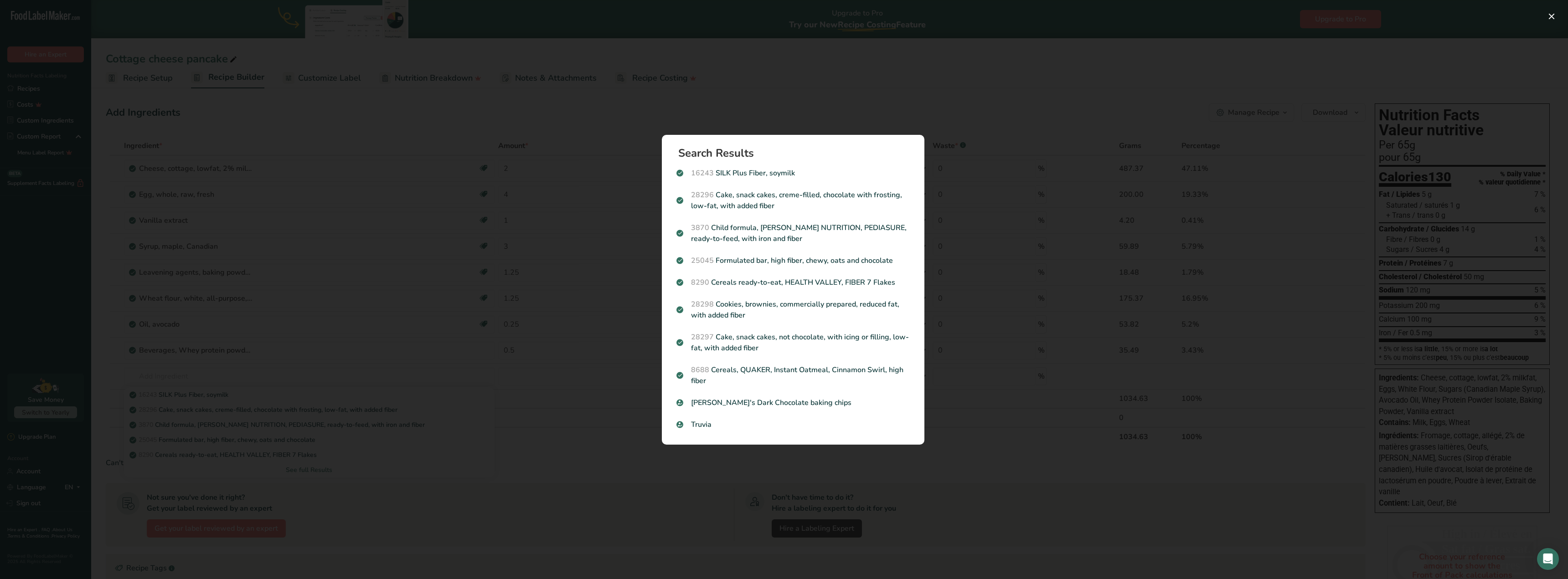
click at [839, 97] on div "Search results modal" at bounding box center [784, 290] width 1568 height 579
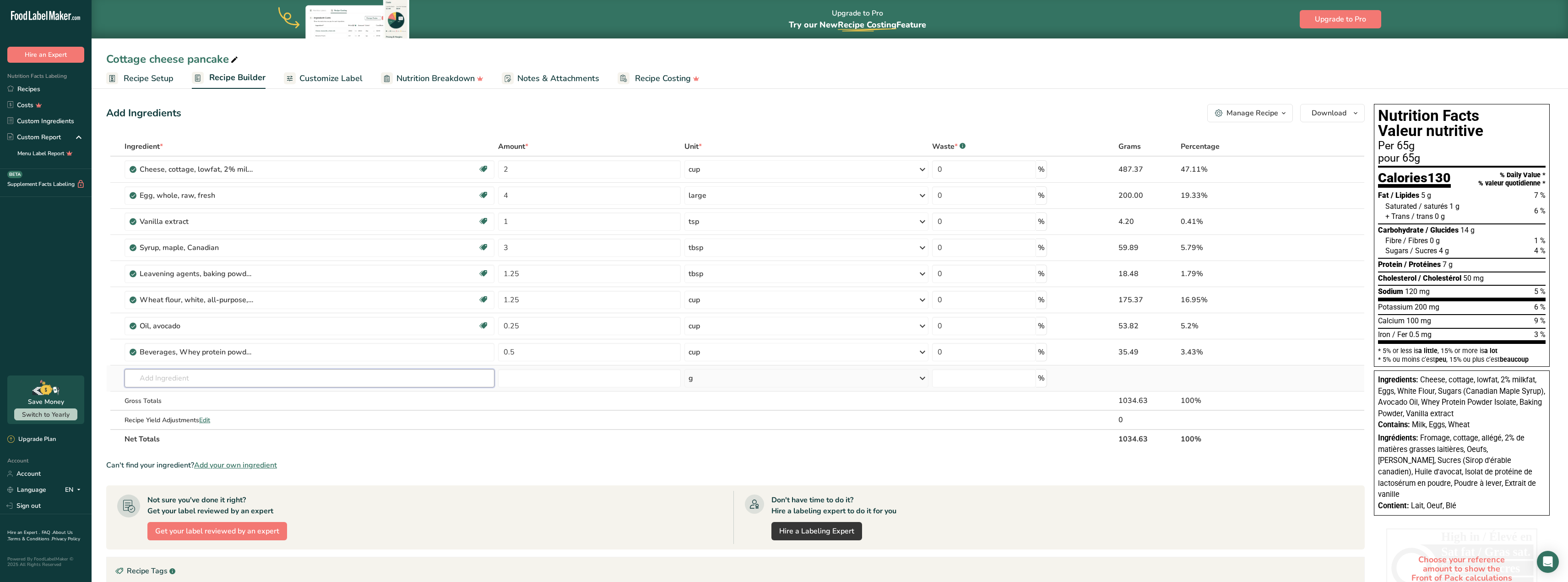
click at [171, 379] on input "text" at bounding box center [309, 378] width 370 height 18
type input "s"
click at [520, 300] on input "1.25" at bounding box center [589, 300] width 182 height 18
click at [701, 297] on div "Ingredient * Amount * Unit * Waste * .a-a{fill:#347362;}.b-a{fill:#fff;} Grams …" at bounding box center [735, 293] width 1259 height 312
click at [507, 298] on input "1" at bounding box center [589, 300] width 183 height 18
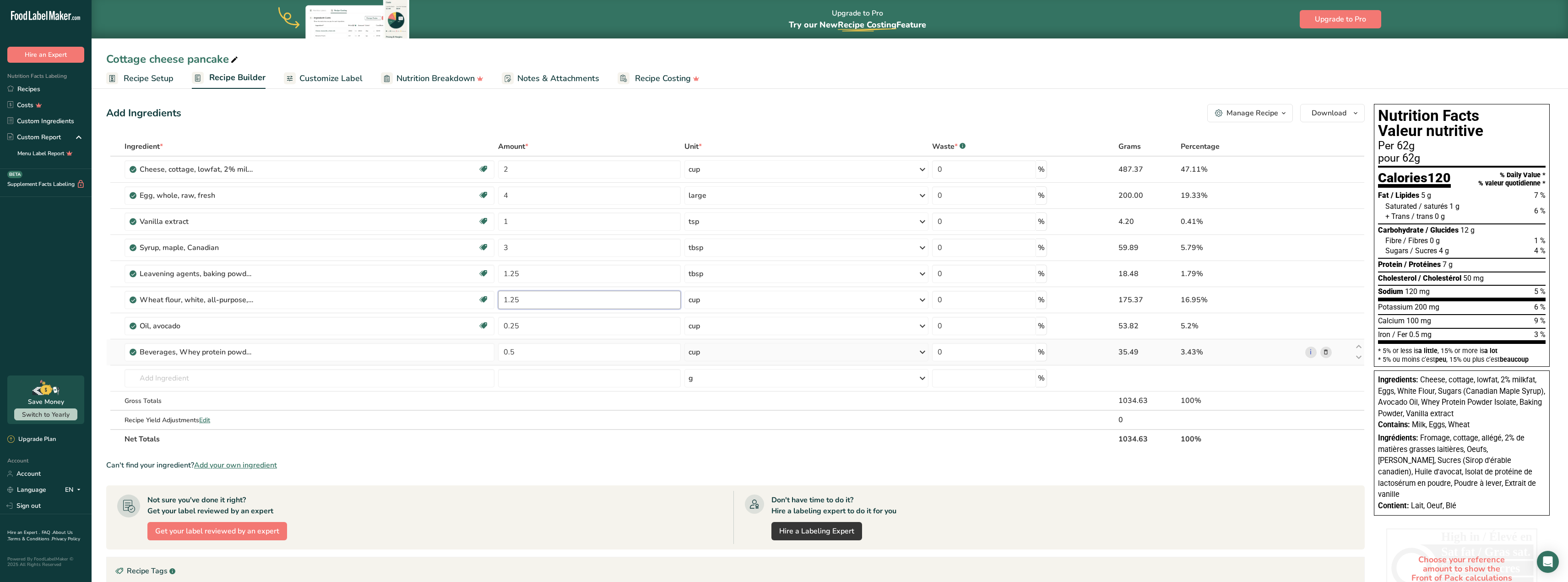
type input "1.25"
click at [1322, 355] on div "Ingredient * Amount * Unit * Waste * .a-a{fill:#347362;}.b-a{fill:#fff;} Grams …" at bounding box center [735, 293] width 1259 height 312
click at [1325, 352] on icon at bounding box center [1325, 352] width 6 height 10
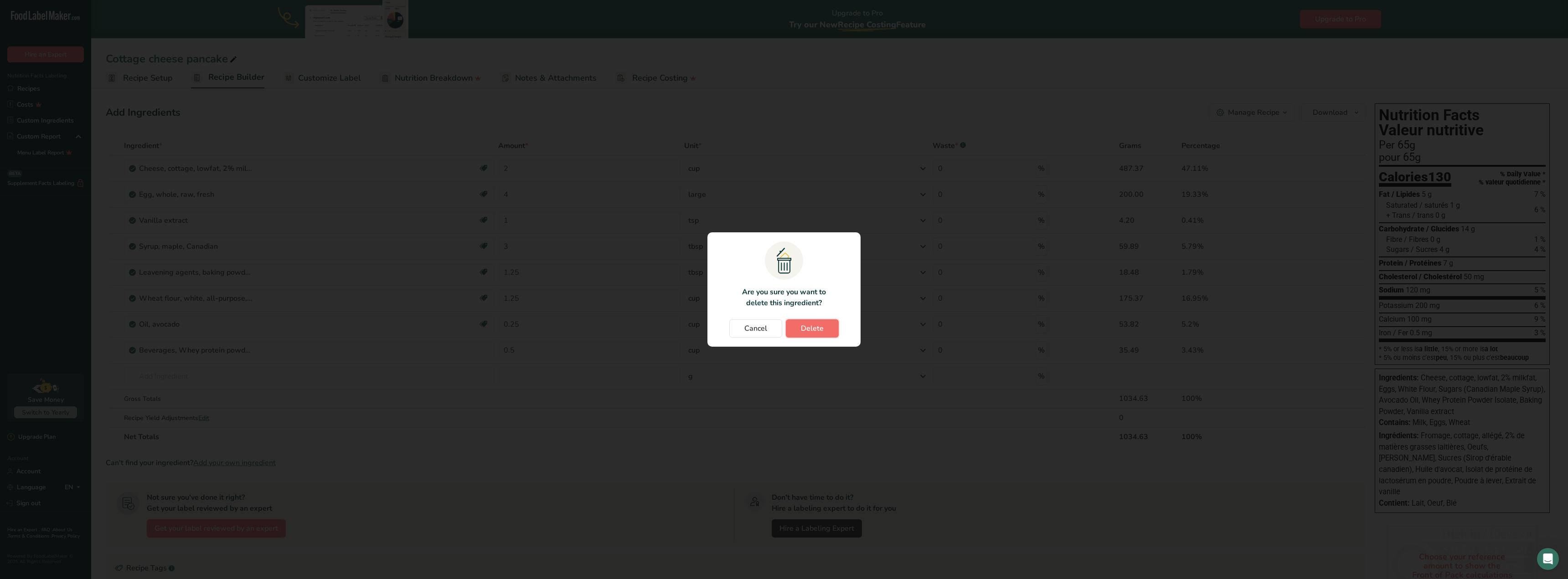
click at [806, 326] on span "Delete" at bounding box center [812, 328] width 23 height 11
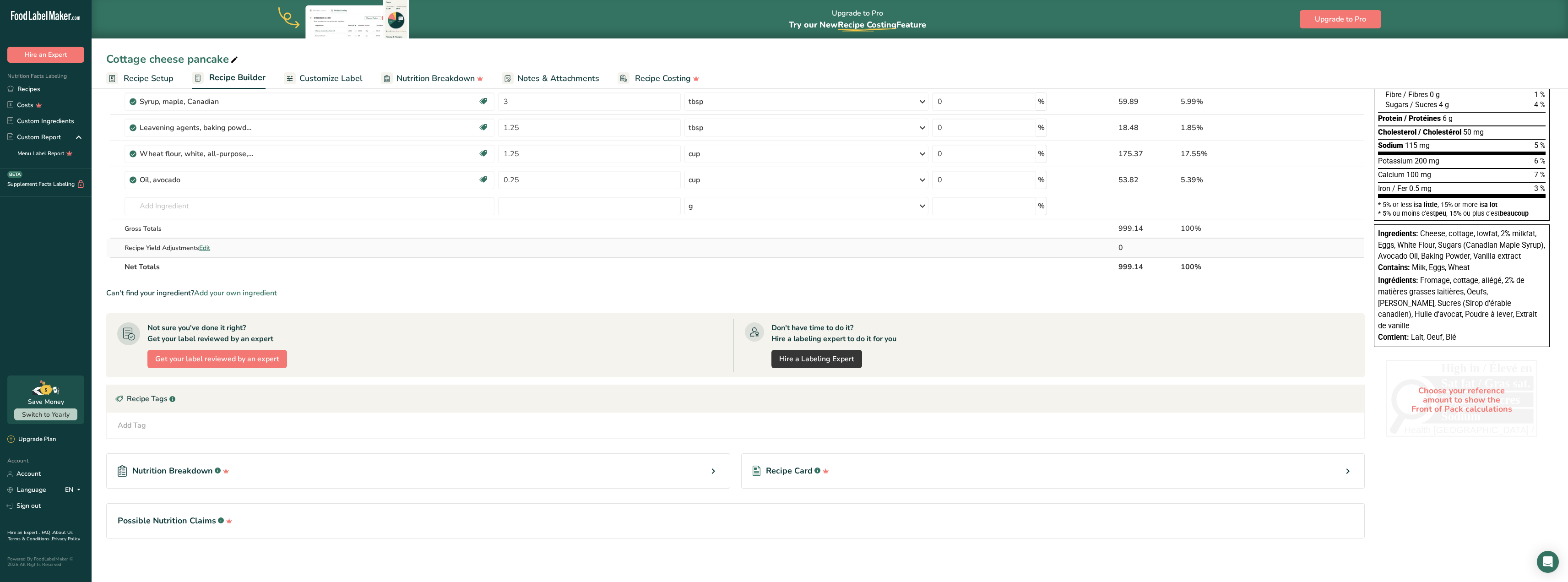
scroll to position [147, 0]
click at [789, 470] on span "Recipe Card" at bounding box center [789, 470] width 46 height 12
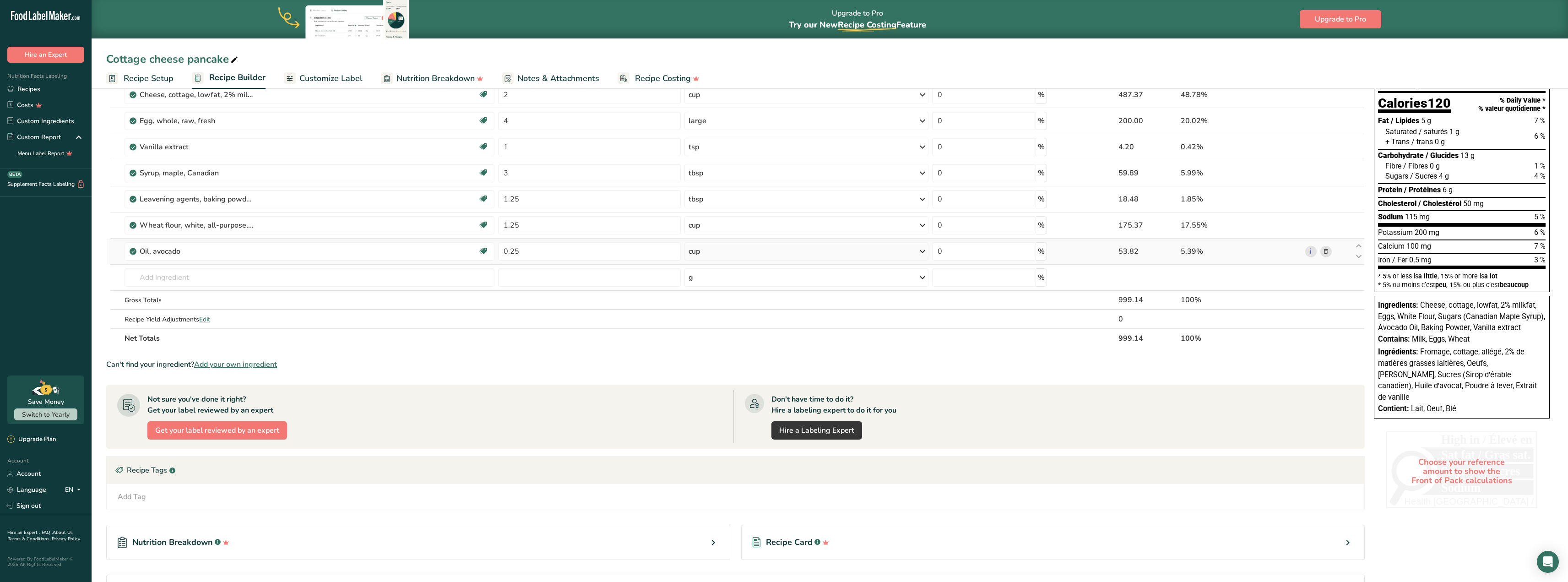
scroll to position [0, 0]
